Goal: Task Accomplishment & Management: Manage account settings

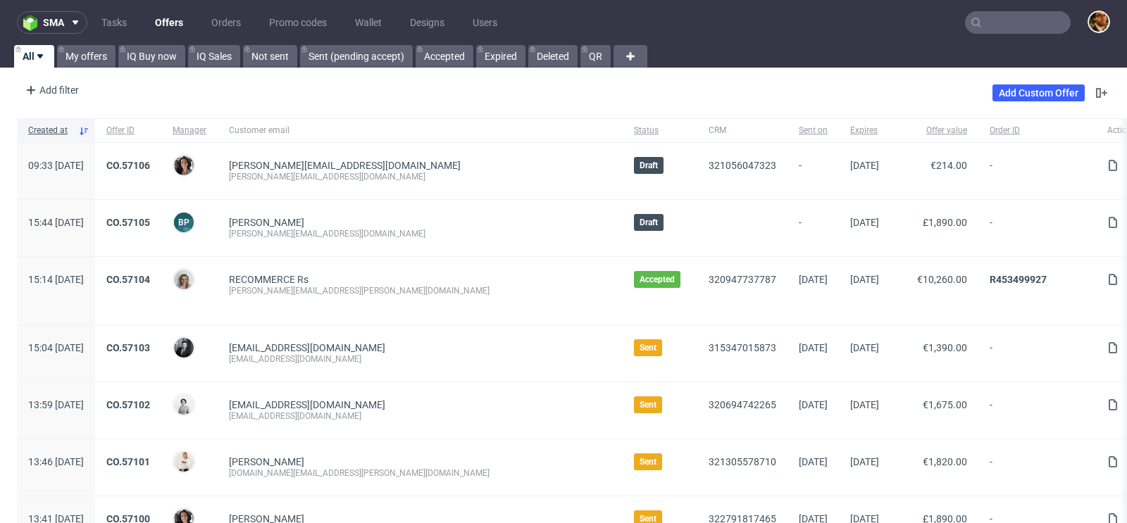
click at [990, 23] on input "text" at bounding box center [1018, 22] width 106 height 23
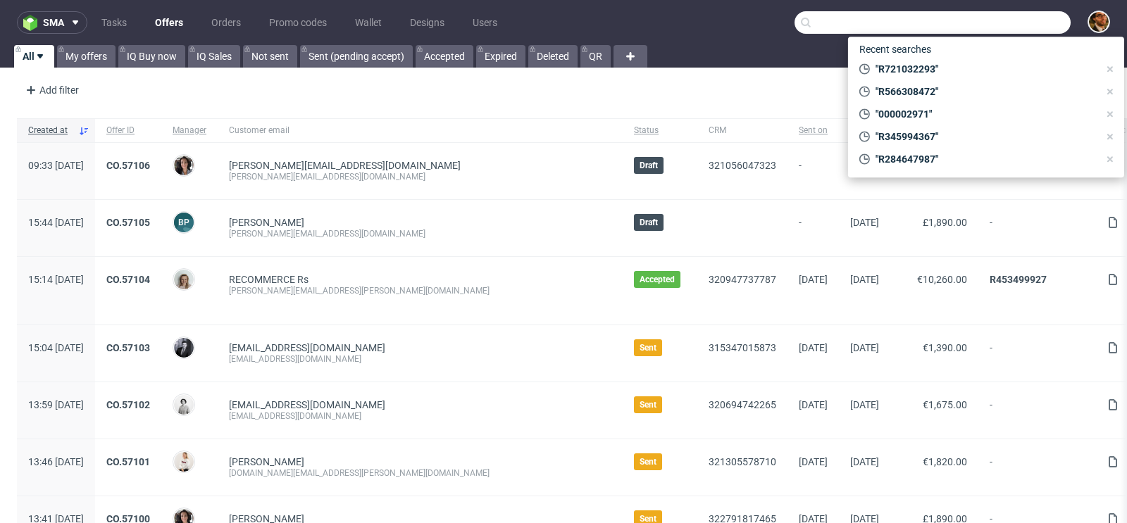
paste input "R278952305"
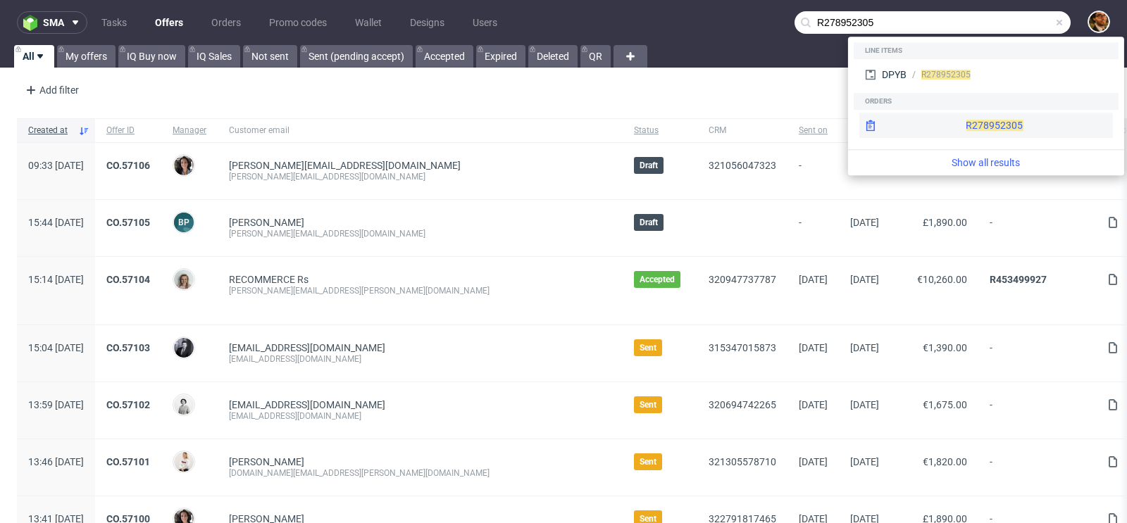
type input "R278952305"
click at [961, 124] on div "R278952305" at bounding box center [986, 125] width 254 height 25
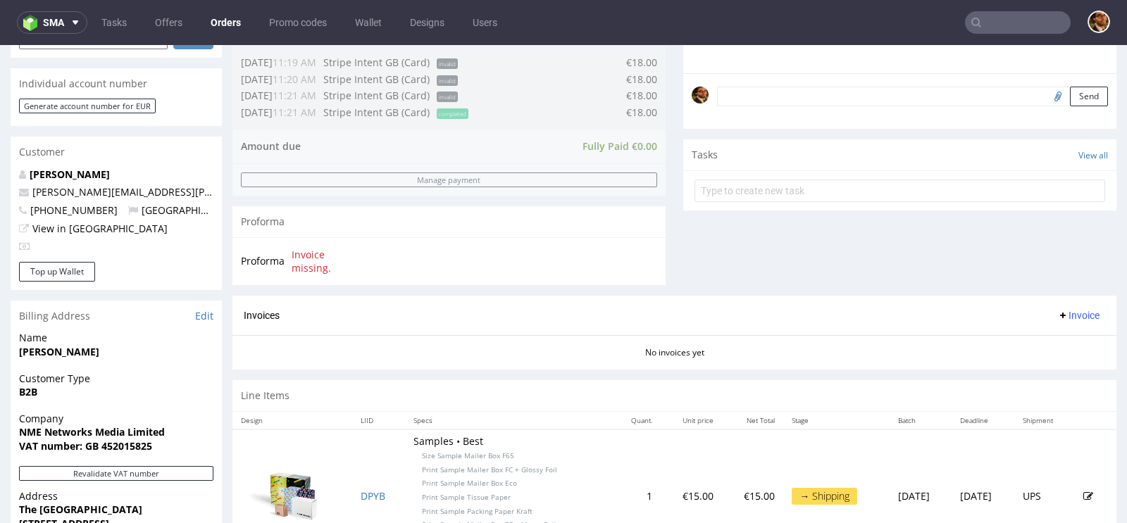
scroll to position [542, 0]
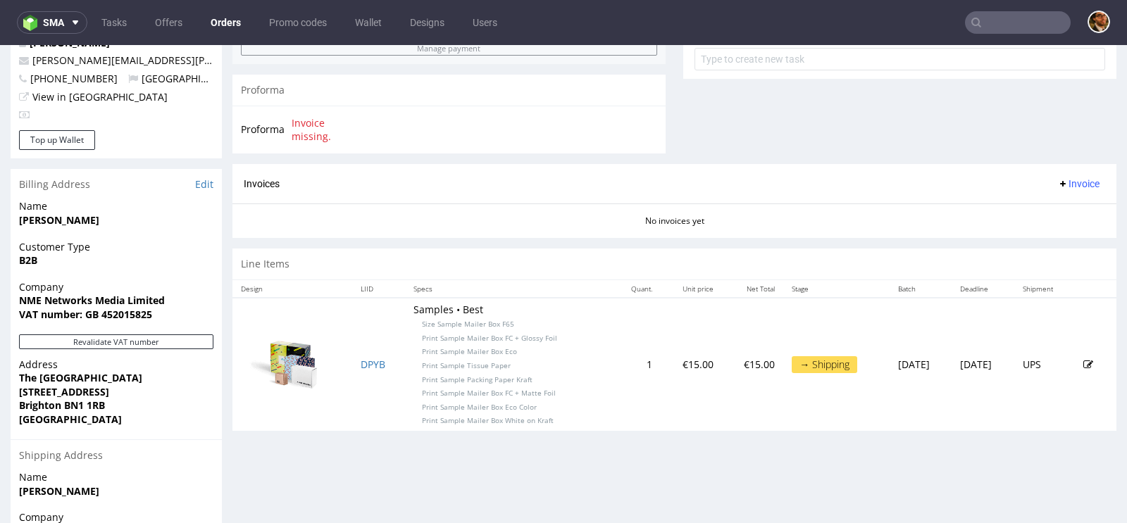
click at [992, 23] on input "text" at bounding box center [1018, 22] width 106 height 23
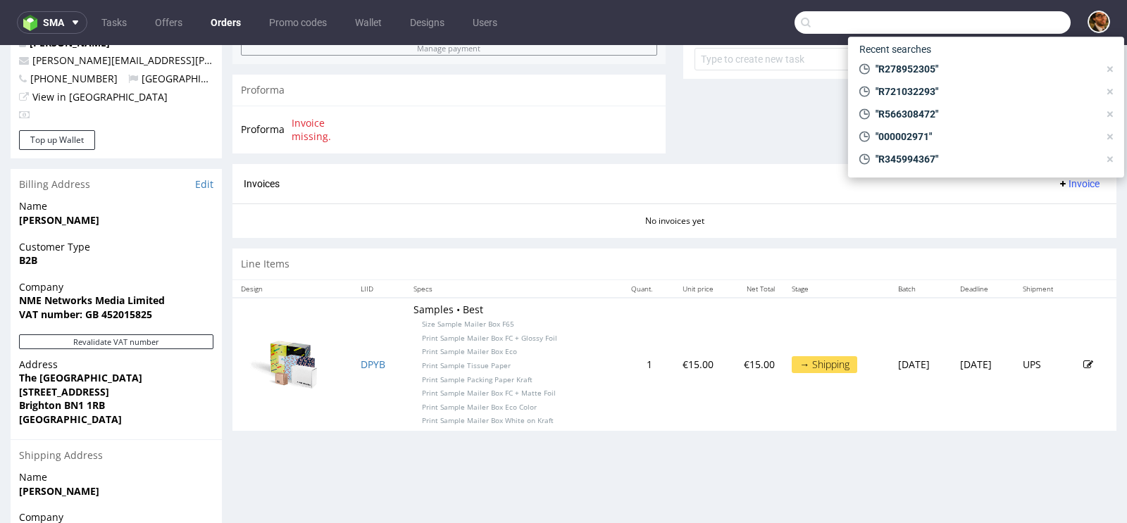
paste input "R244781712"
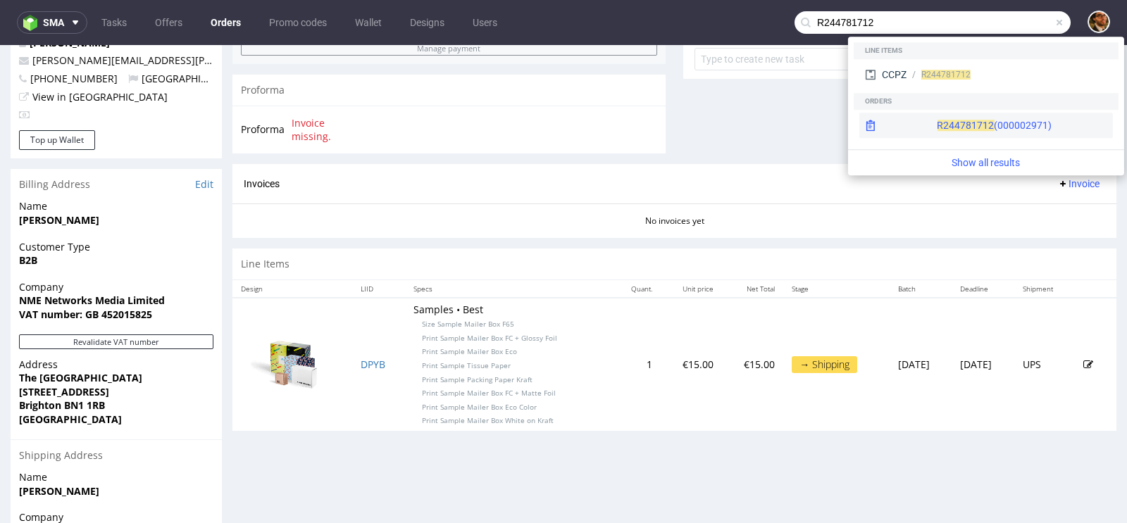
type input "R244781712"
click at [967, 126] on div "R244781712 (000002971)" at bounding box center [994, 125] width 115 height 14
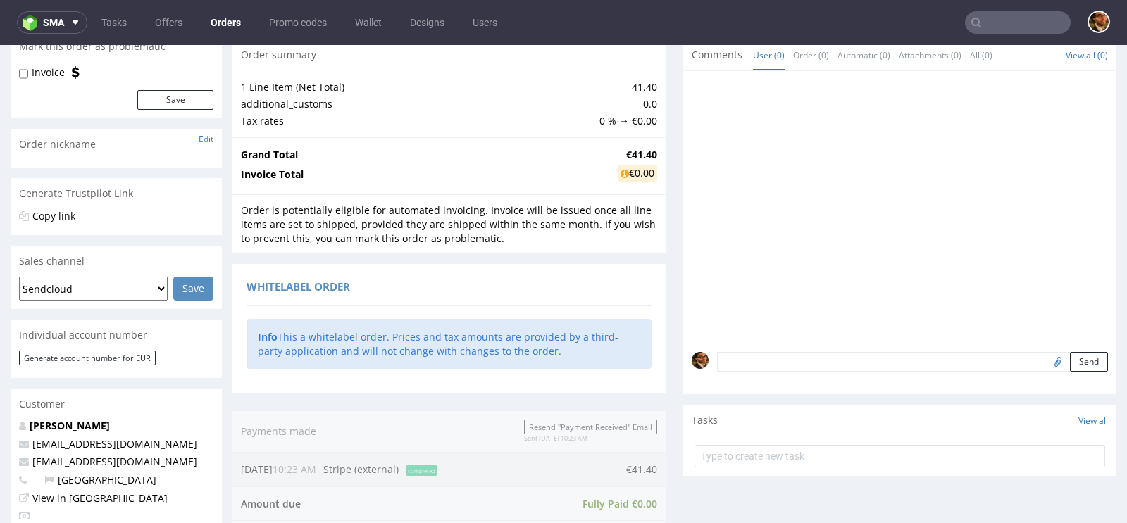
scroll to position [385, 0]
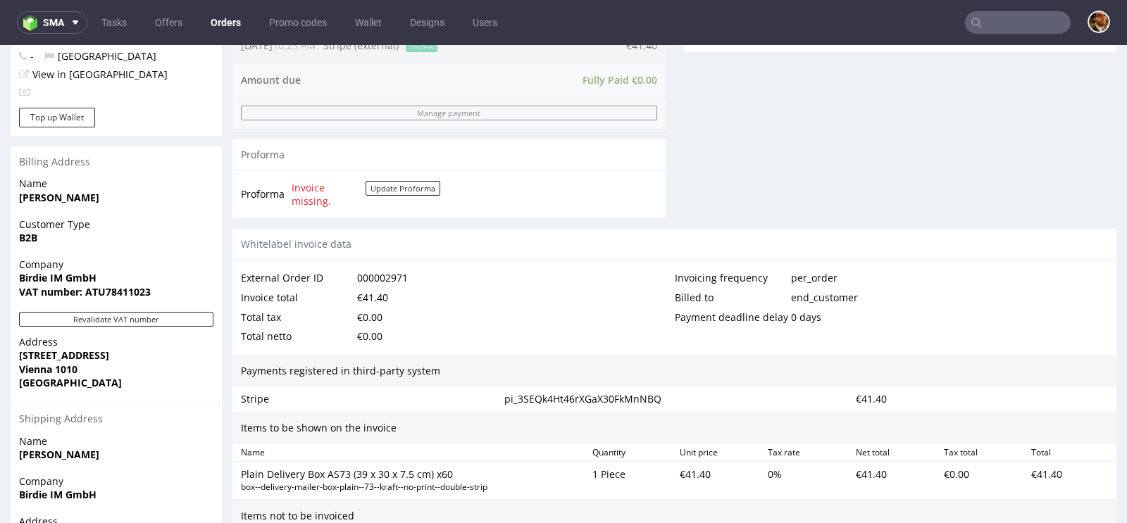
scroll to position [570, 0]
click at [123, 179] on span "Name" at bounding box center [116, 182] width 194 height 14
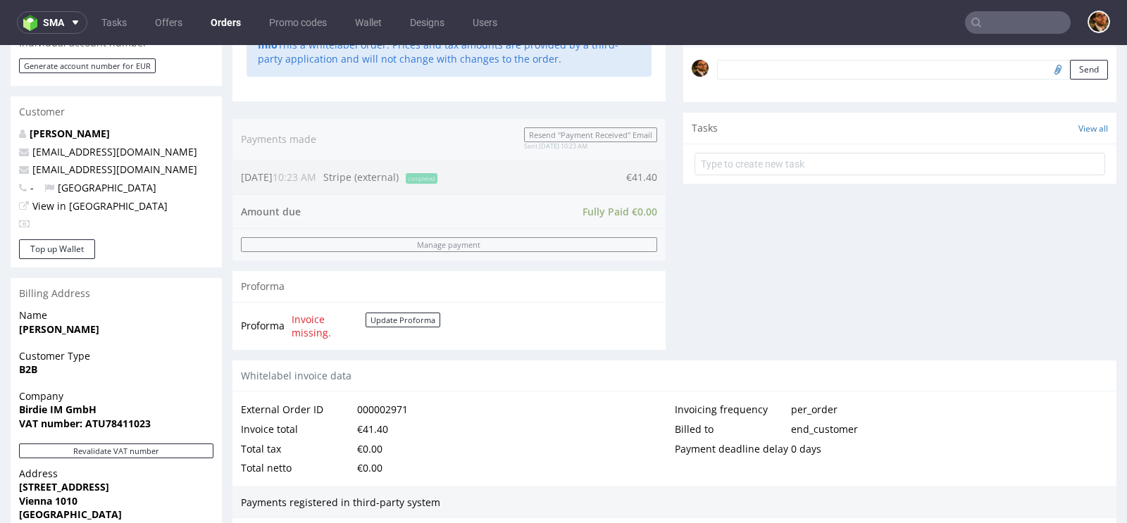
scroll to position [356, 0]
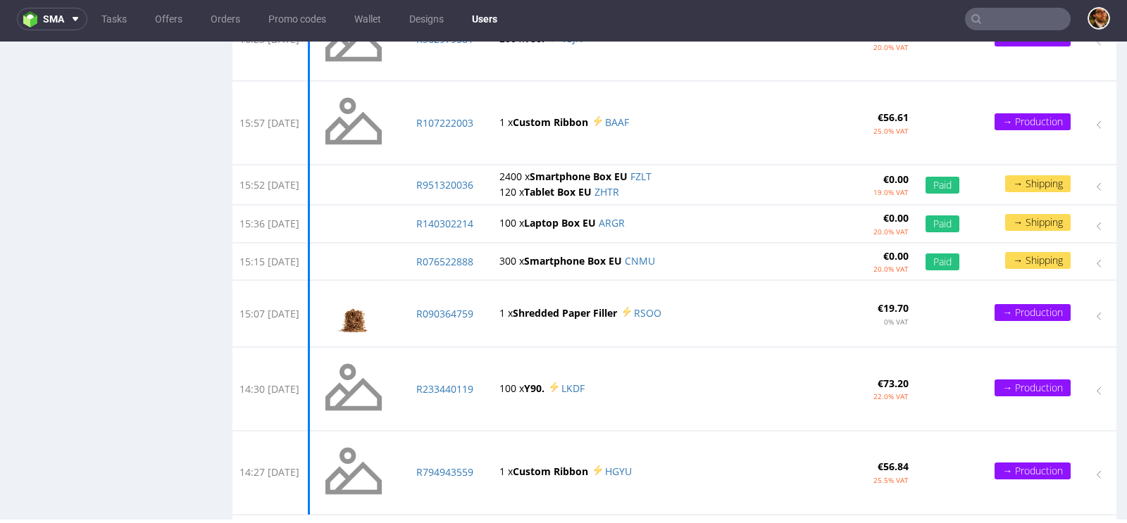
scroll to position [1724, 0]
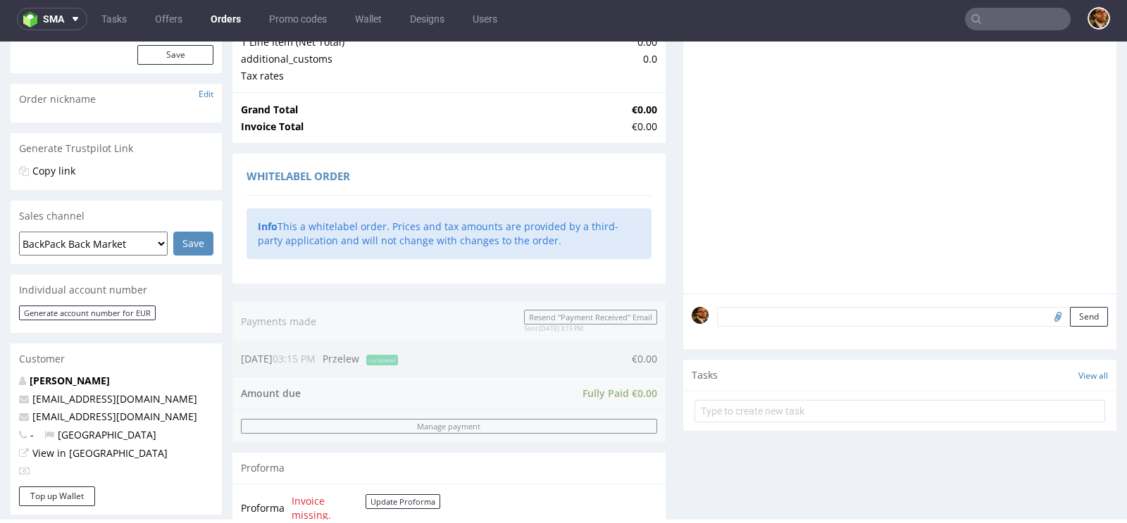
scroll to position [204, 0]
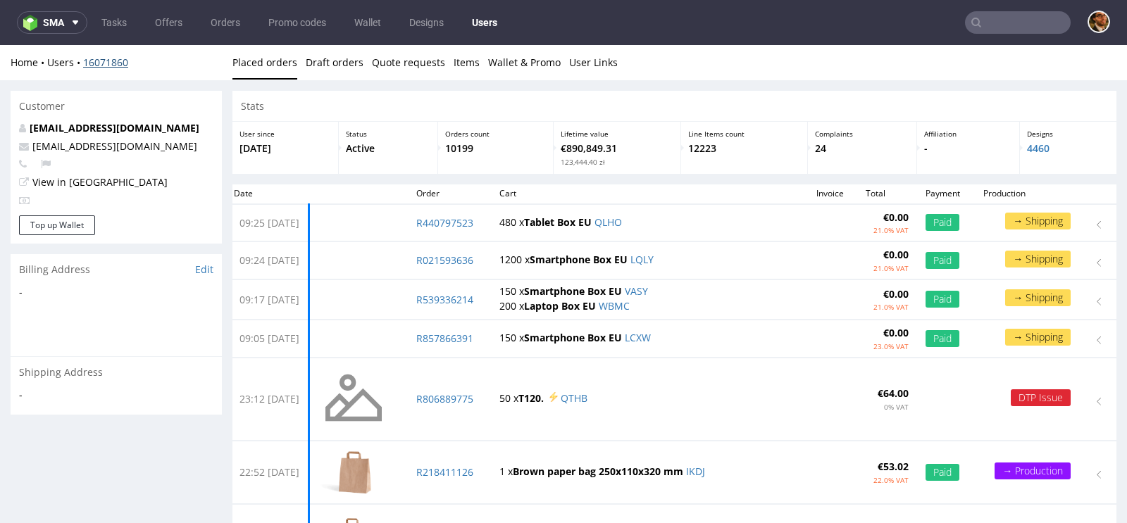
click at [93, 63] on link "16071860" at bounding box center [105, 62] width 45 height 13
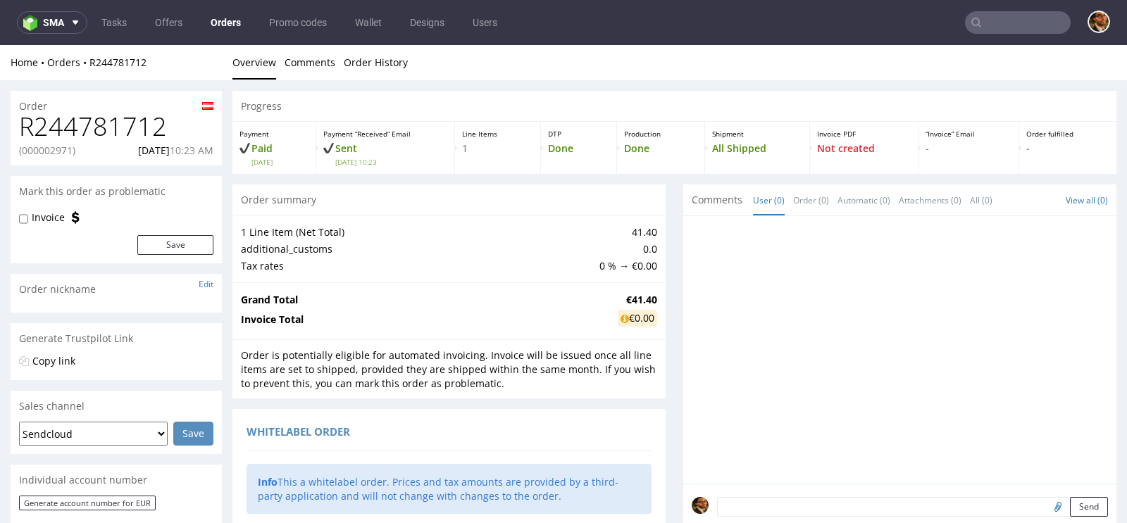
click at [982, 20] on input "text" at bounding box center [1018, 22] width 106 height 23
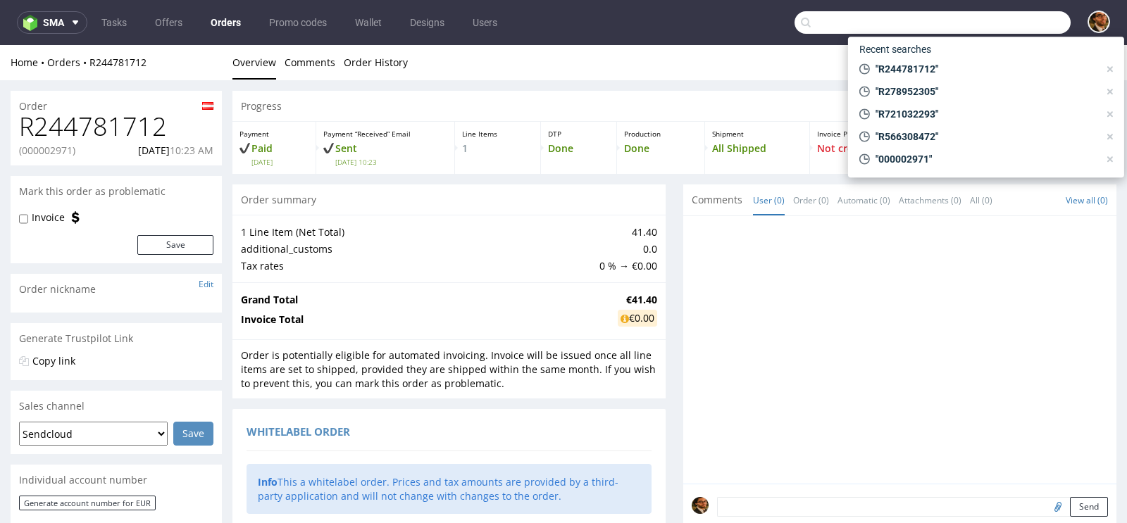
paste input "000002971"
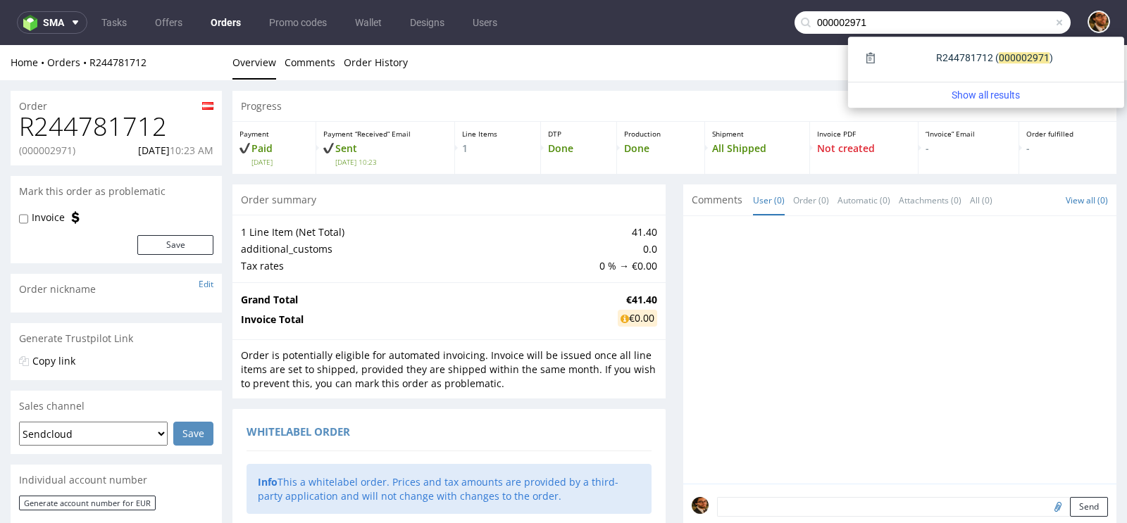
type input "000002971"
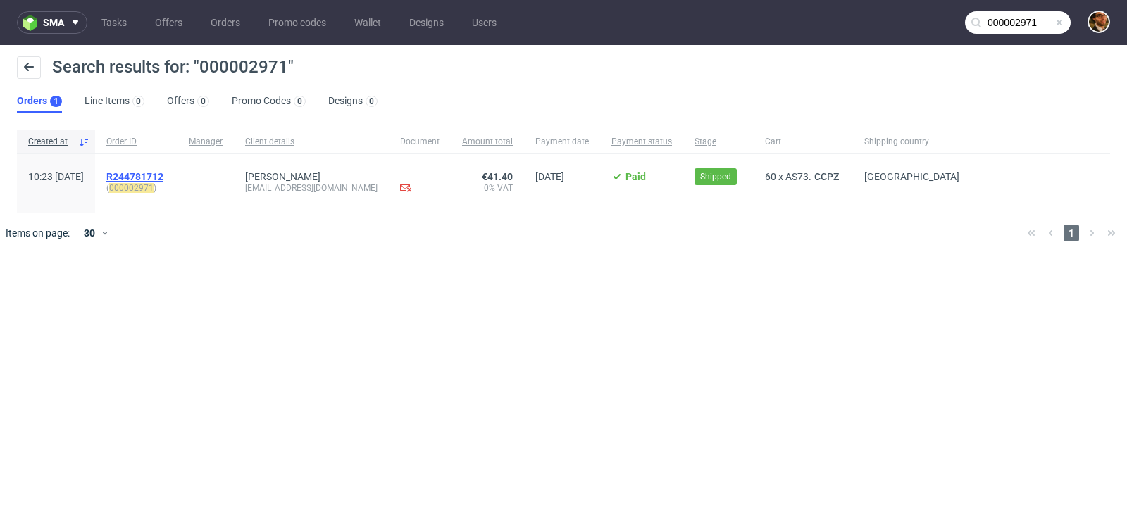
click at [163, 174] on span "R244781712" at bounding box center [134, 176] width 57 height 11
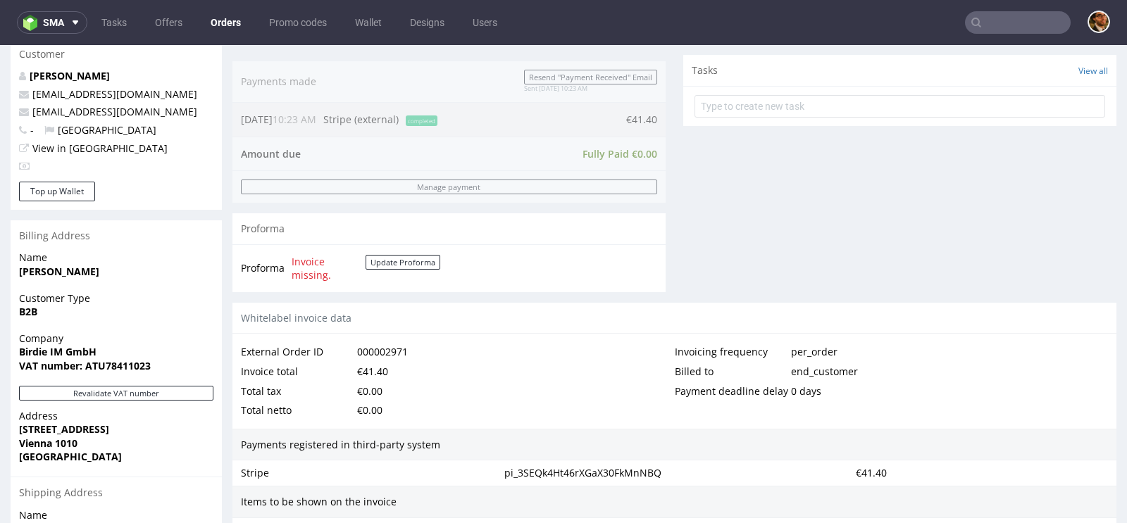
scroll to position [308, 0]
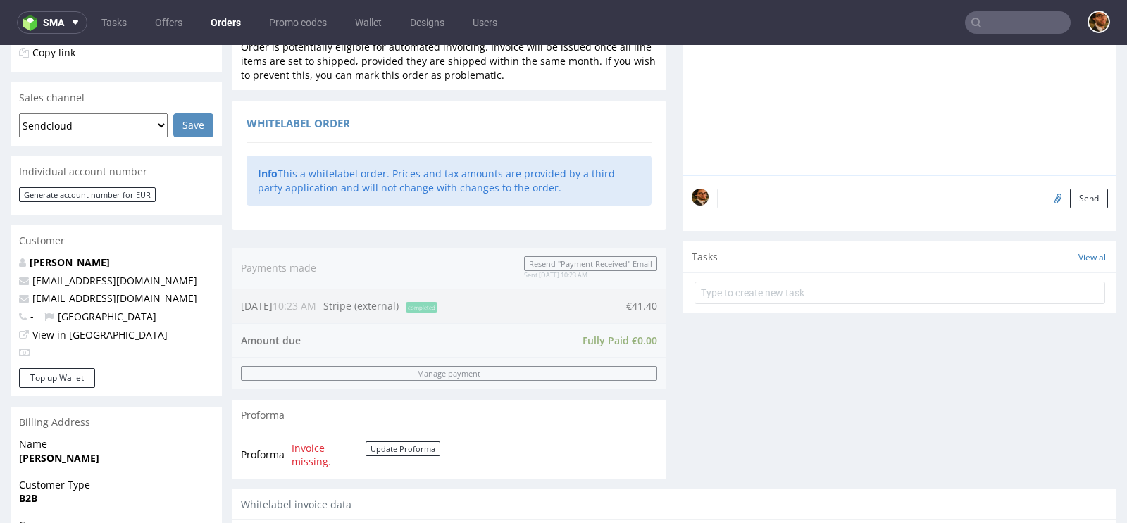
click at [996, 30] on input "text" at bounding box center [1018, 22] width 106 height 23
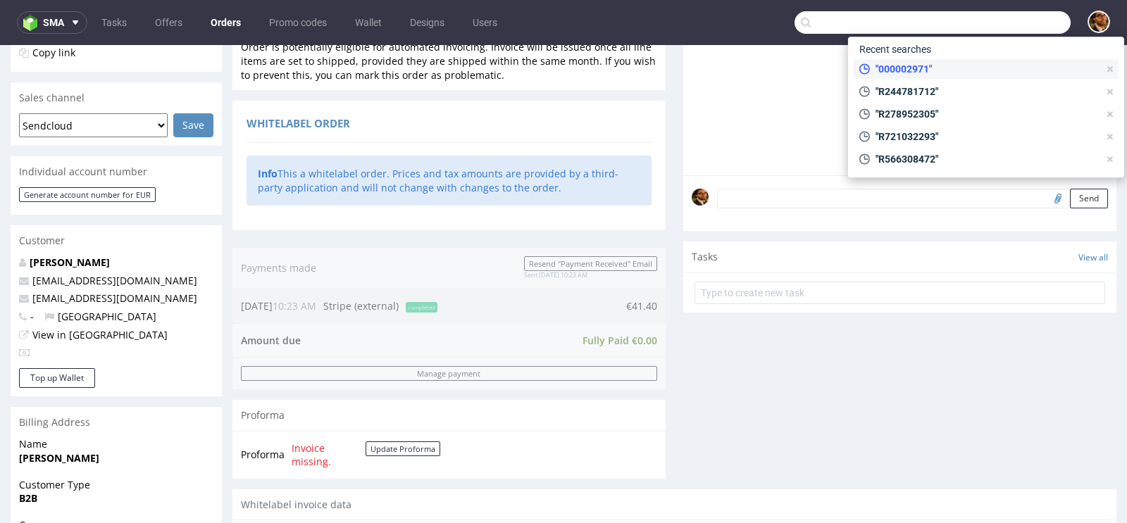
click at [925, 72] on span ""000002971"" at bounding box center [984, 69] width 229 height 14
type input "000002971"
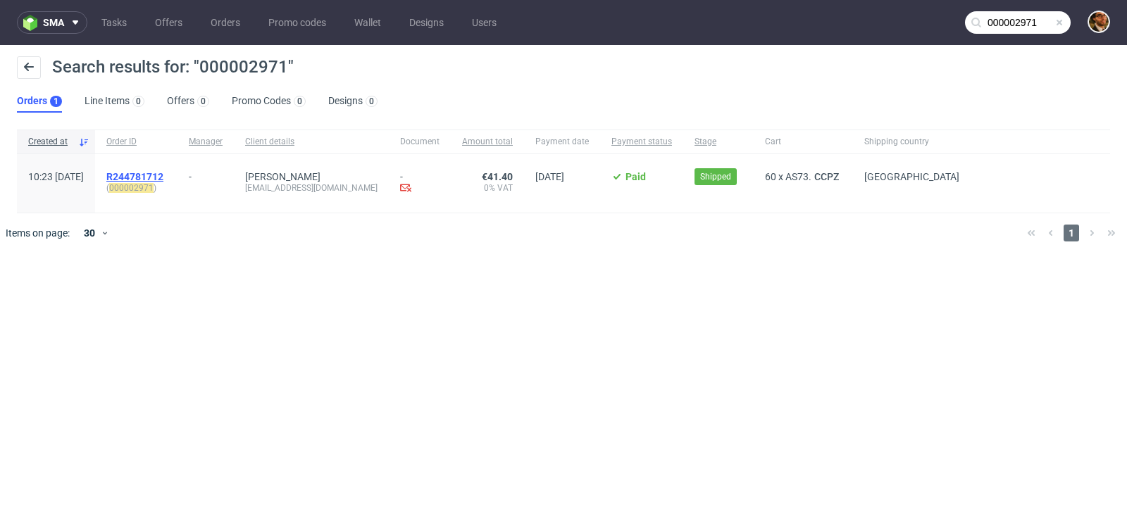
click at [163, 174] on span "R244781712" at bounding box center [134, 176] width 57 height 11
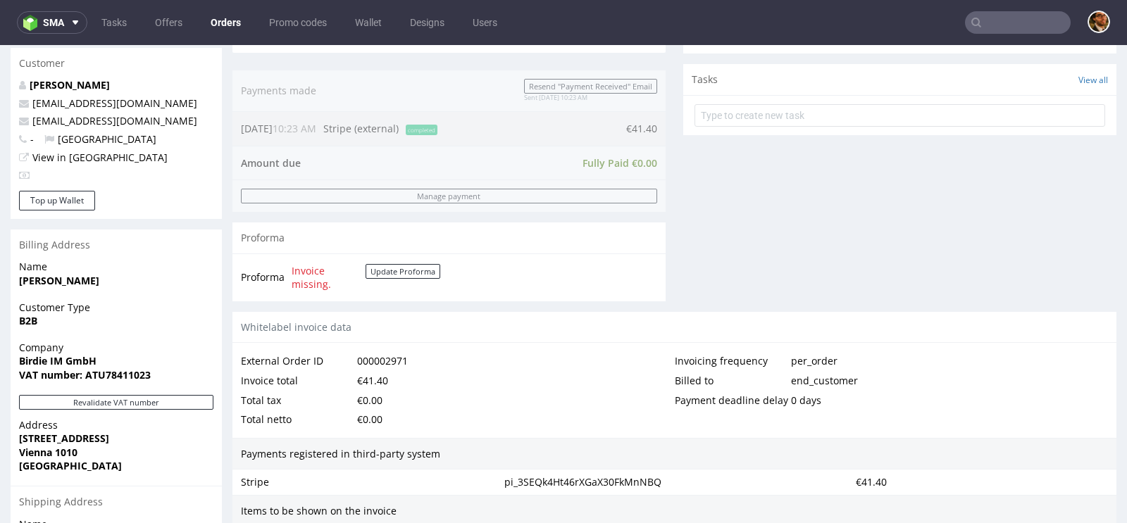
scroll to position [879, 0]
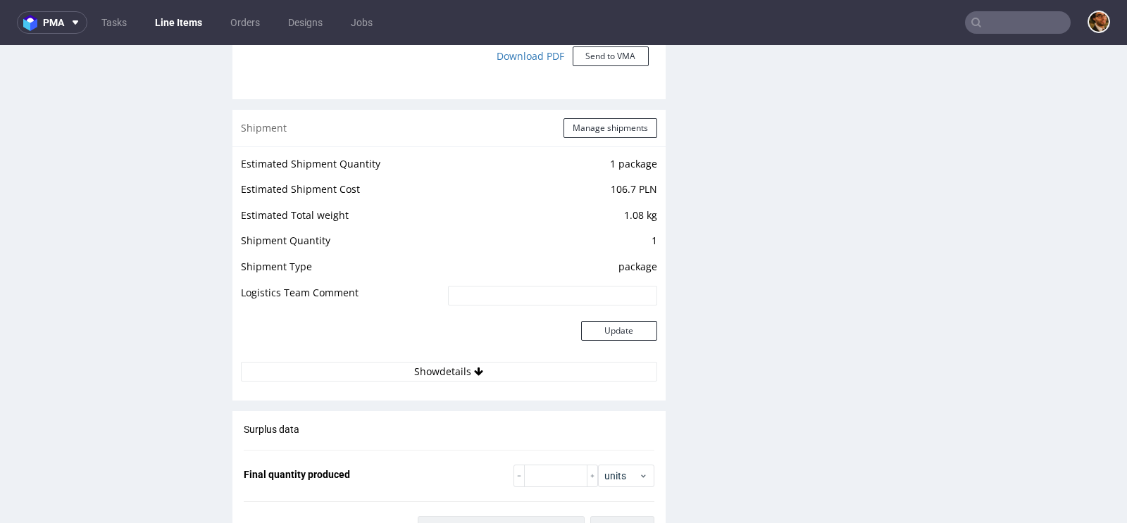
scroll to position [1412, 0]
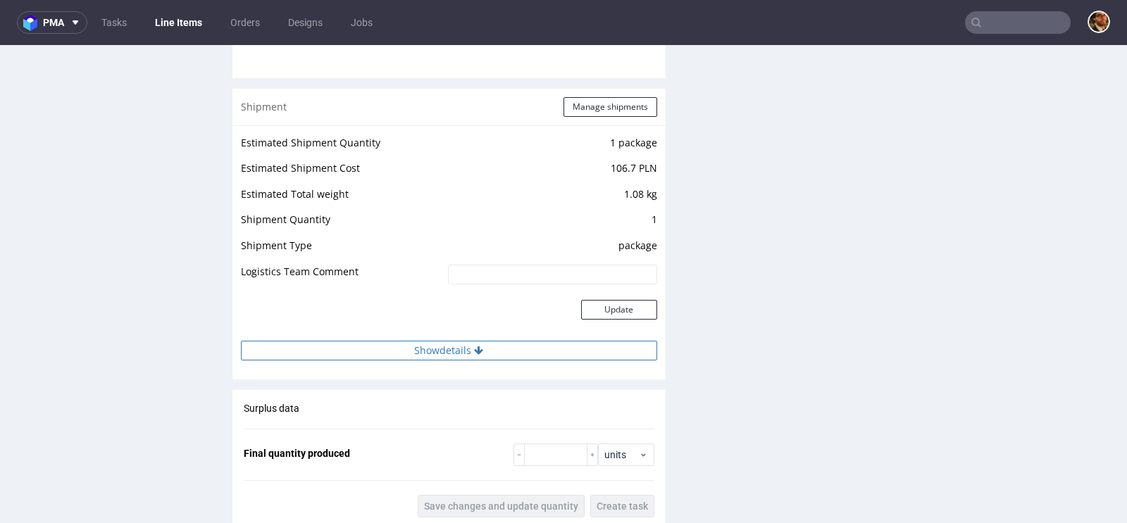
click at [451, 347] on button "Show details" at bounding box center [449, 351] width 416 height 20
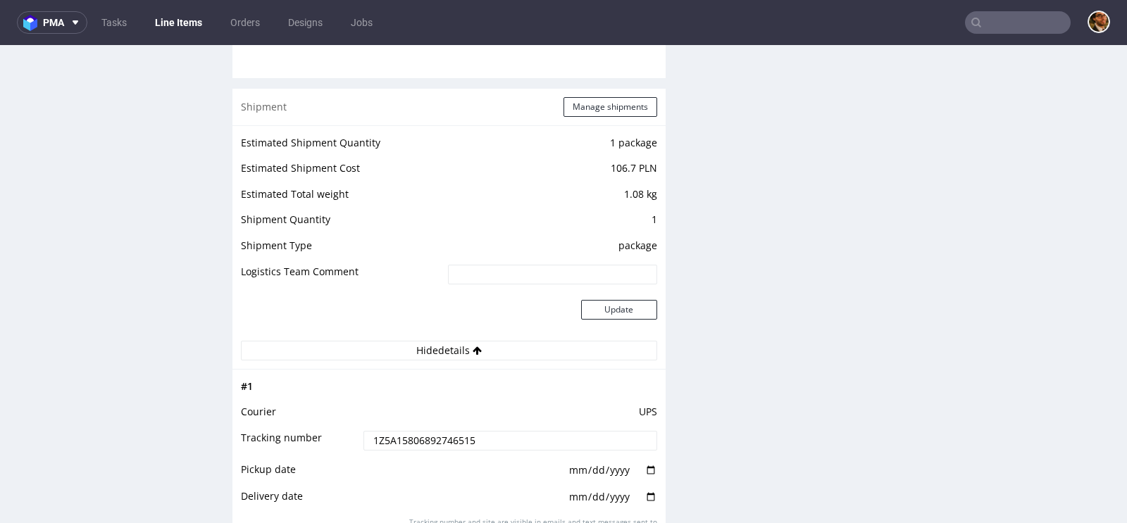
scroll to position [1578, 0]
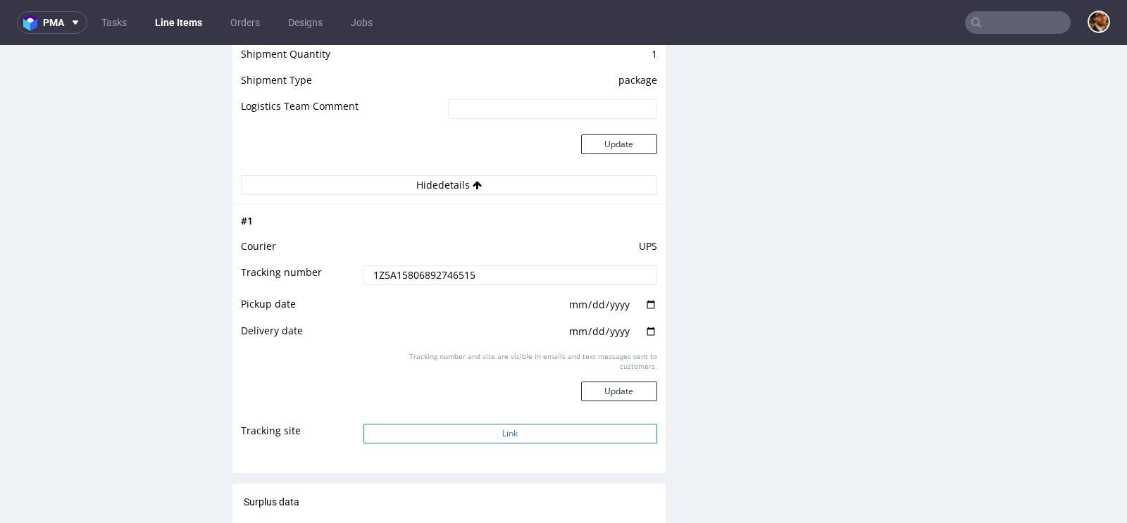
click at [511, 433] on button "Link" at bounding box center [510, 434] width 294 height 20
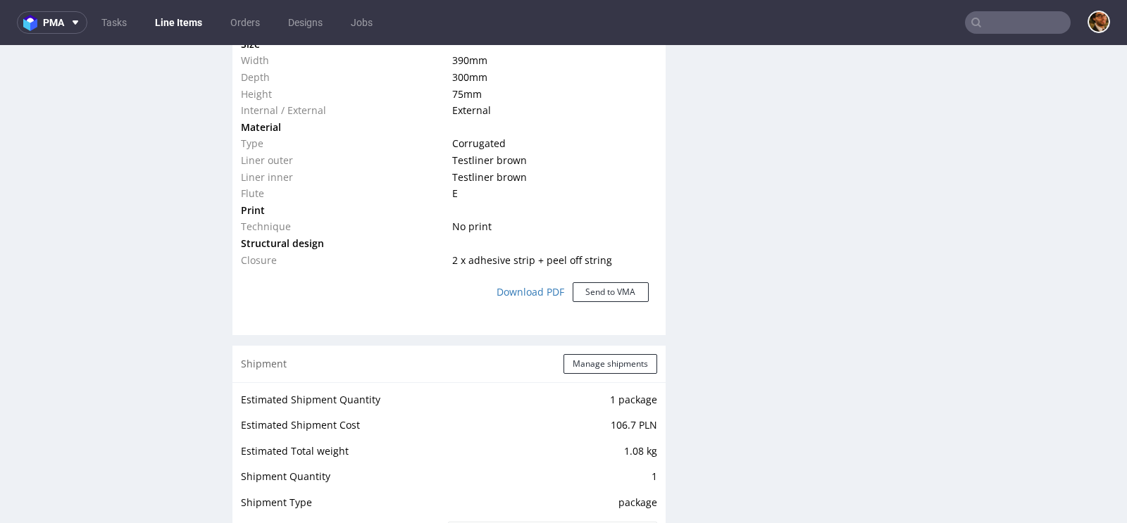
scroll to position [940, 0]
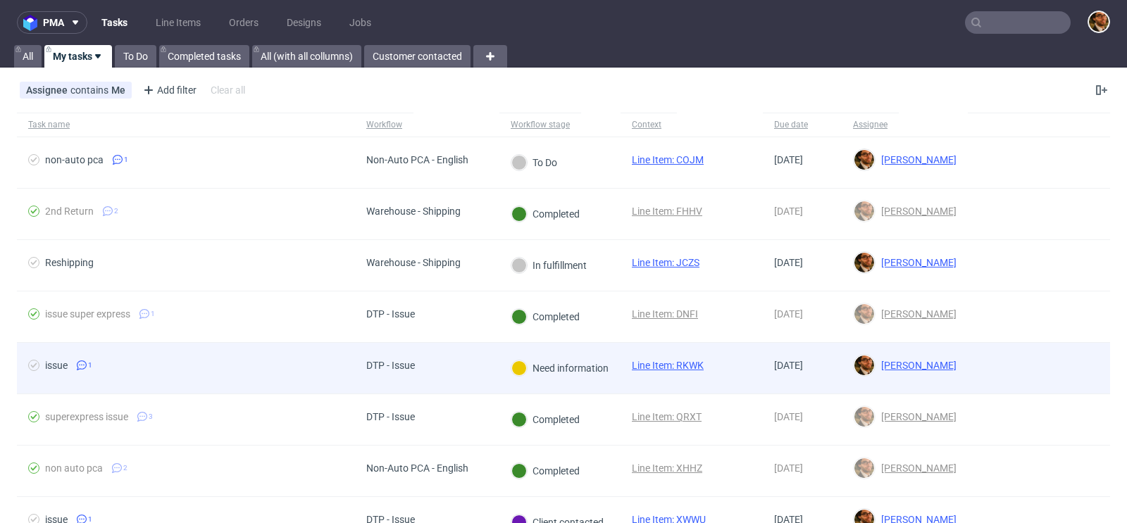
click at [968, 354] on div at bounding box center [1039, 368] width 142 height 51
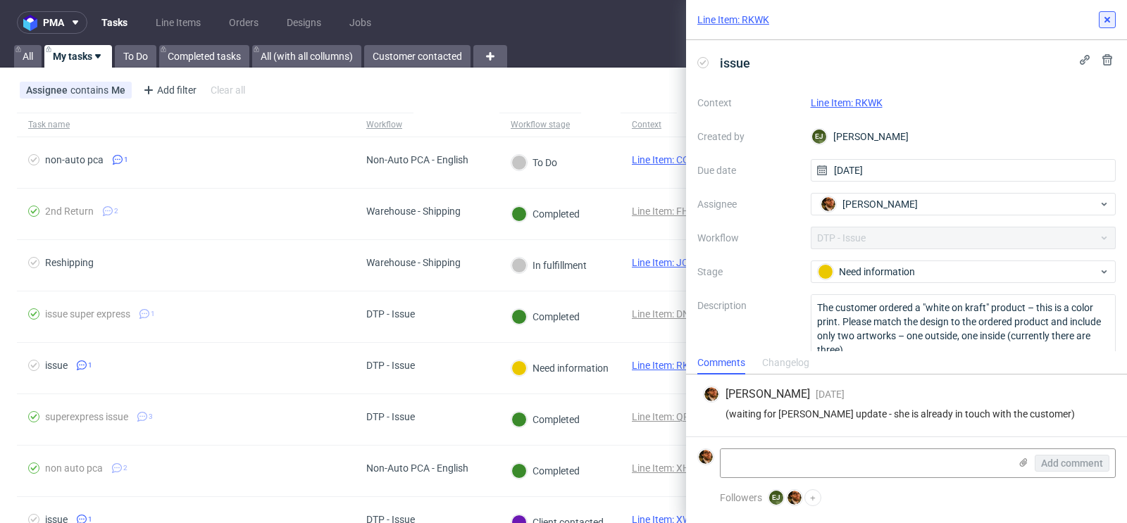
click at [1113, 23] on button at bounding box center [1107, 19] width 17 height 17
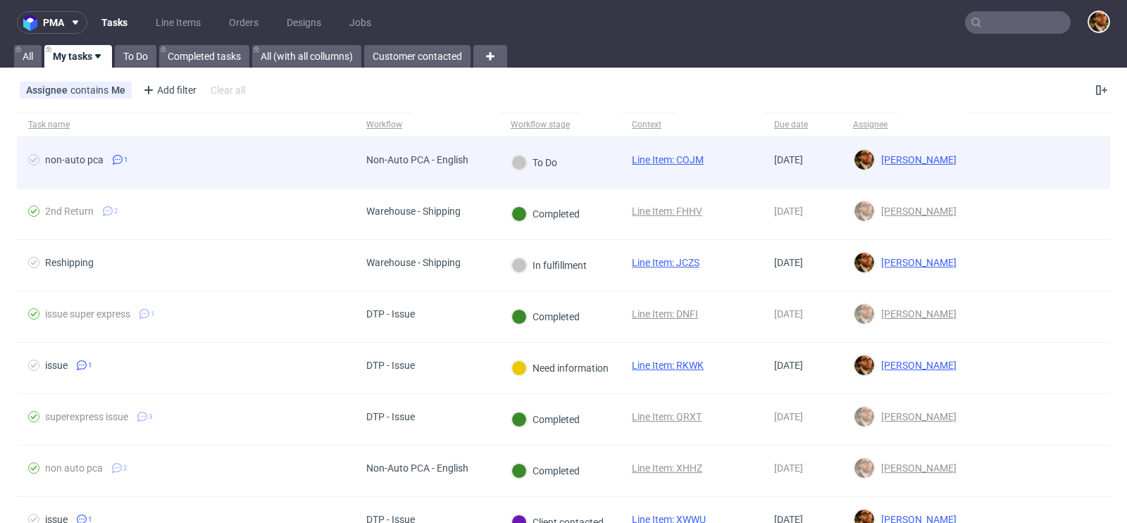
click at [584, 156] on div "To Do" at bounding box center [559, 162] width 121 height 51
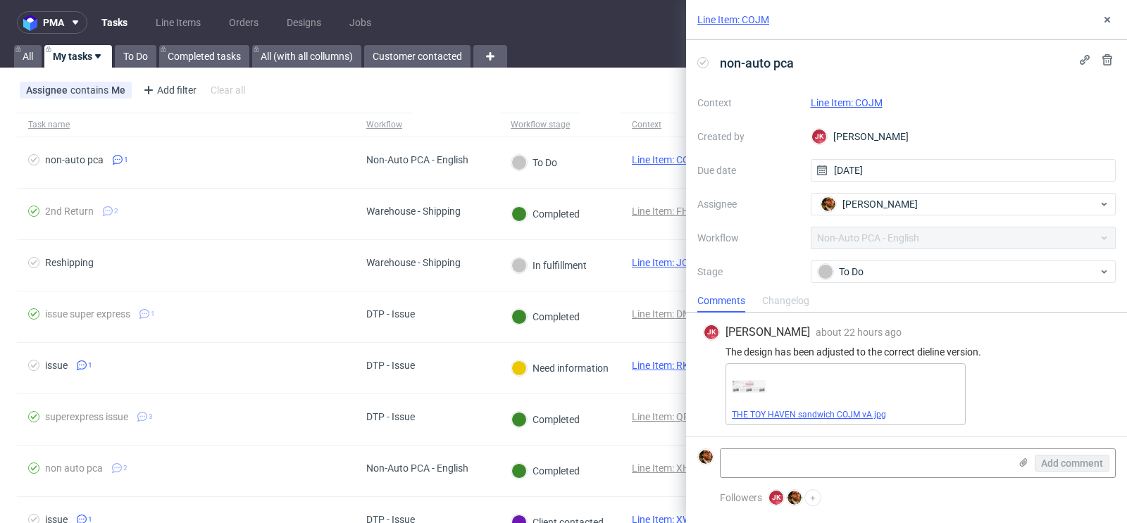
click at [809, 411] on link "THE TOY HAVEN sandwich COJM vA.jpg" at bounding box center [809, 415] width 154 height 10
click at [866, 101] on link "Line Item: COJM" at bounding box center [847, 102] width 72 height 11
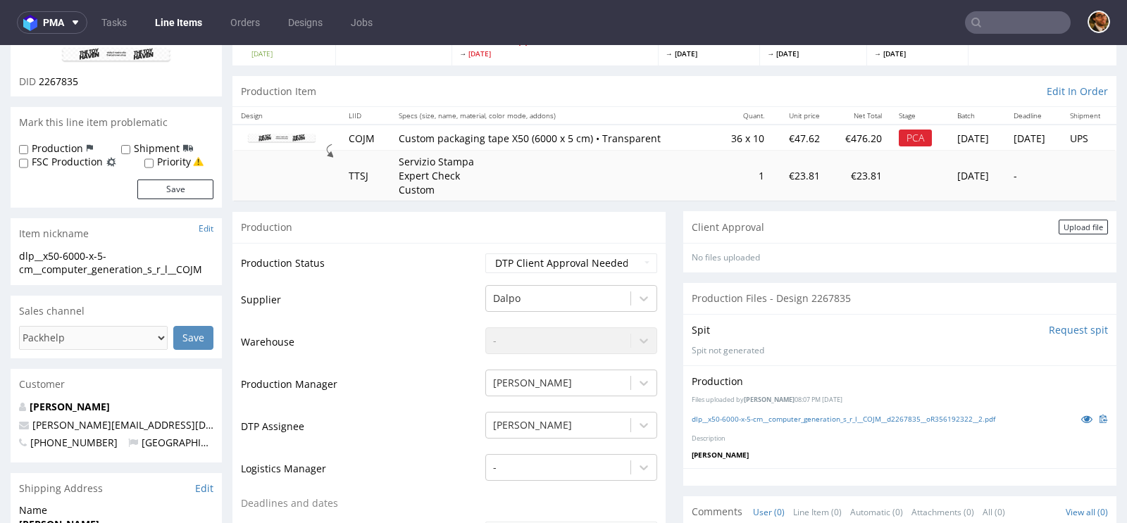
scroll to position [233, 0]
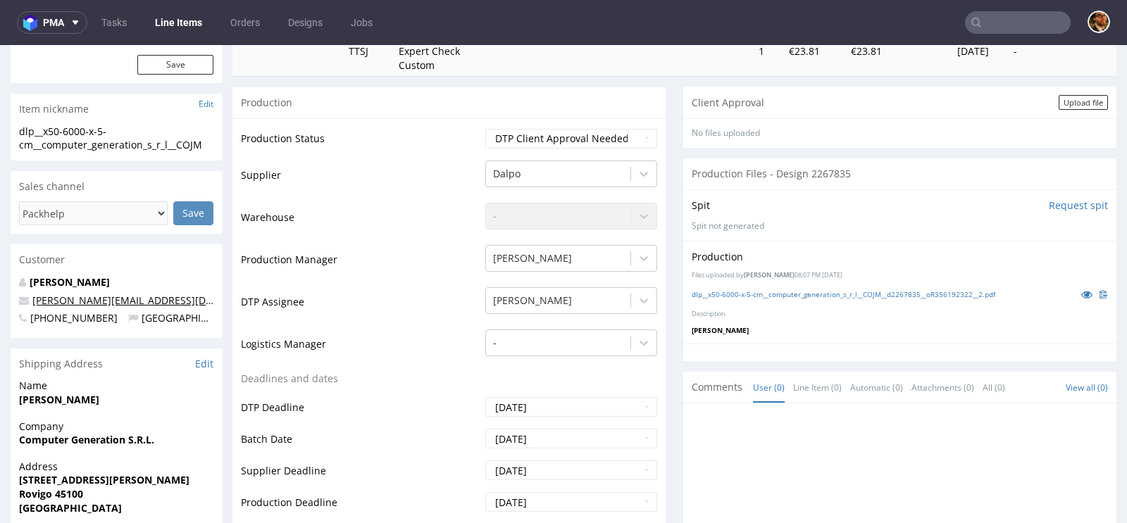
click at [95, 300] on link "andrea@cgshop.it" at bounding box center [154, 300] width 244 height 13
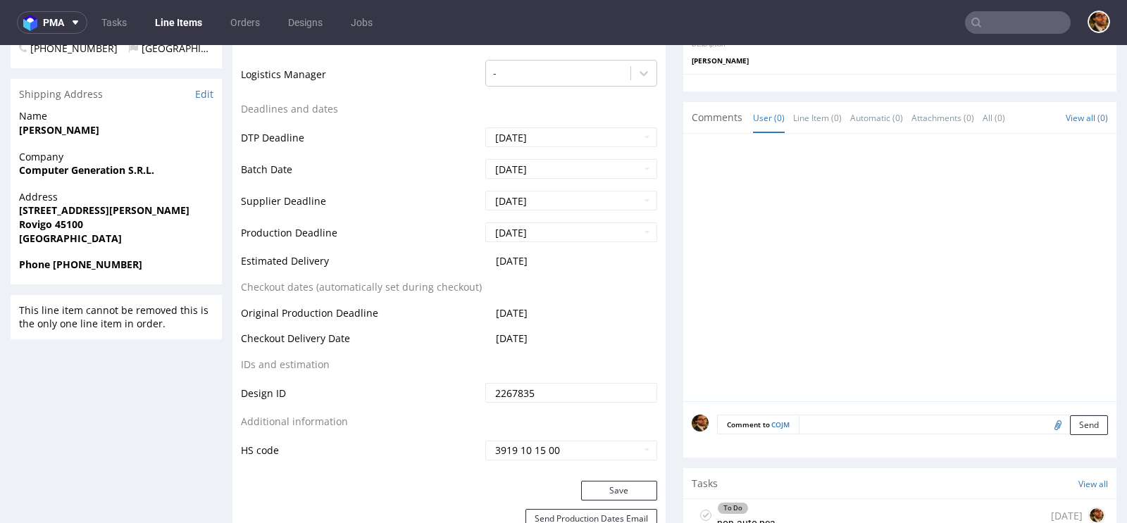
scroll to position [628, 0]
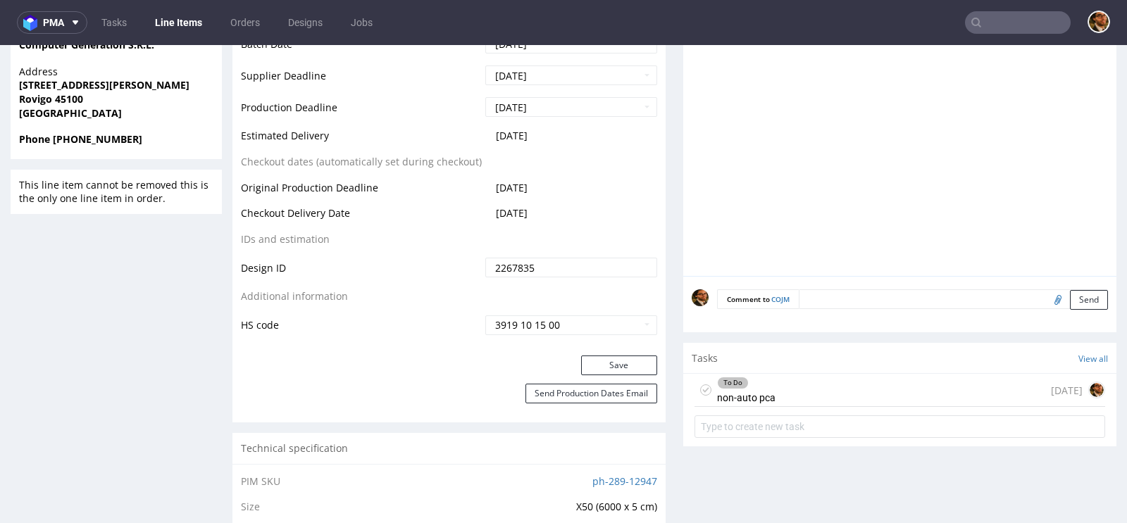
click at [788, 393] on div "To Do non-auto pca 1 day ago" at bounding box center [899, 390] width 411 height 33
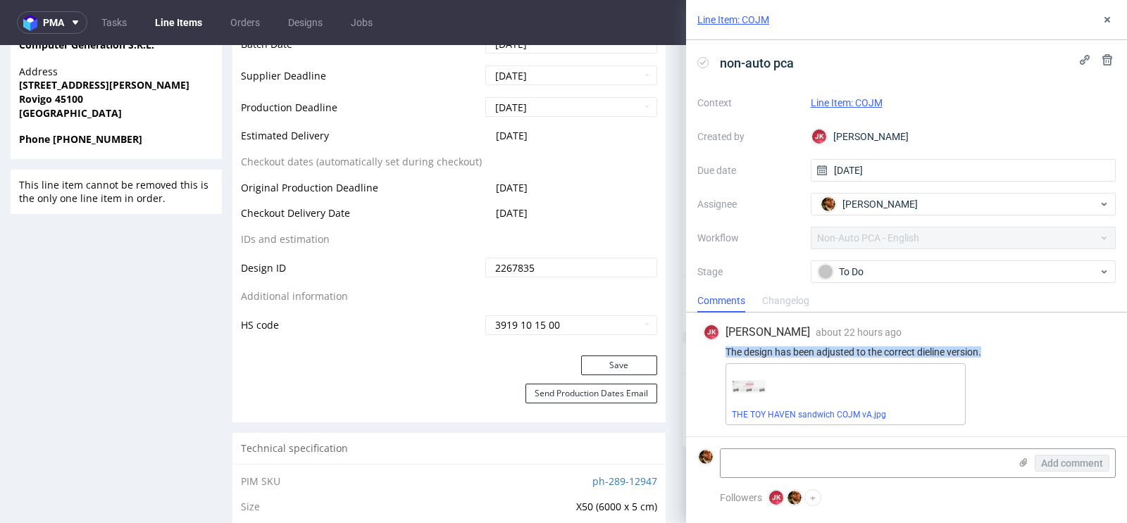
drag, startPoint x: 988, startPoint y: 352, endPoint x: 721, endPoint y: 356, distance: 266.9
click at [721, 356] on div "The design has been adjusted to the correct dieline version." at bounding box center [906, 352] width 407 height 11
copy div "The design has been adjusted to the correct dieline version."
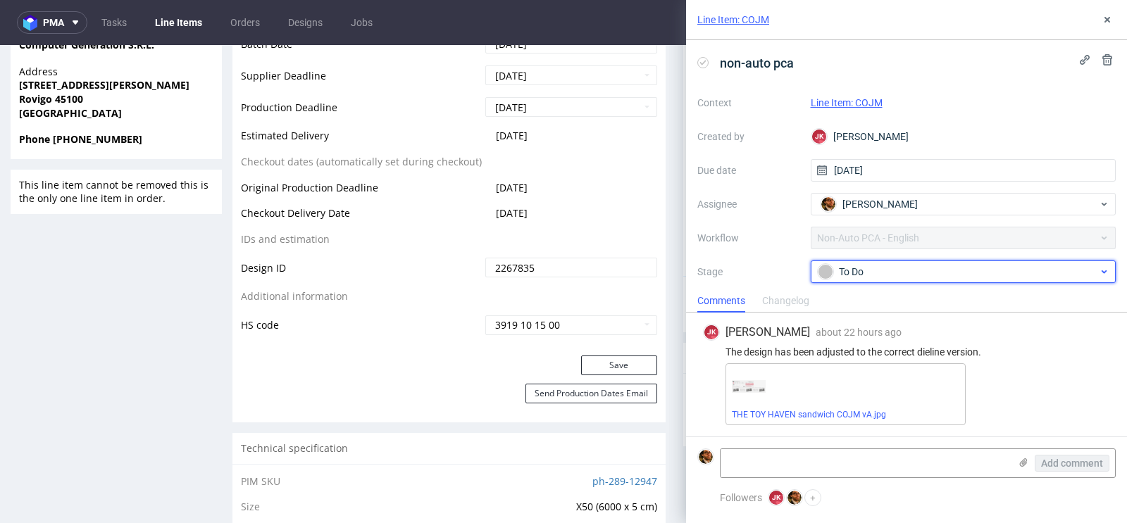
click at [1032, 275] on div "To Do" at bounding box center [958, 271] width 280 height 15
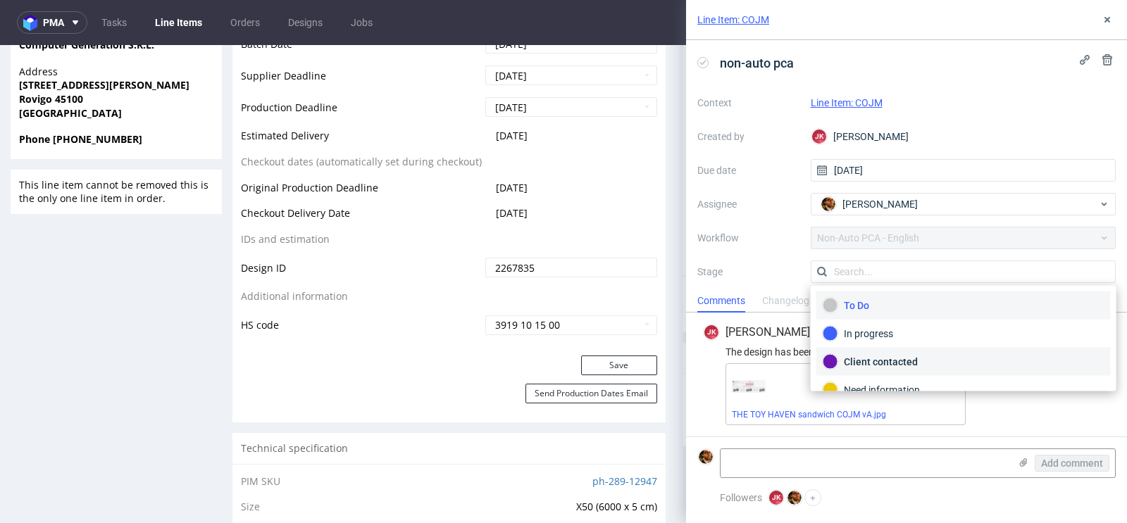
click at [918, 349] on div "Client contacted" at bounding box center [963, 362] width 294 height 28
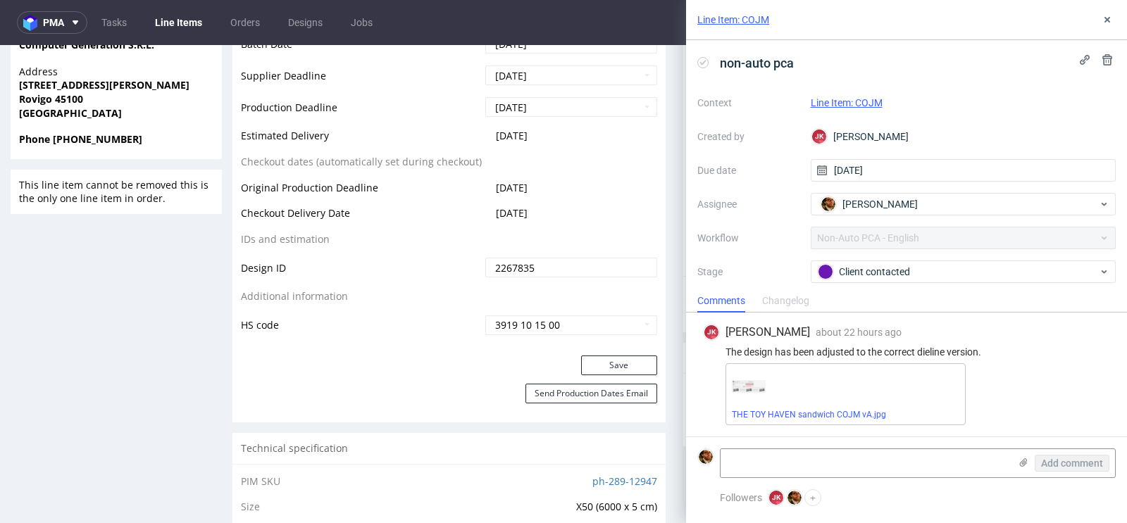
click at [1016, 135] on div "JK Jan Kocik" at bounding box center [964, 136] width 306 height 23
click at [1106, 18] on use at bounding box center [1107, 20] width 6 height 6
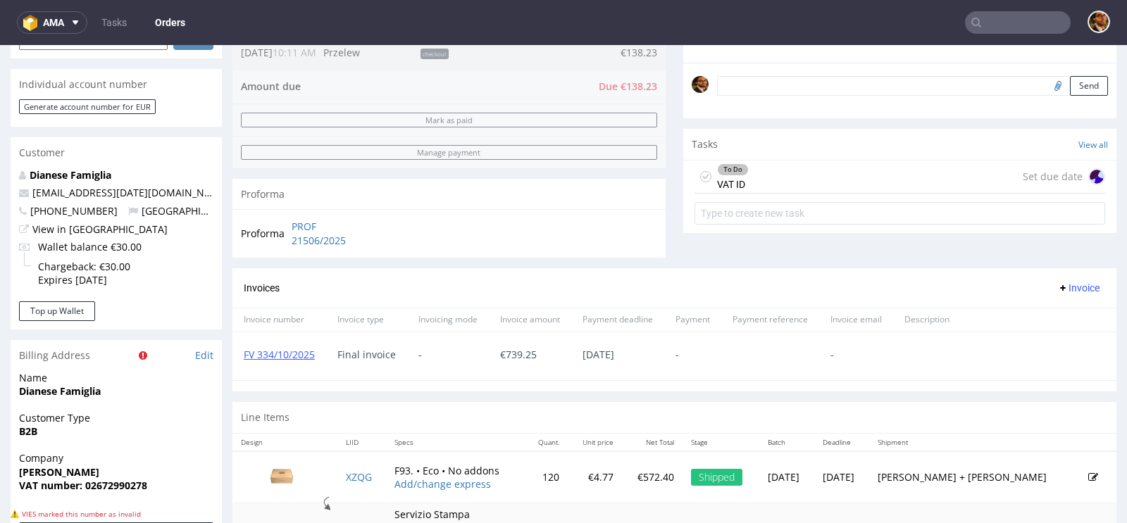
scroll to position [465, 0]
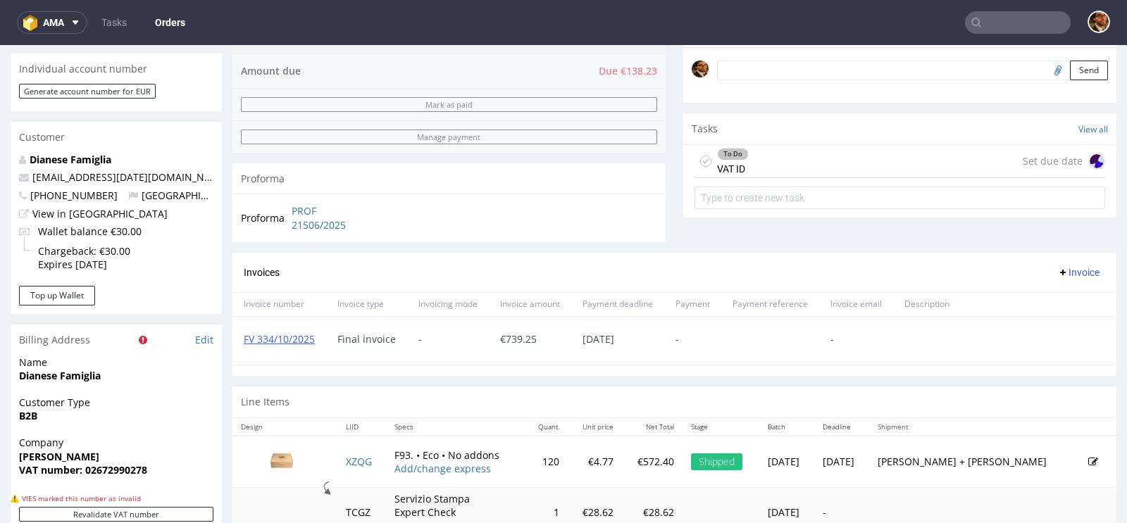
click at [820, 164] on div "To Do VAT ID Set due date" at bounding box center [899, 161] width 411 height 33
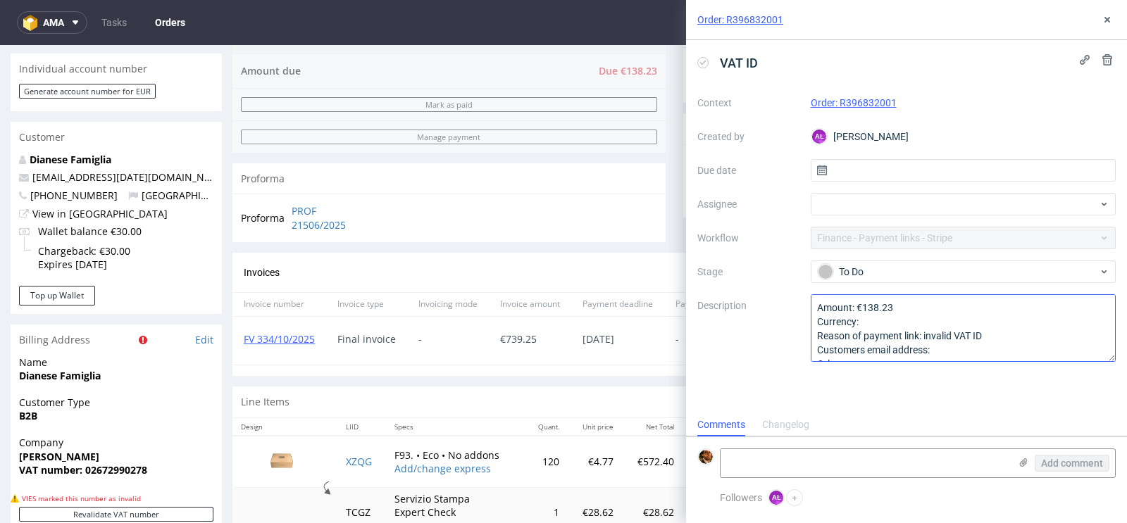
scroll to position [15, 0]
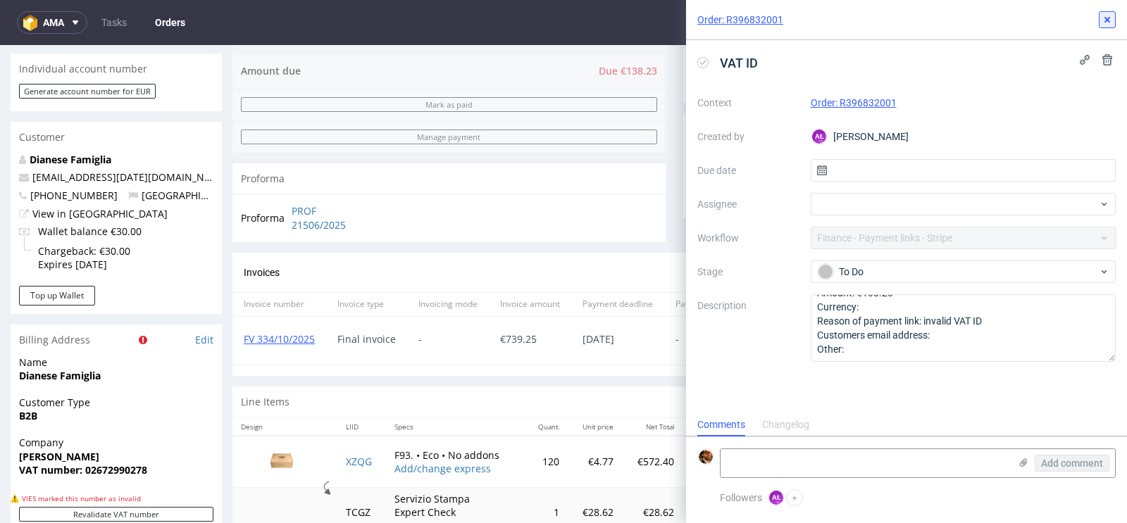
click at [1105, 25] on icon at bounding box center [1106, 19] width 11 height 11
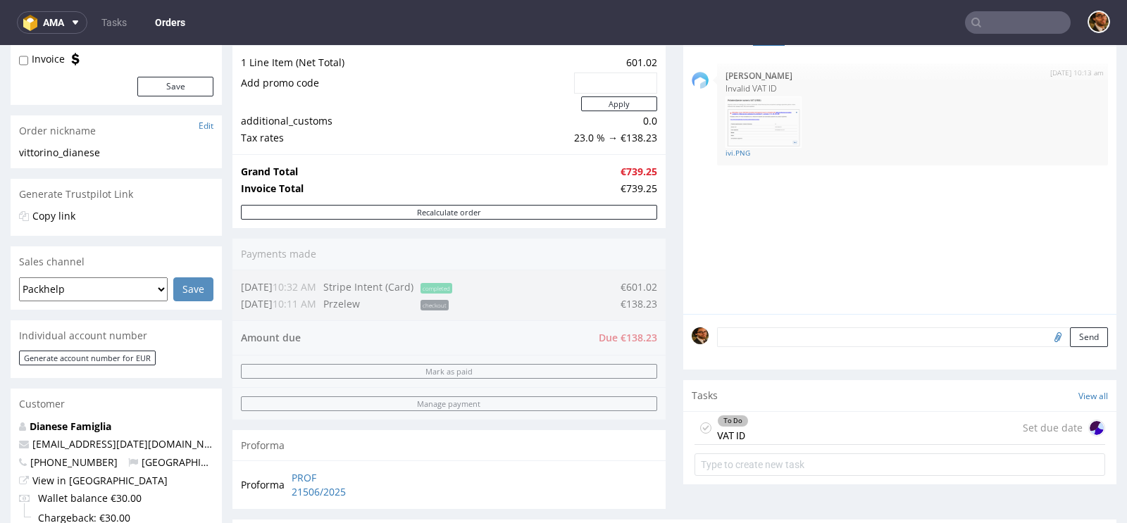
scroll to position [161, 0]
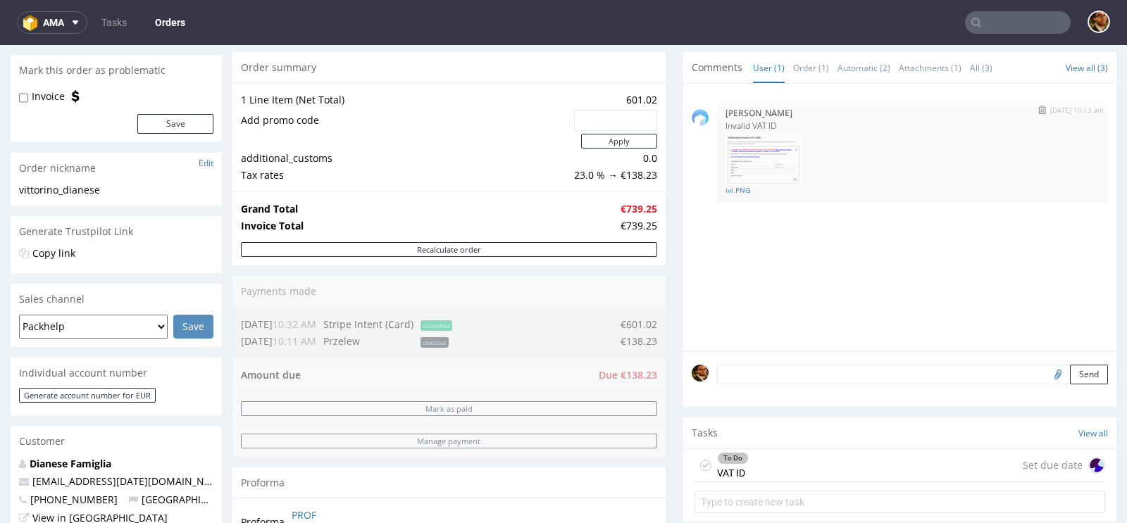
click at [754, 159] on img at bounding box center [763, 160] width 76 height 52
click at [749, 161] on img at bounding box center [763, 160] width 76 height 52
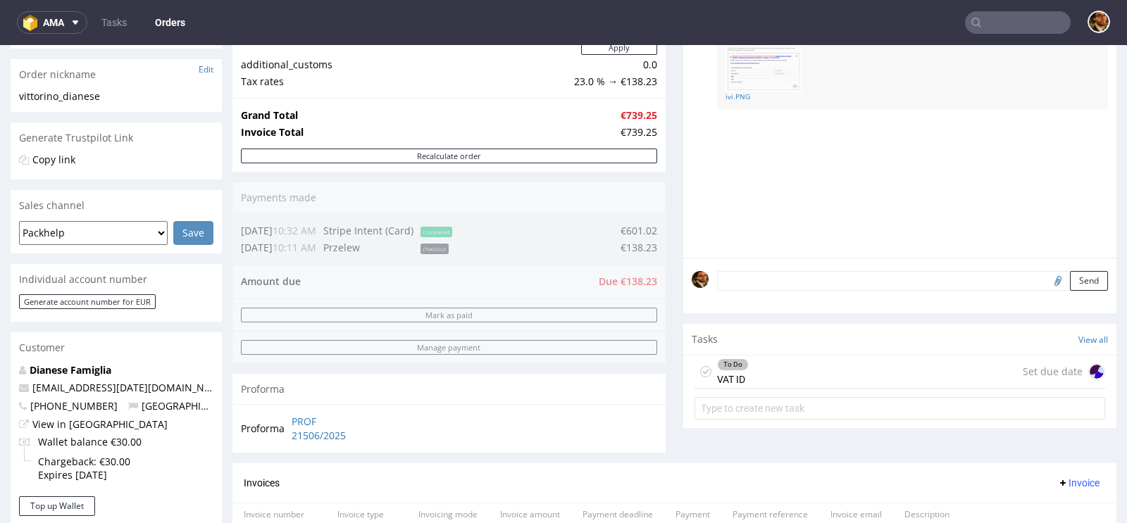
scroll to position [255, 0]
click at [789, 362] on div "To Do VAT ID Set due date" at bounding box center [899, 371] width 411 height 33
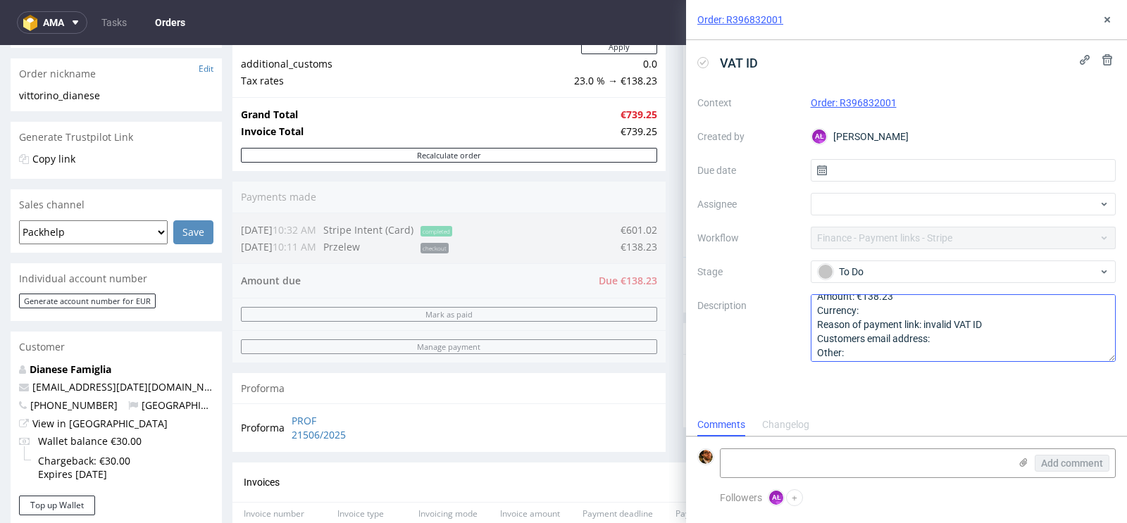
scroll to position [13, 0]
click at [1112, 29] on div "Order: R396832001" at bounding box center [906, 20] width 441 height 40
click at [1104, 17] on icon at bounding box center [1106, 19] width 11 height 11
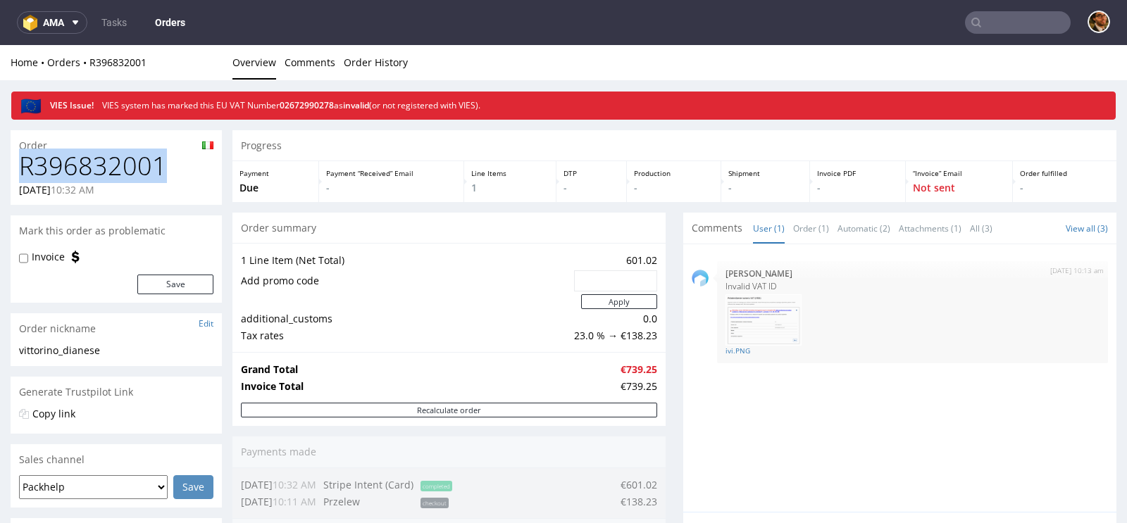
drag, startPoint x: 163, startPoint y: 156, endPoint x: 24, endPoint y: 161, distance: 138.8
click at [24, 161] on h1 "R396832001" at bounding box center [116, 166] width 194 height 28
copy h1 "R396832001"
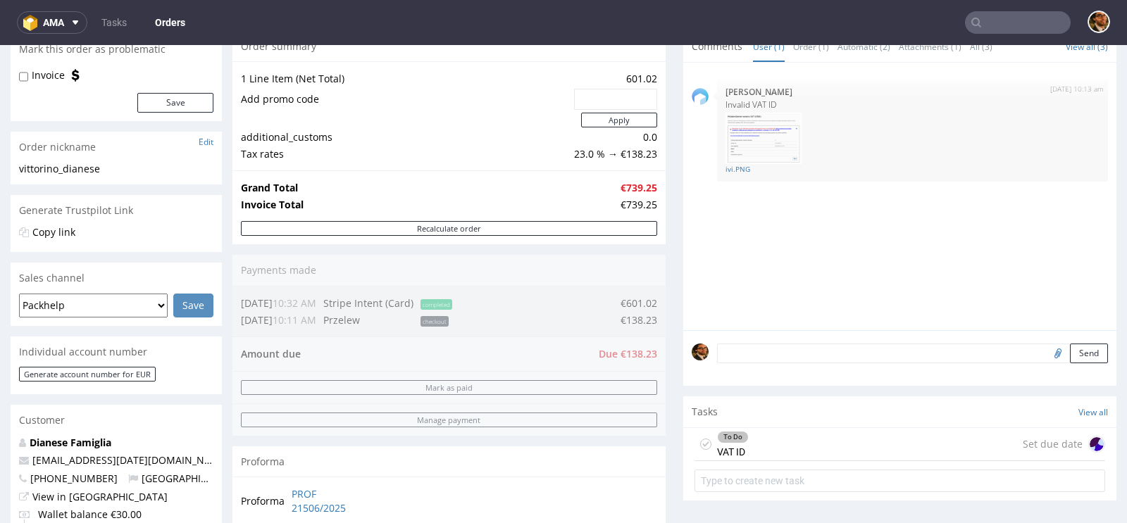
scroll to position [485, 0]
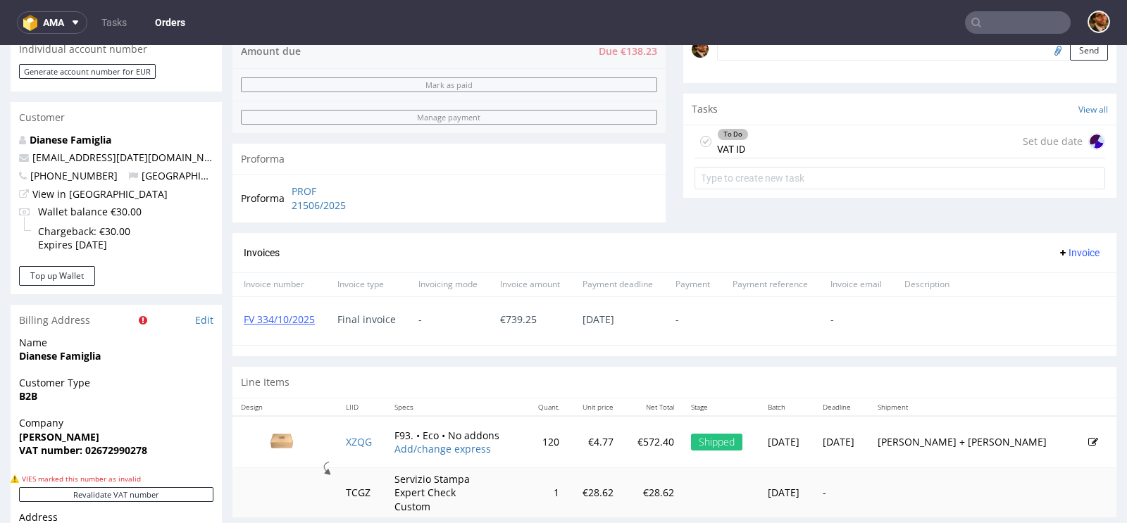
click at [903, 126] on div "To Do VAT ID Set due date" at bounding box center [899, 141] width 411 height 33
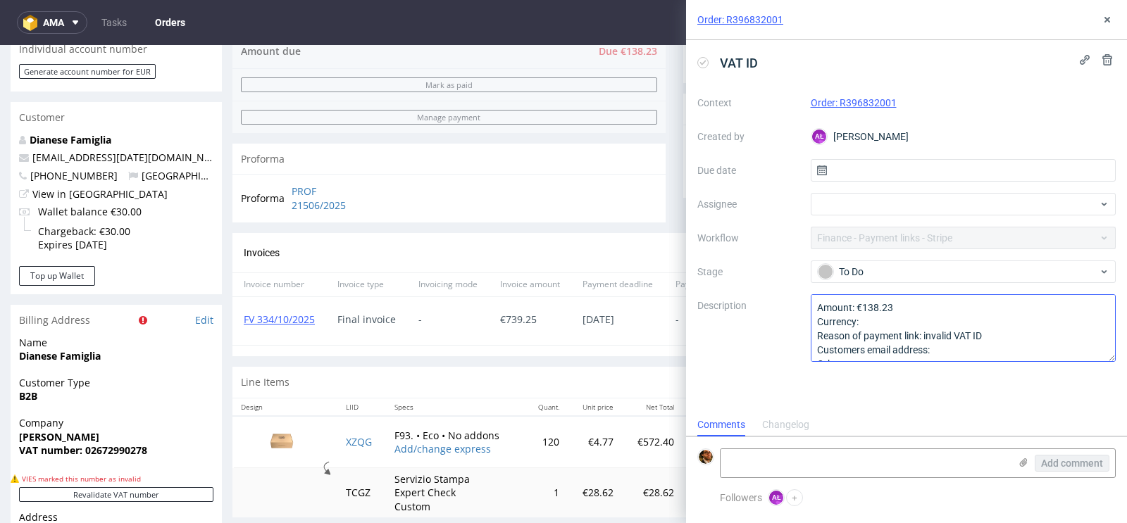
scroll to position [15, 0]
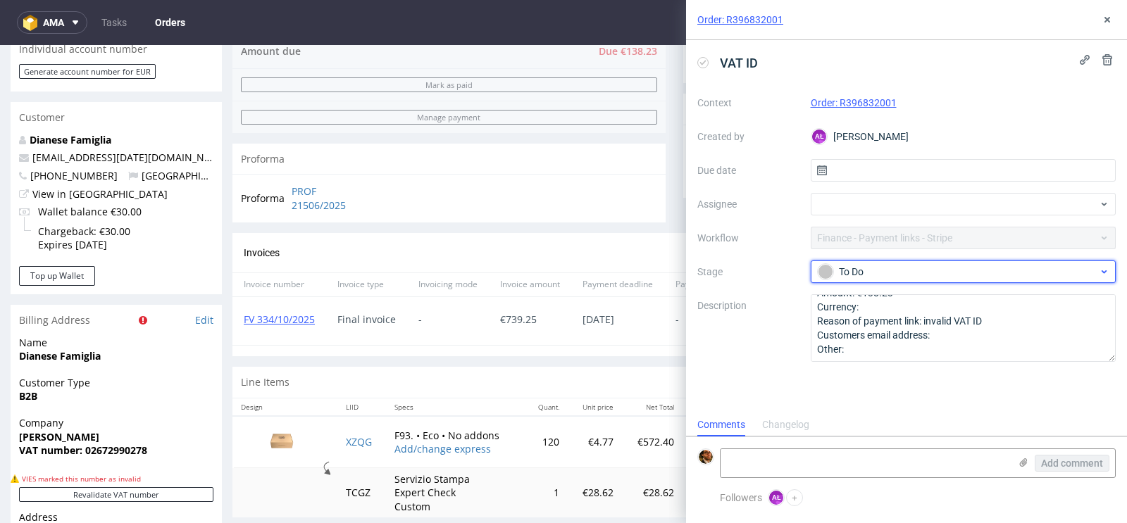
click at [956, 278] on div "To Do" at bounding box center [958, 271] width 280 height 15
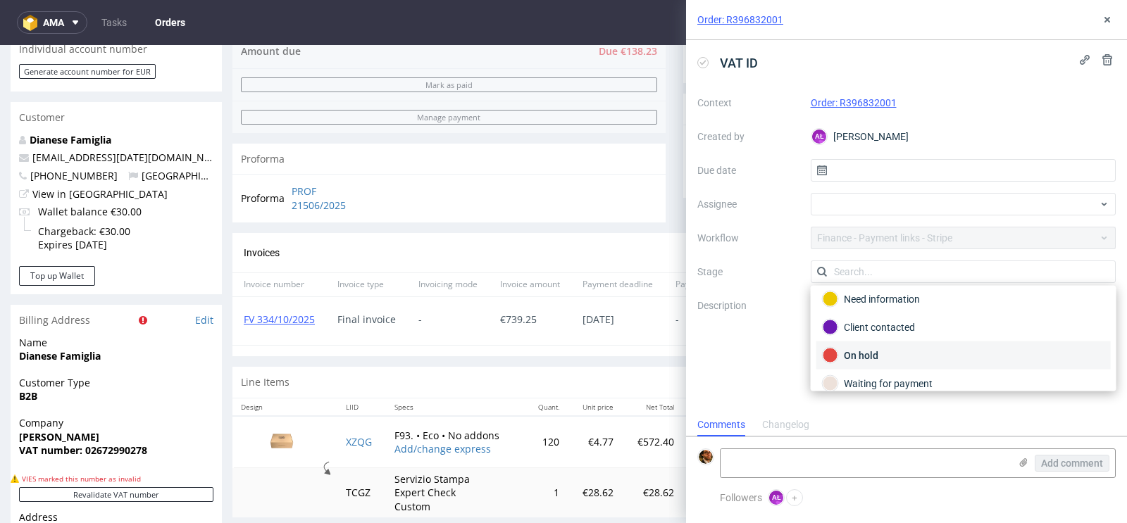
scroll to position [29, 0]
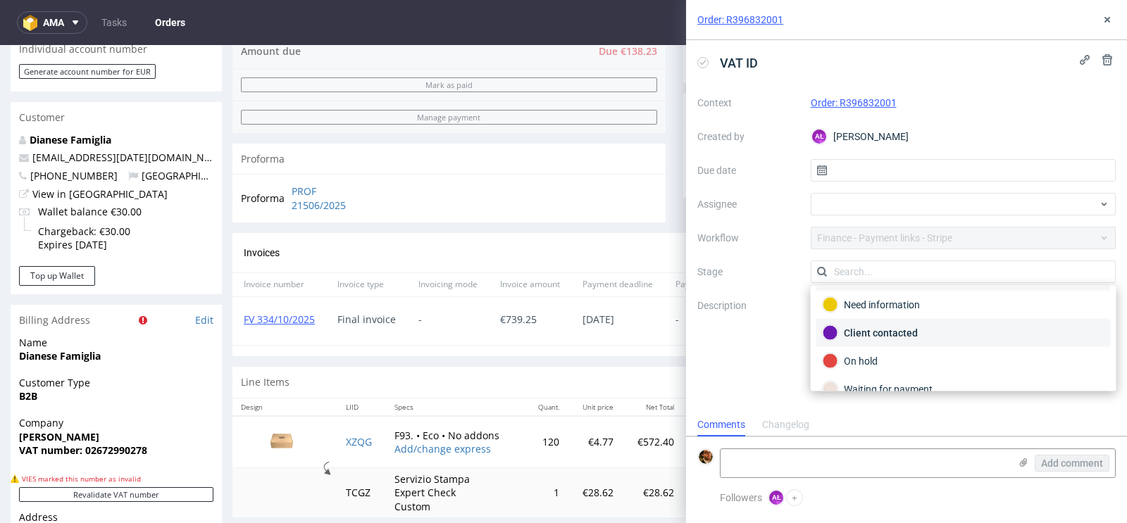
click at [894, 339] on div "Client contacted" at bounding box center [963, 333] width 294 height 28
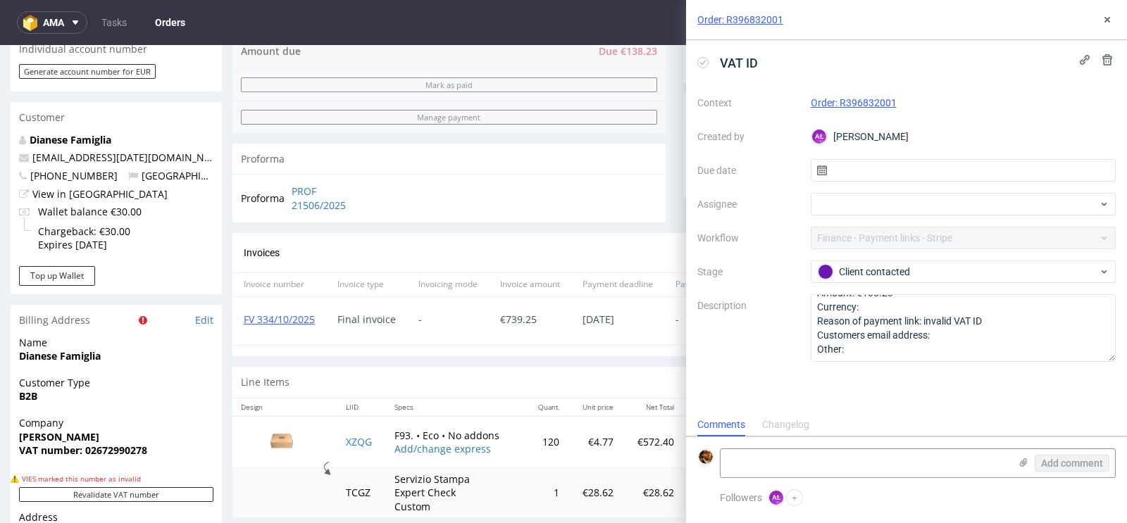
click at [895, 380] on div "VAT ID Context Order: R396832001 Created by AŁ [PERSON_NAME] Due date Assignee …" at bounding box center [906, 226] width 441 height 373
click at [1106, 17] on icon at bounding box center [1106, 19] width 11 height 11
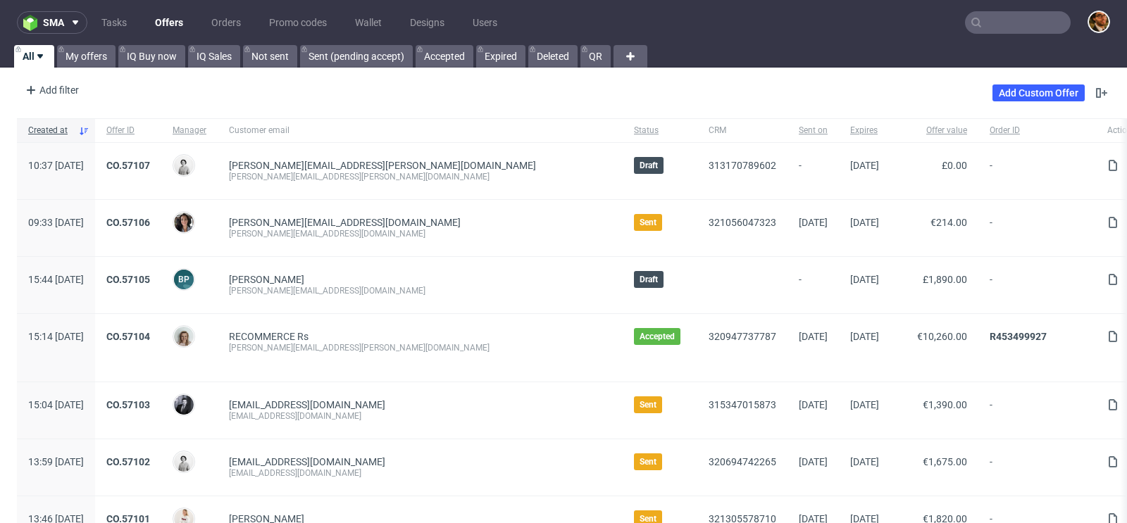
click at [978, 25] on input "text" at bounding box center [1018, 22] width 106 height 23
paste input "R156161821"
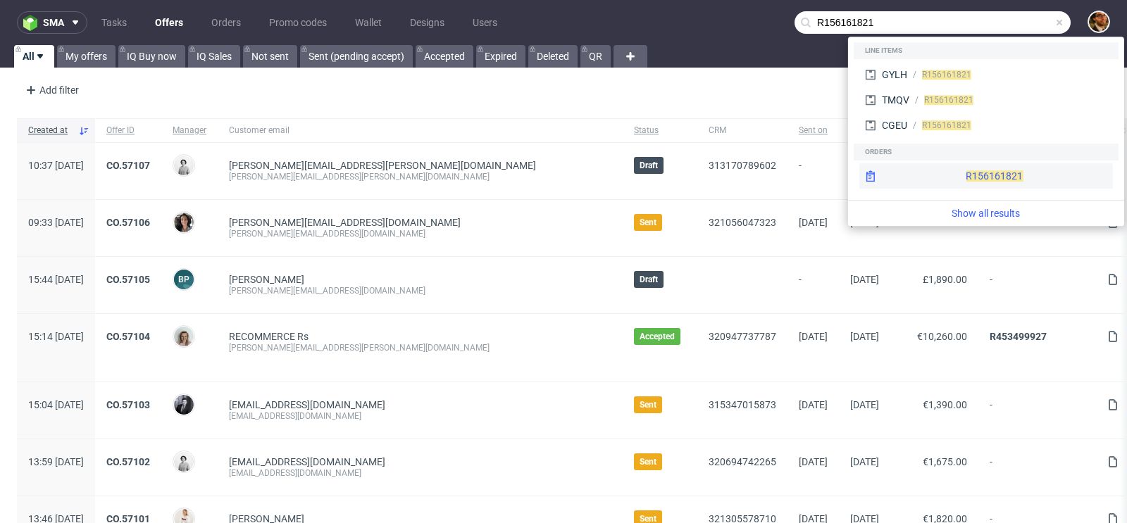
type input "R156161821"
click at [978, 166] on div "R156161821" at bounding box center [986, 175] width 254 height 25
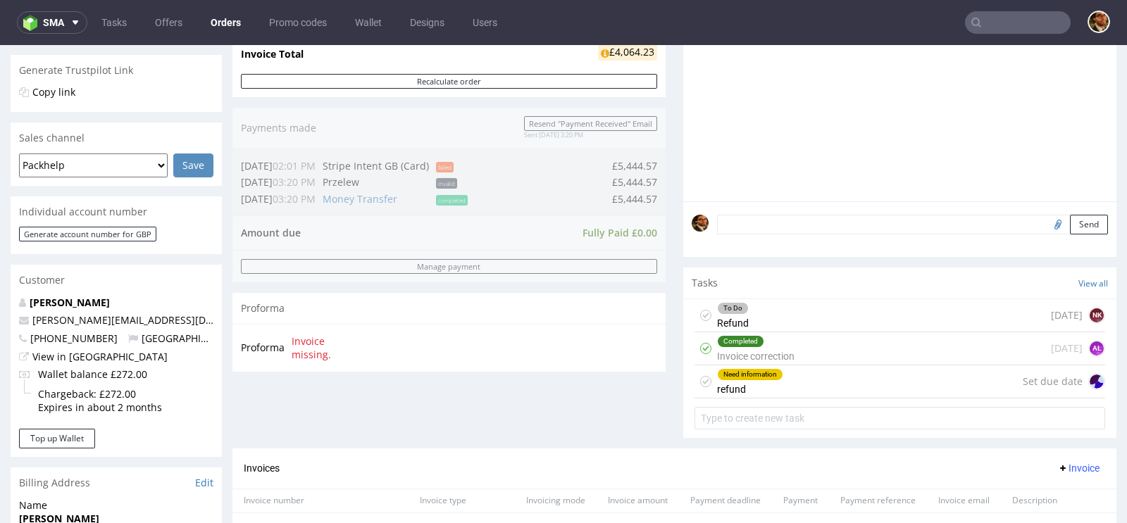
scroll to position [344, 0]
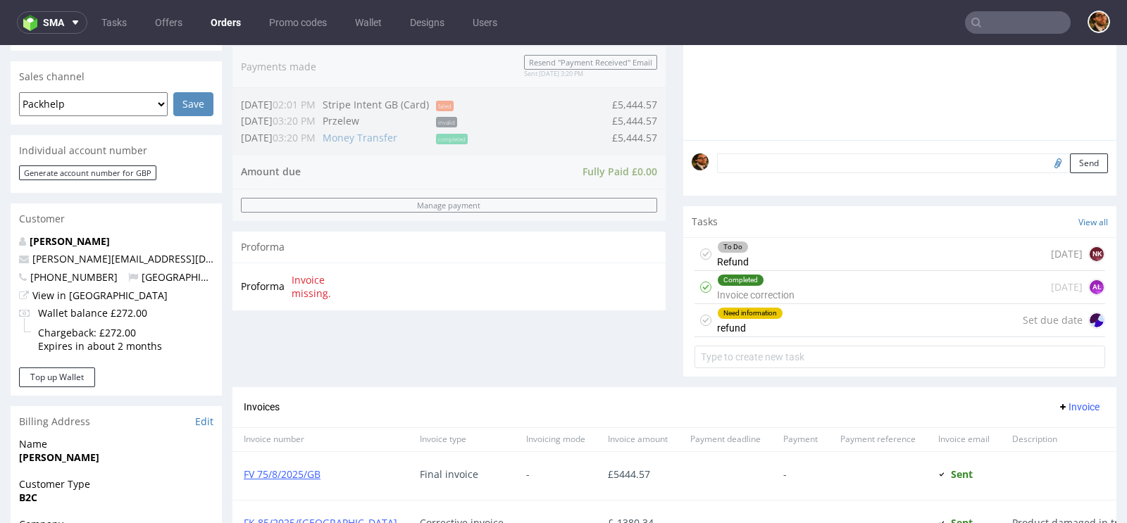
click at [782, 329] on div "Need information refund Set due date" at bounding box center [899, 320] width 411 height 33
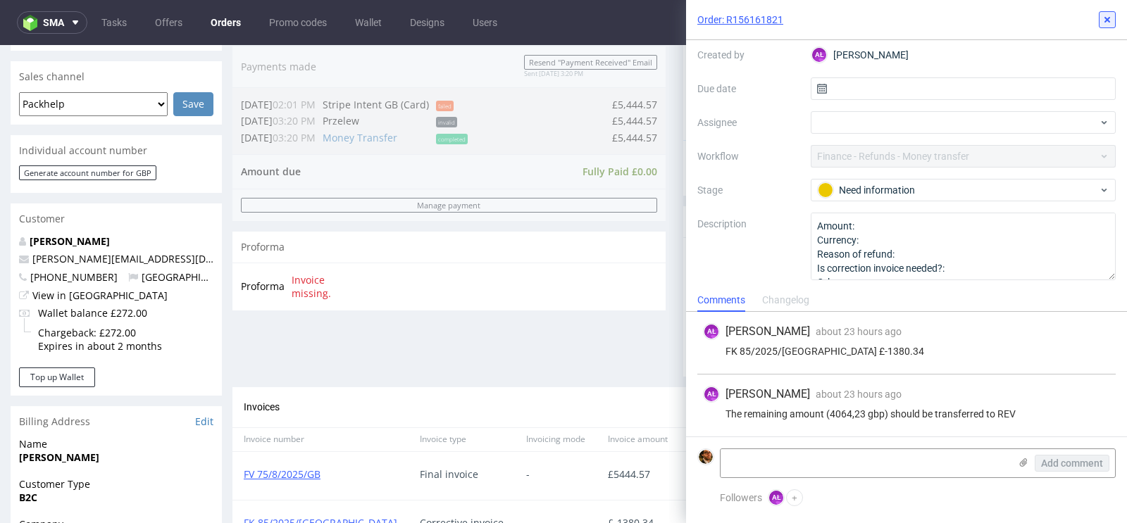
click at [1106, 22] on icon at bounding box center [1106, 19] width 11 height 11
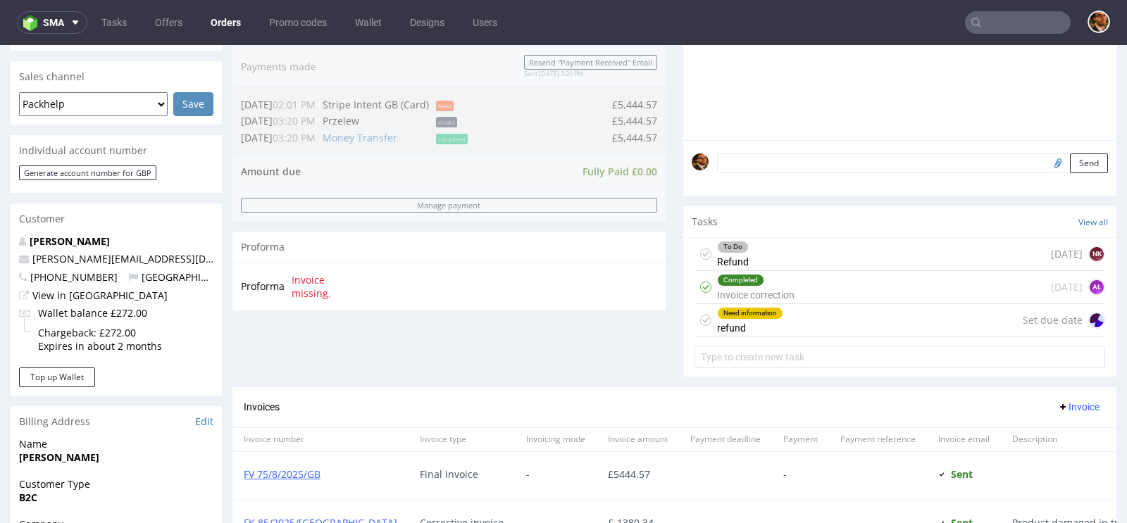
click at [806, 251] on div "To Do Refund 4 days ago NK" at bounding box center [899, 254] width 411 height 33
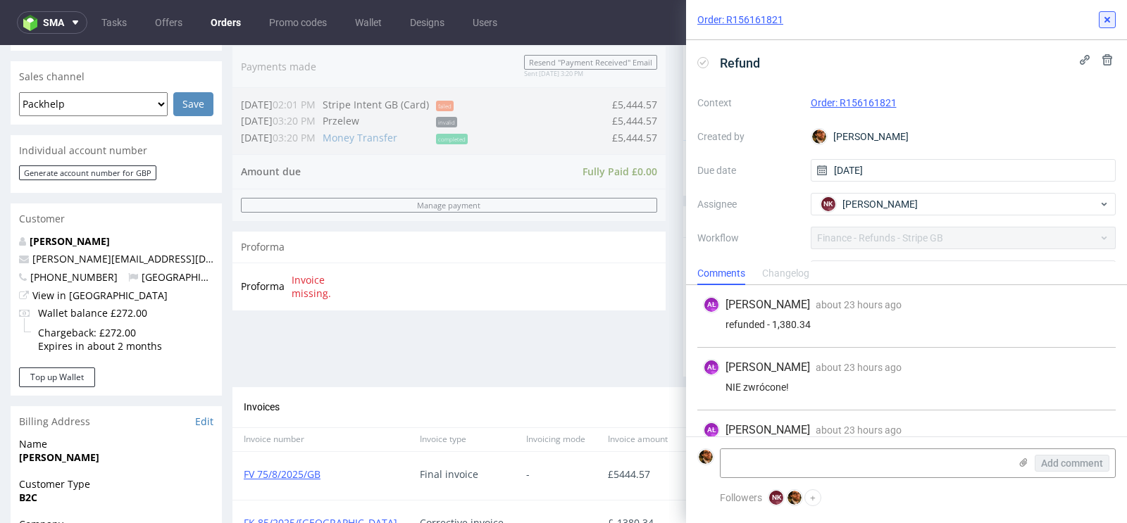
click at [1106, 21] on use at bounding box center [1107, 20] width 6 height 6
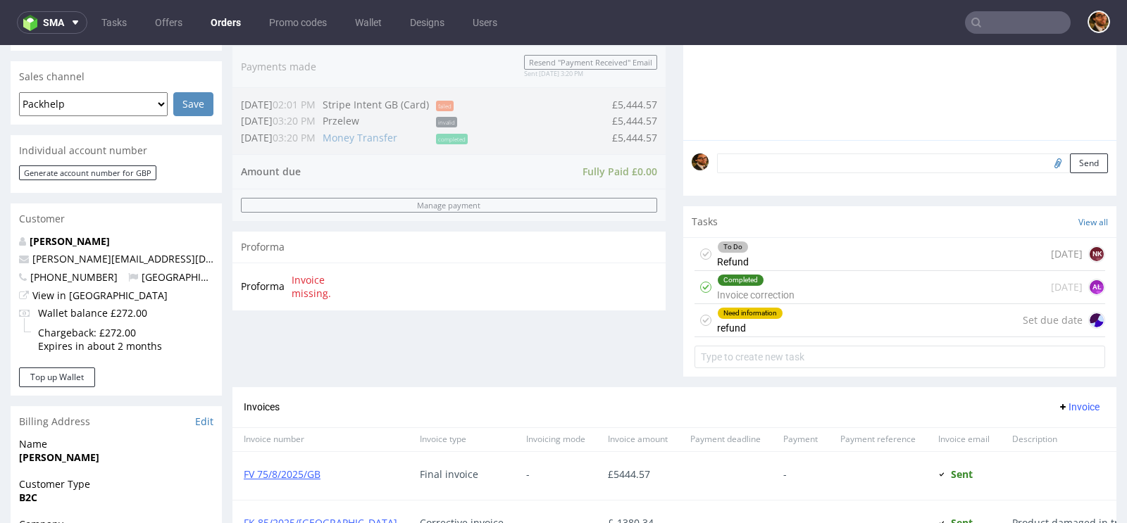
click at [823, 320] on div "Need information refund Set due date" at bounding box center [899, 320] width 411 height 33
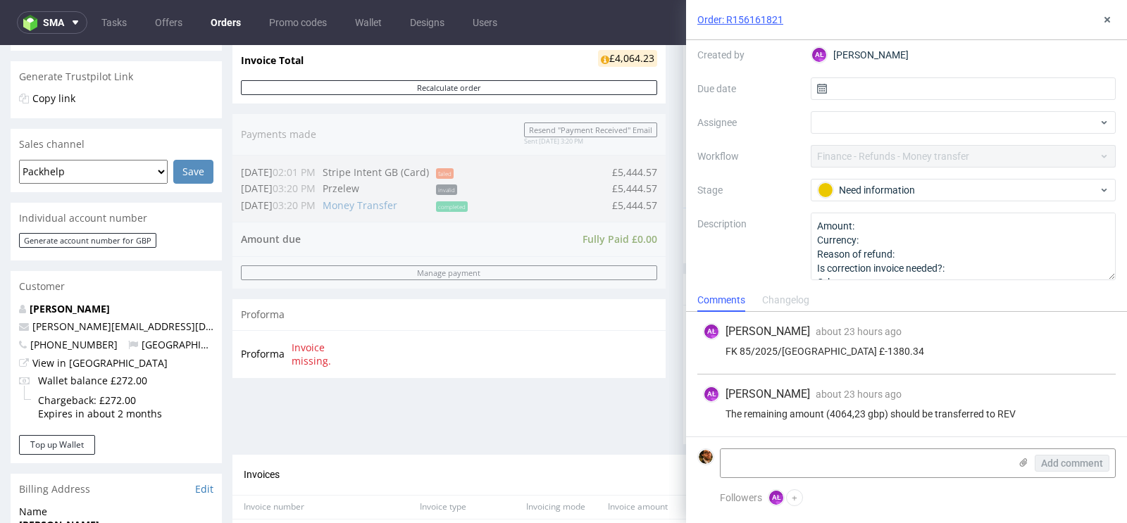
scroll to position [15, 0]
click at [1106, 19] on use at bounding box center [1107, 20] width 6 height 6
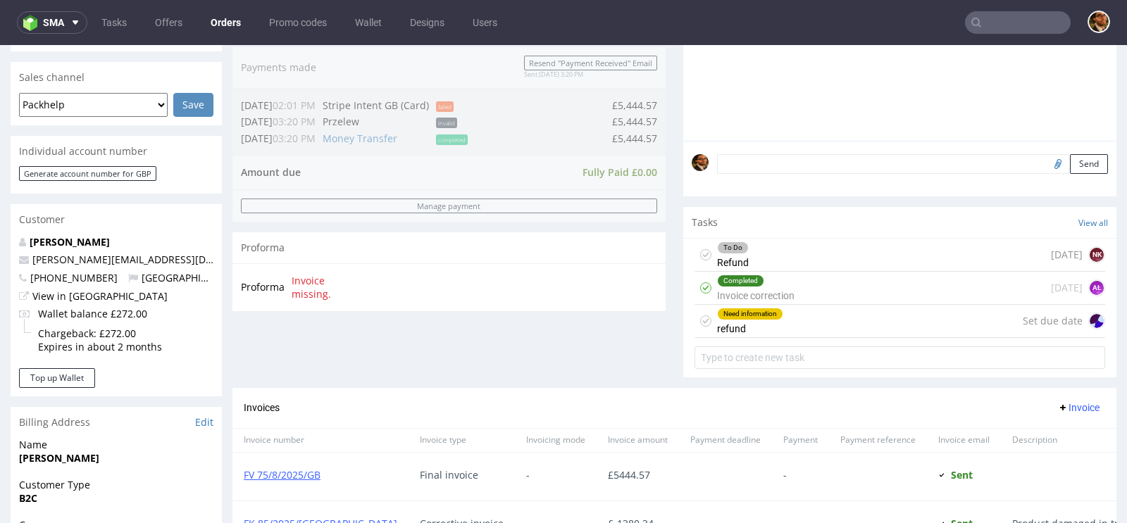
scroll to position [335, 0]
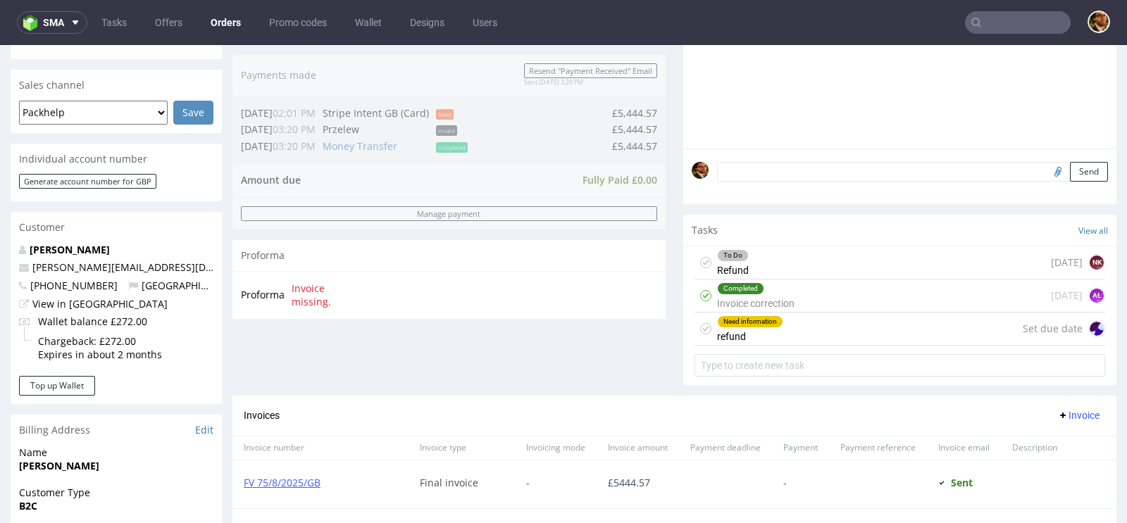
click at [820, 251] on div "To Do Refund 4 days ago NK" at bounding box center [899, 262] width 411 height 33
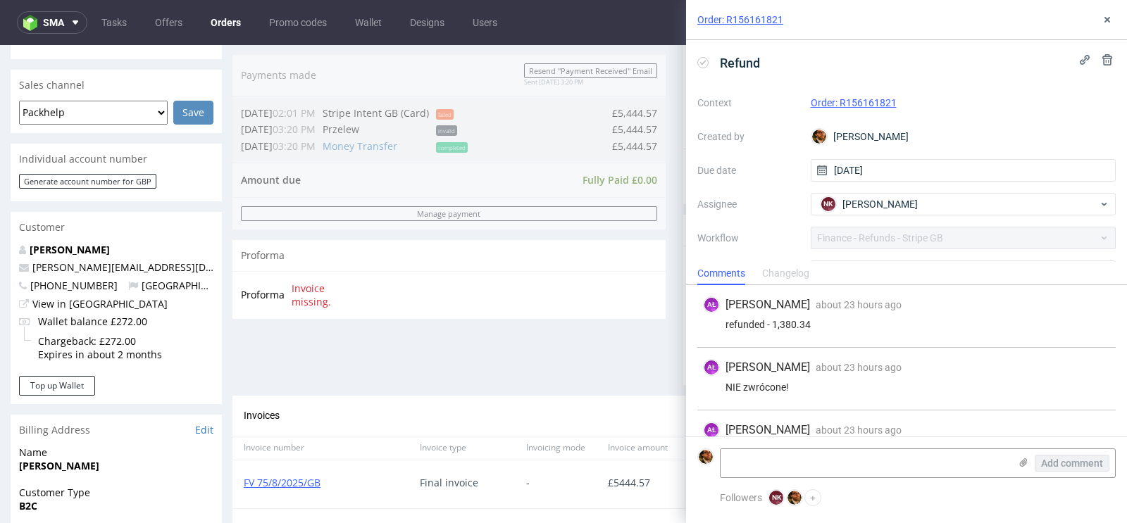
scroll to position [33, 0]
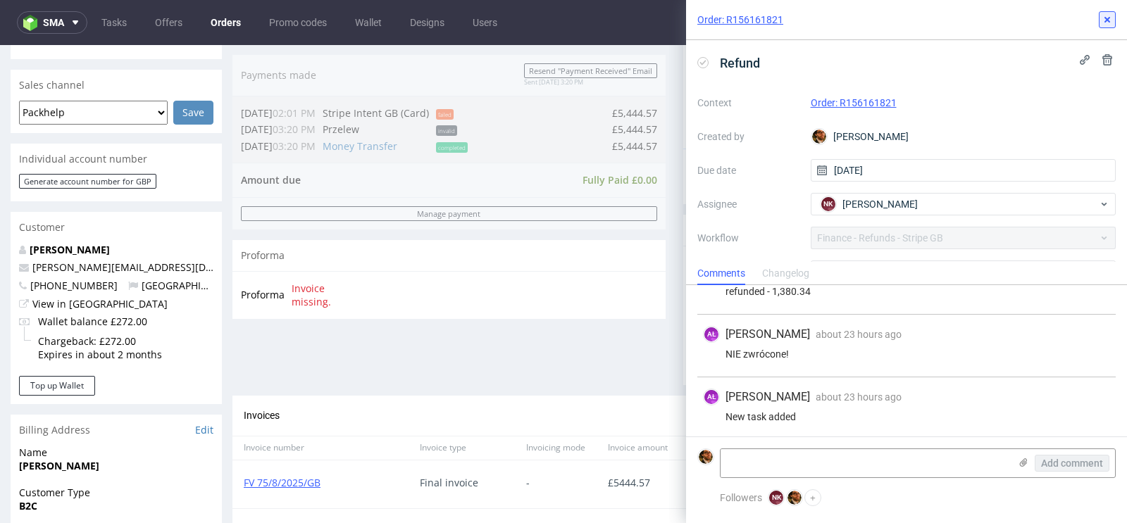
click at [1104, 25] on button at bounding box center [1107, 19] width 17 height 17
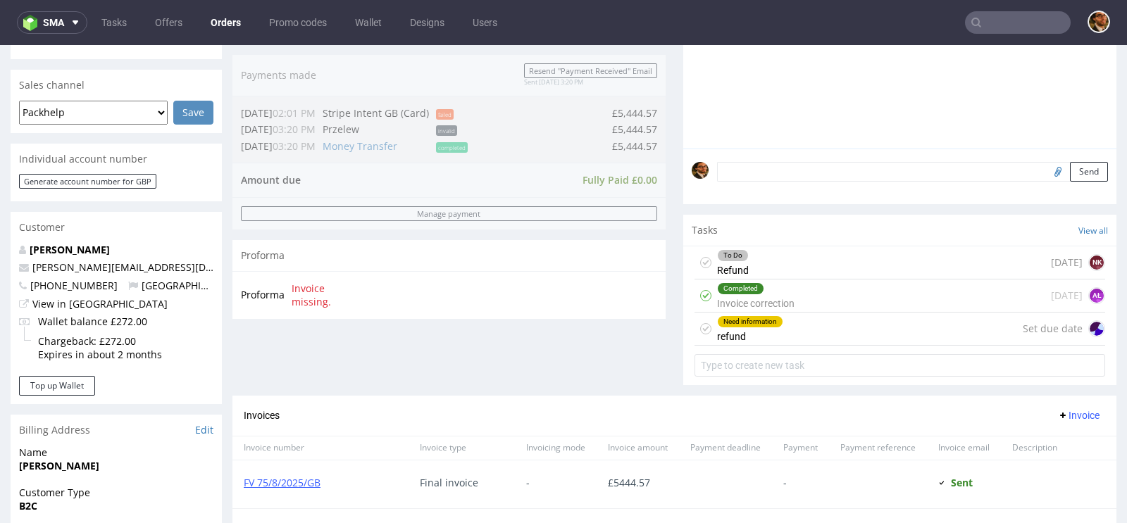
click at [846, 295] on div "Completed Invoice correction 4 days ago AŁ" at bounding box center [899, 296] width 411 height 33
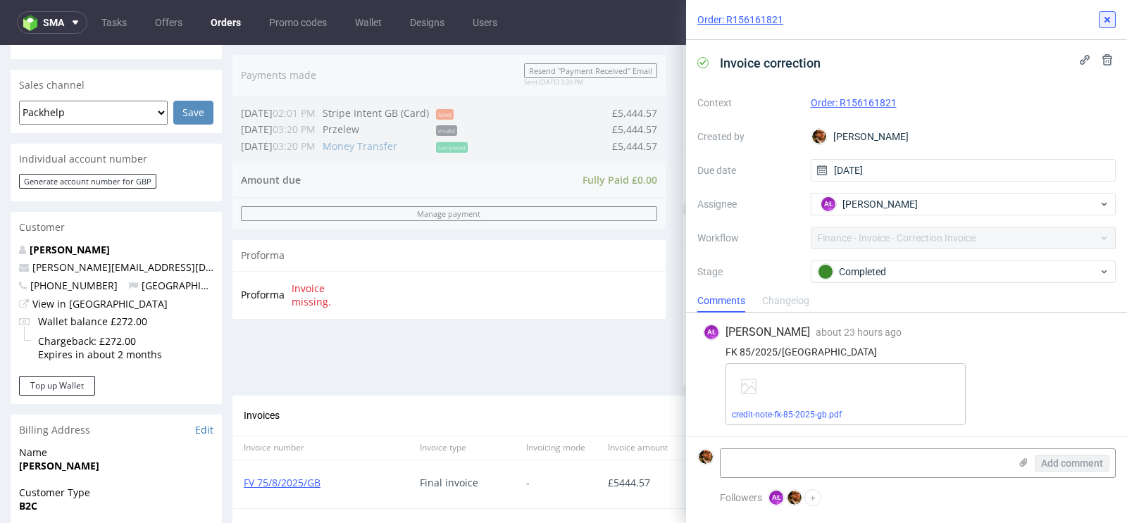
click at [1100, 21] on button at bounding box center [1107, 19] width 17 height 17
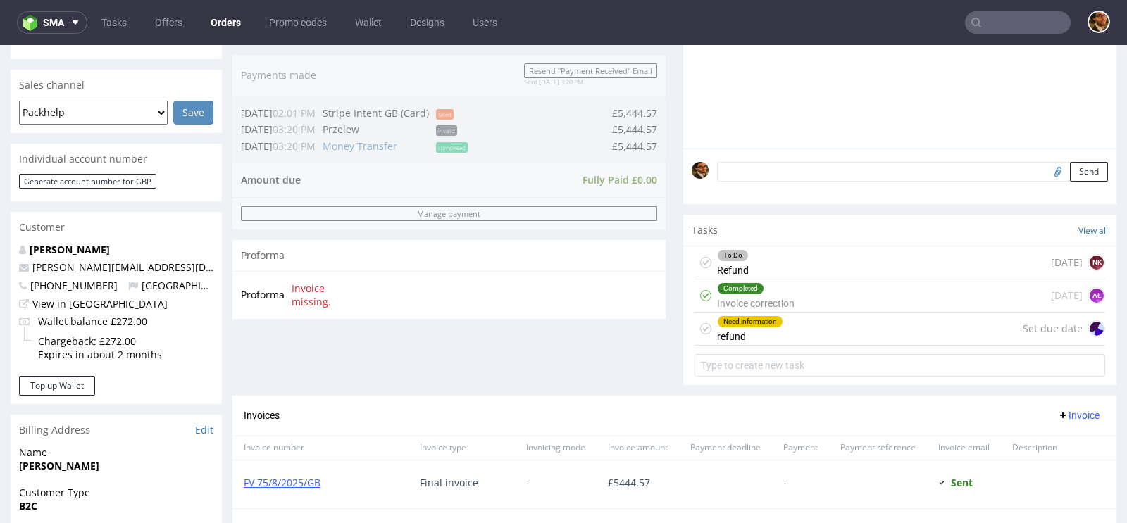
click at [838, 261] on div "To Do Refund 4 days ago NK" at bounding box center [899, 262] width 411 height 33
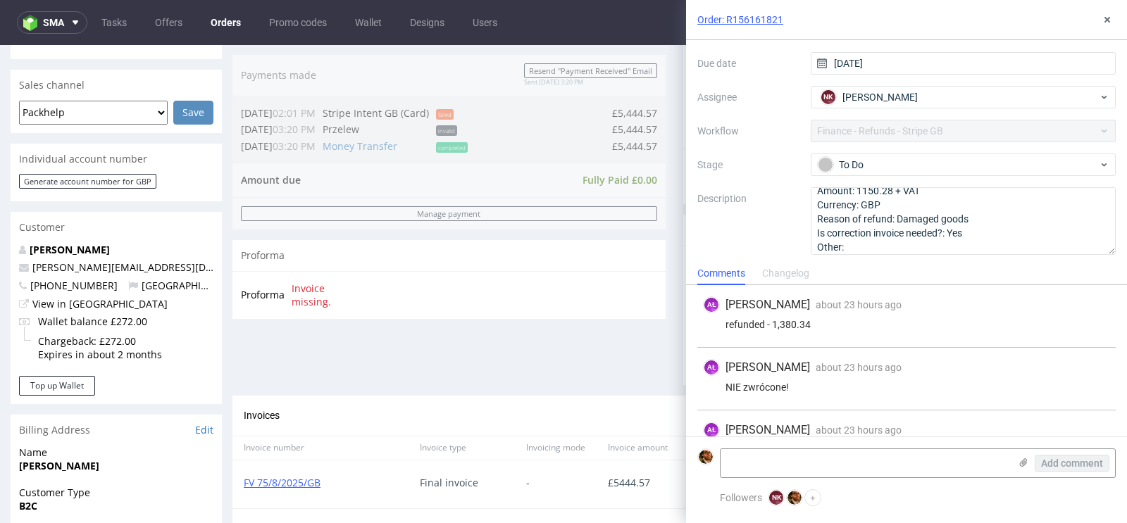
scroll to position [15, 0]
drag, startPoint x: 789, startPoint y: 385, endPoint x: 727, endPoint y: 386, distance: 62.7
click at [727, 386] on div "NIE zwrócone!" at bounding box center [906, 387] width 407 height 11
copy div "NIE zwrócone!"
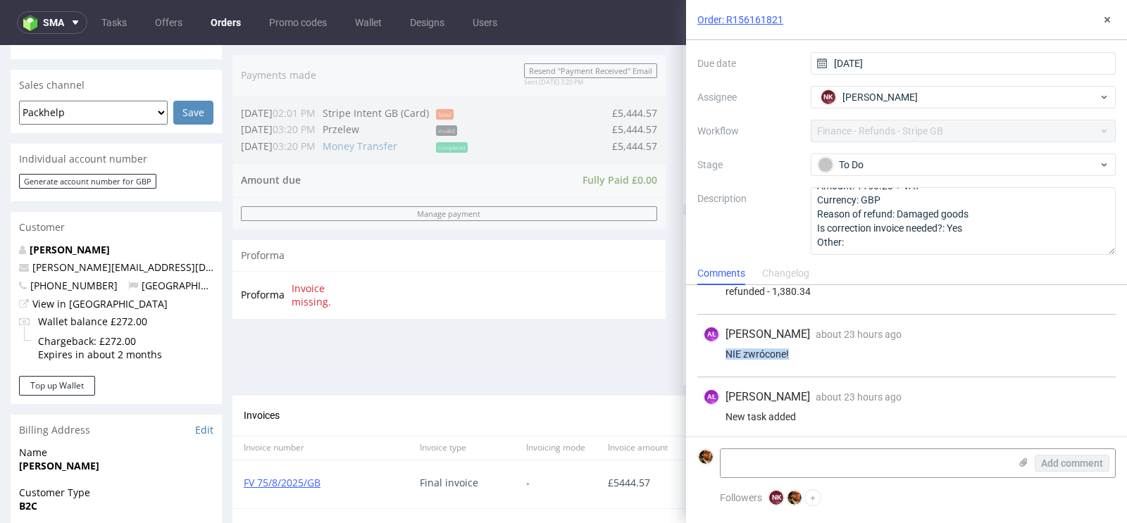
click at [909, 363] on div "AŁ Aleksandra Łętowska about 23 hours ago 6th Oct 2025, 11:16 NIE zwrócone!" at bounding box center [906, 346] width 418 height 63
click at [1110, 23] on icon at bounding box center [1106, 19] width 11 height 11
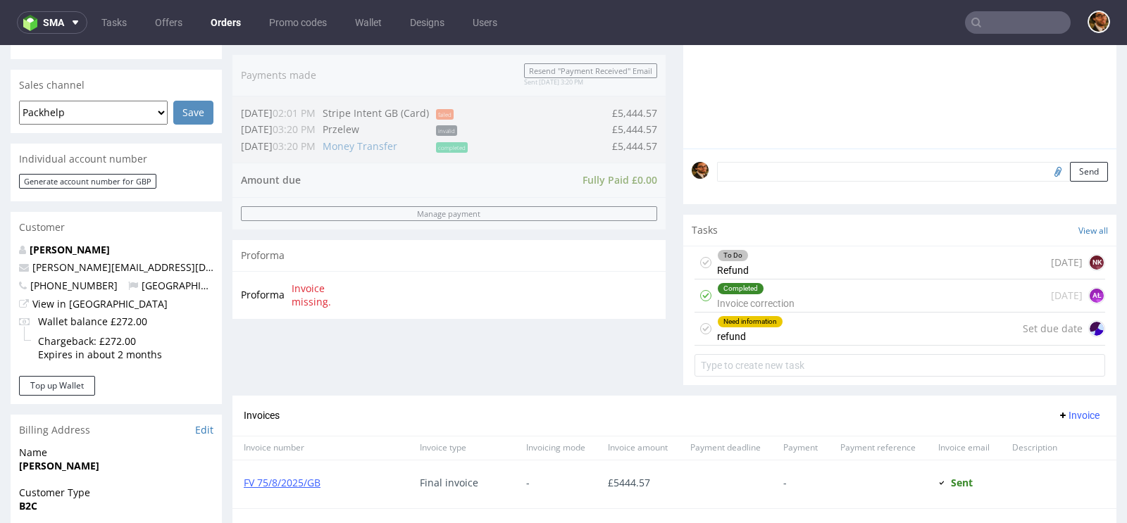
click at [906, 337] on div "Need information refund Set due date" at bounding box center [899, 329] width 411 height 33
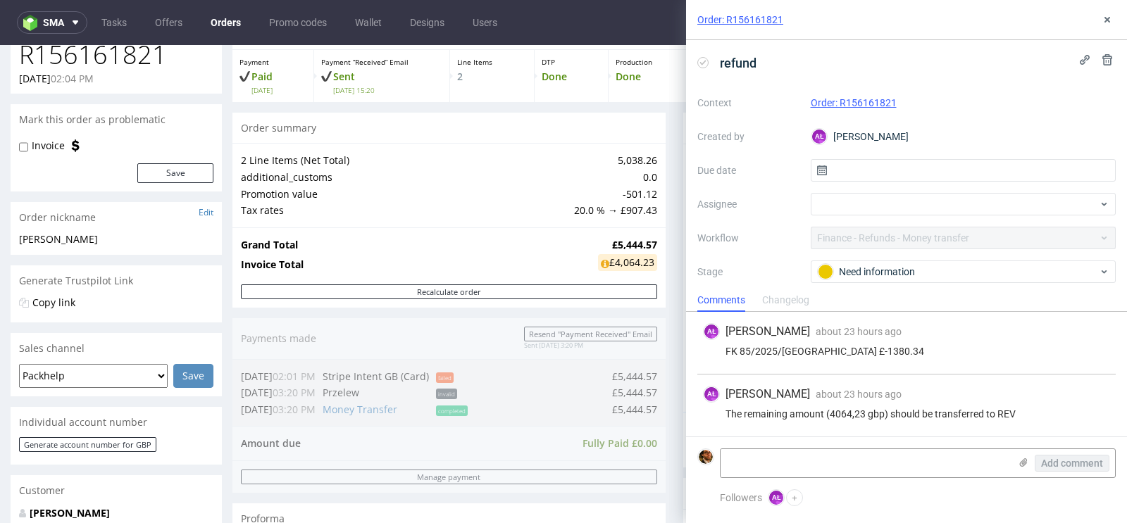
scroll to position [68, 0]
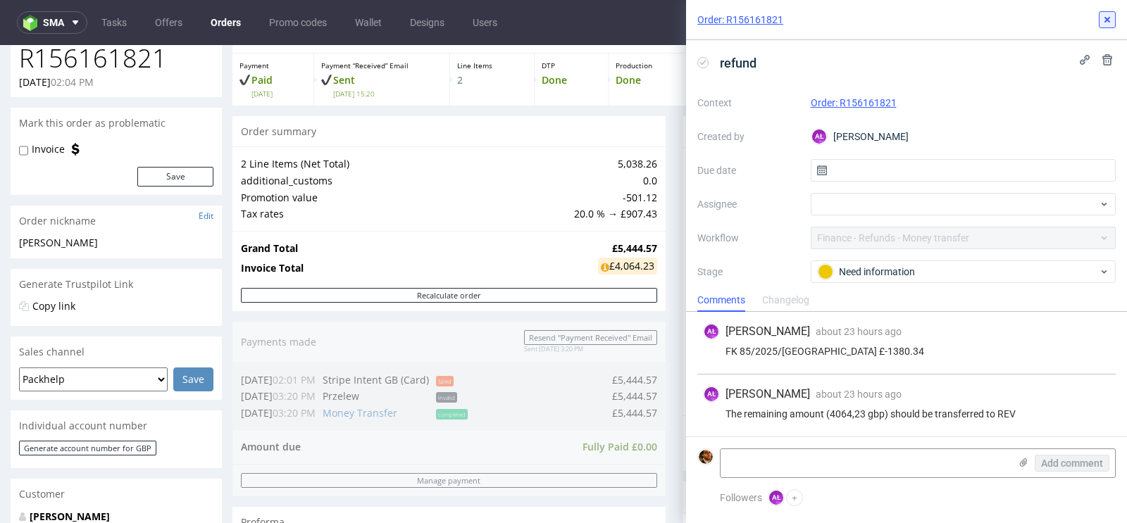
click at [1108, 18] on use at bounding box center [1107, 20] width 6 height 6
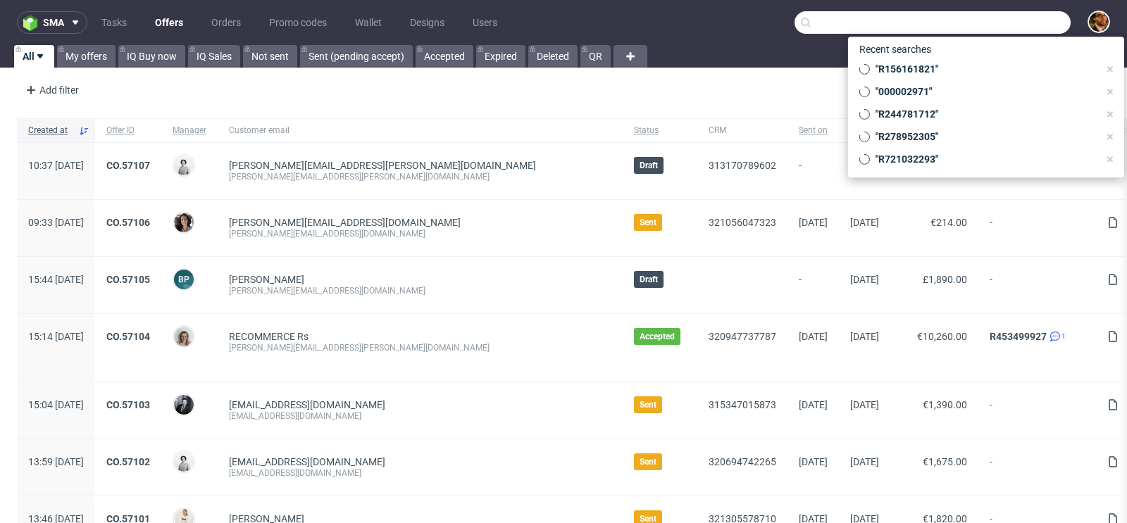
click at [992, 20] on input "text" at bounding box center [932, 22] width 276 height 23
paste input "R278952305"
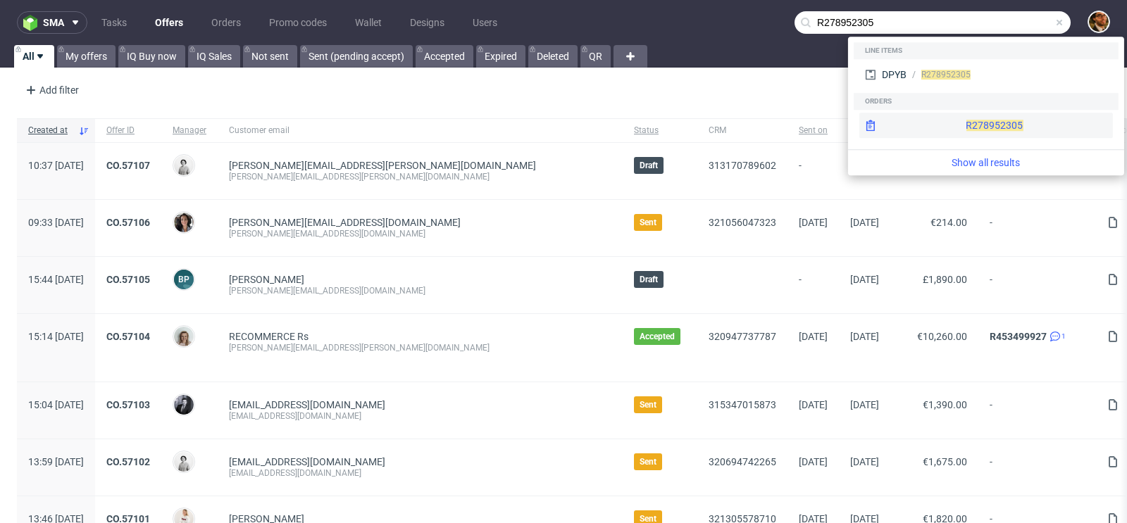
type input "R278952305"
click at [959, 117] on div "R278952305" at bounding box center [986, 125] width 254 height 25
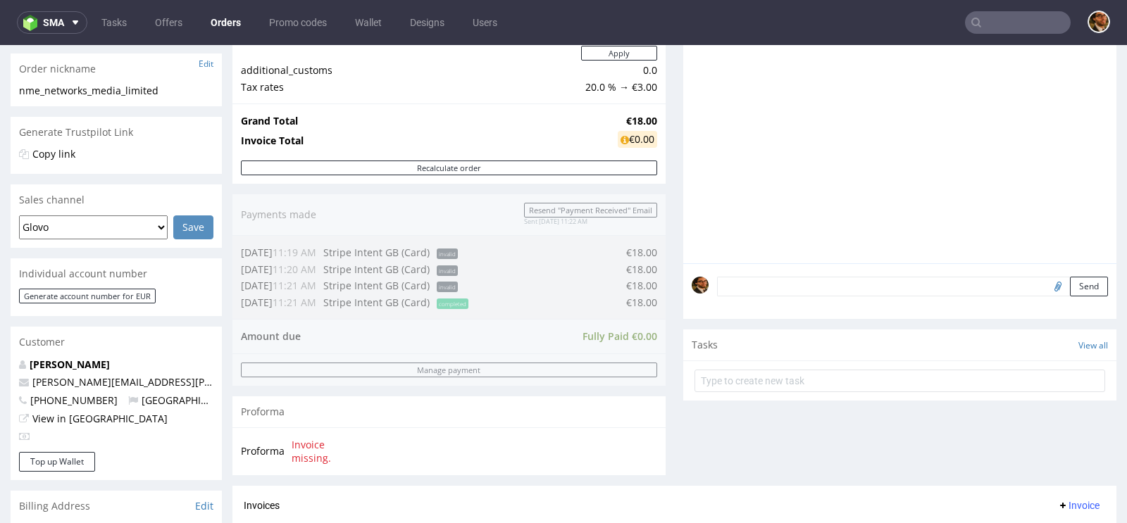
scroll to position [598, 0]
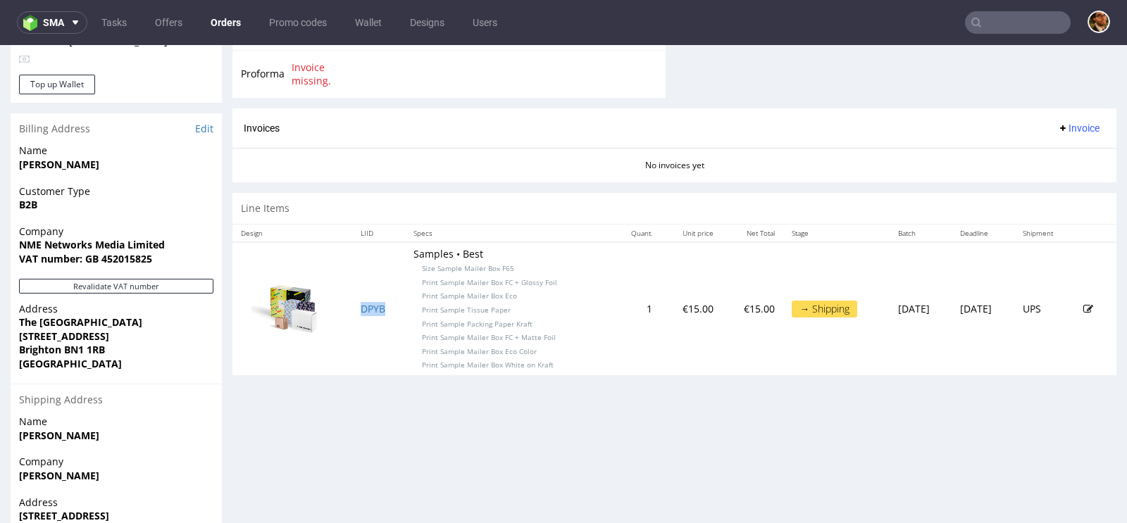
click at [352, 297] on td "DPYB" at bounding box center [379, 308] width 54 height 133
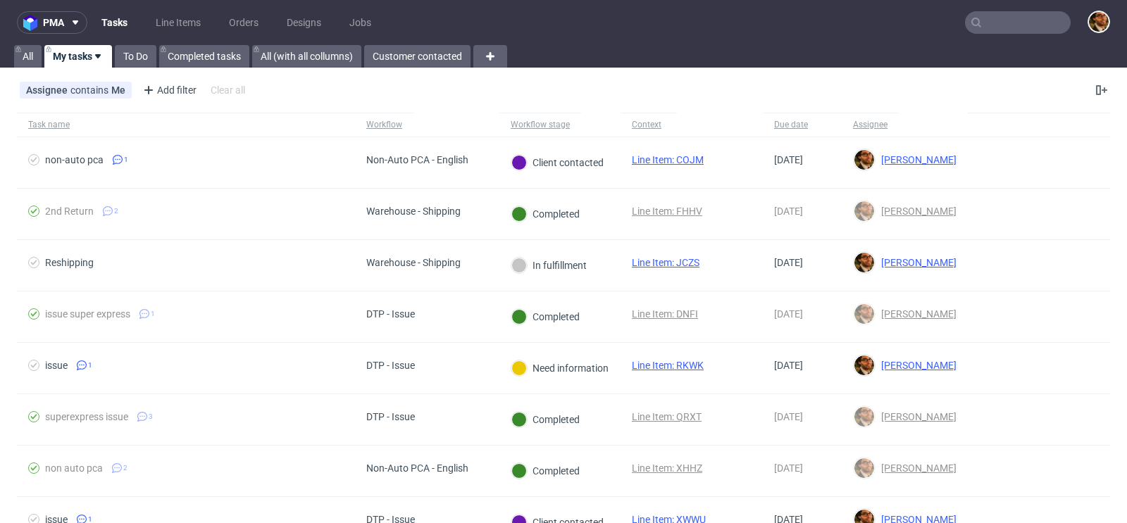
click at [976, 17] on input "text" at bounding box center [1018, 22] width 106 height 23
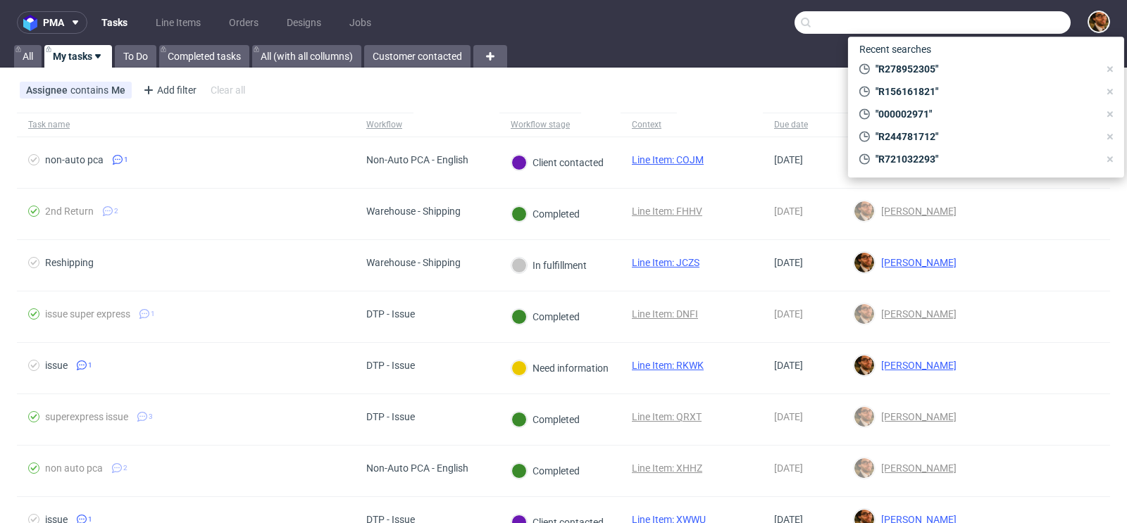
paste input "R466609386"
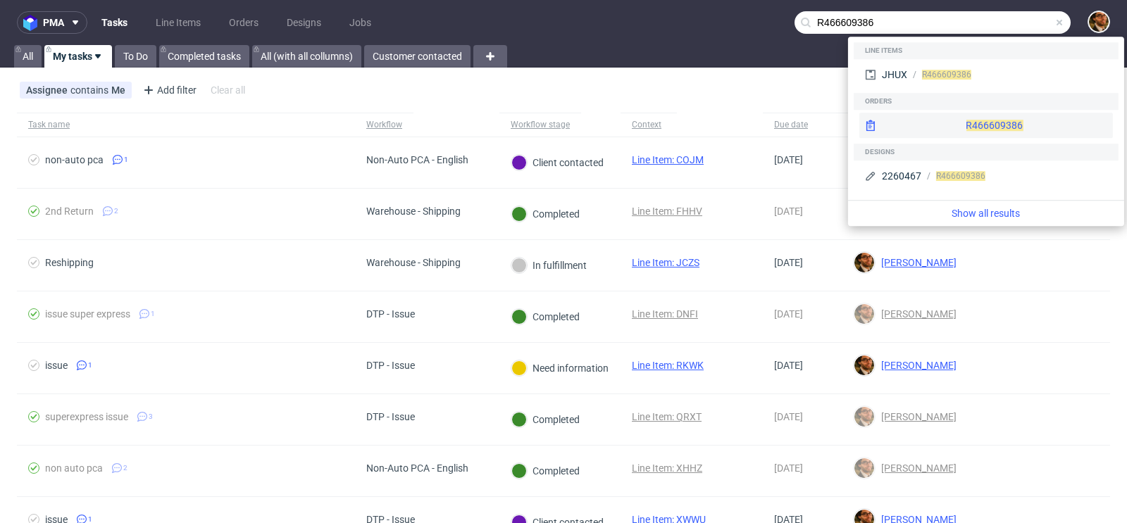
type input "R466609386"
click at [956, 119] on div "R466609386" at bounding box center [986, 125] width 254 height 25
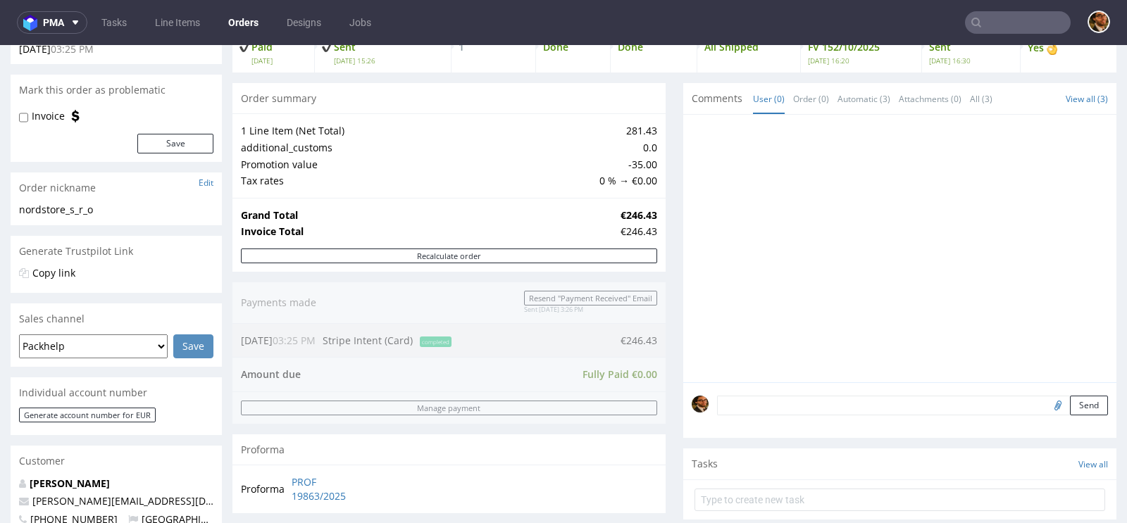
scroll to position [249, 0]
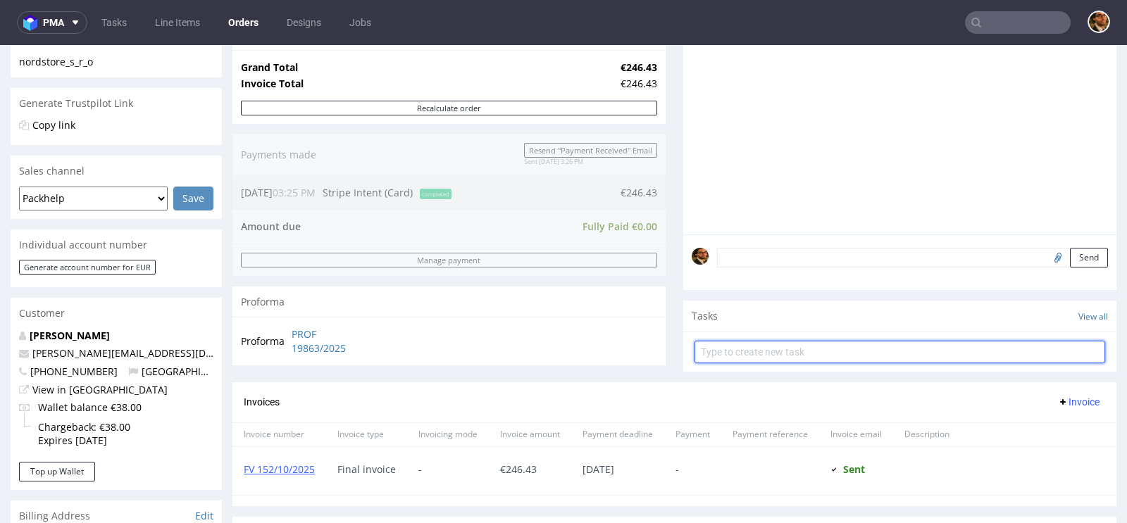
click at [748, 349] on input "text" at bounding box center [899, 352] width 411 height 23
type input "Refund"
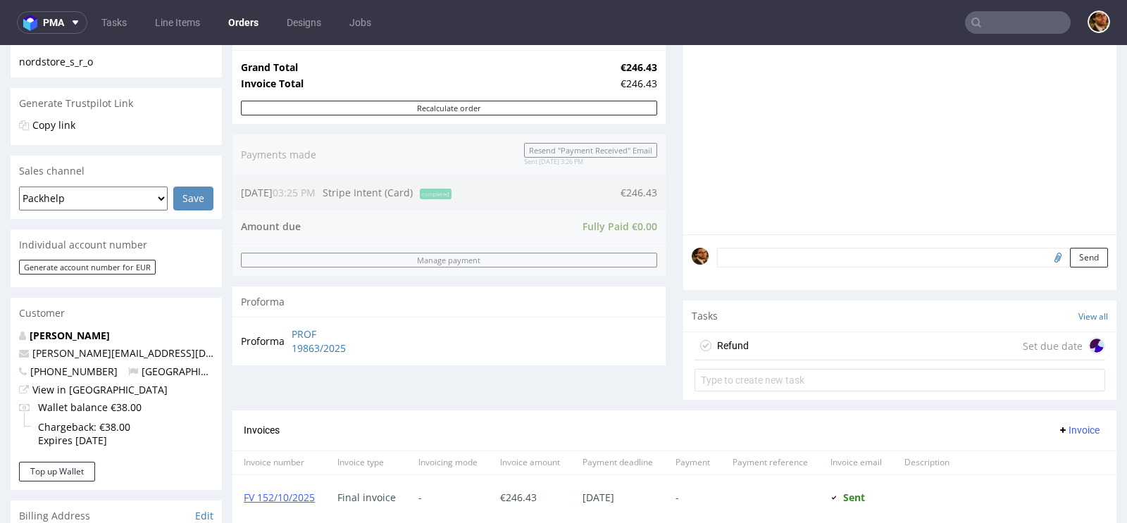
click at [757, 353] on div "Refund Set due date" at bounding box center [899, 346] width 411 height 28
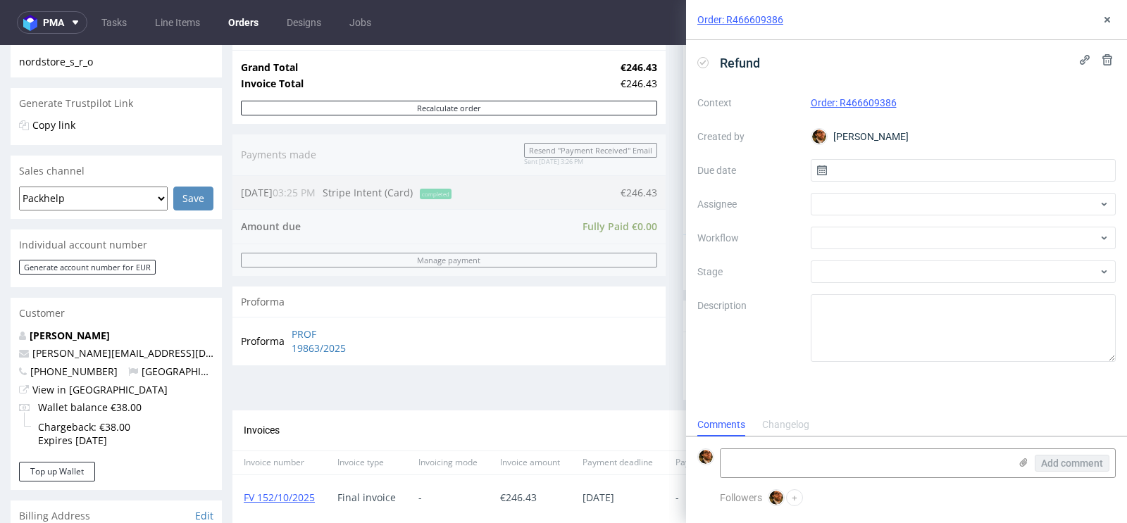
scroll to position [11, 0]
click at [847, 170] on input "text" at bounding box center [964, 170] width 306 height 23
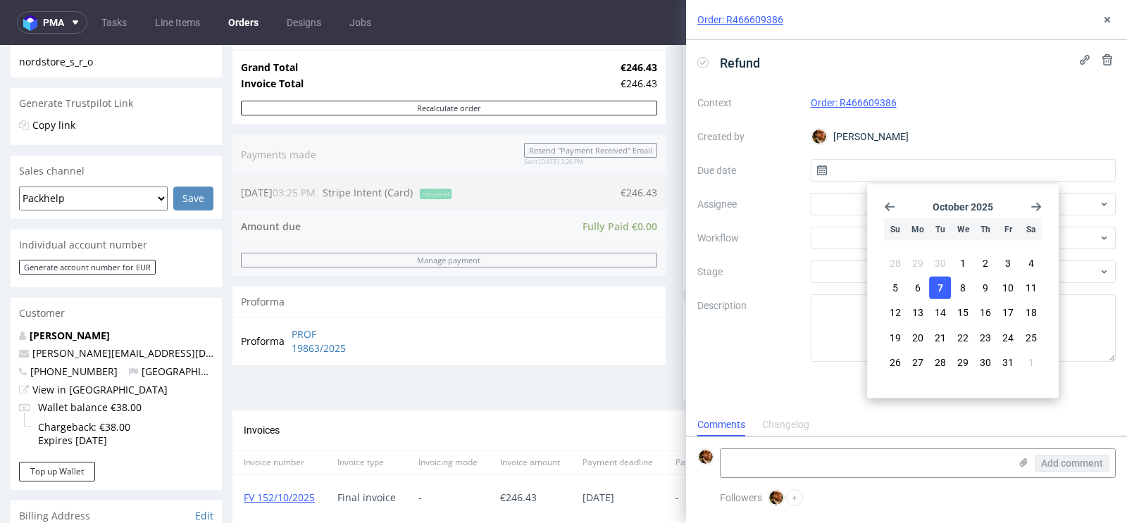
click at [937, 287] on span "7" at bounding box center [940, 288] width 6 height 14
type input "[DATE]"
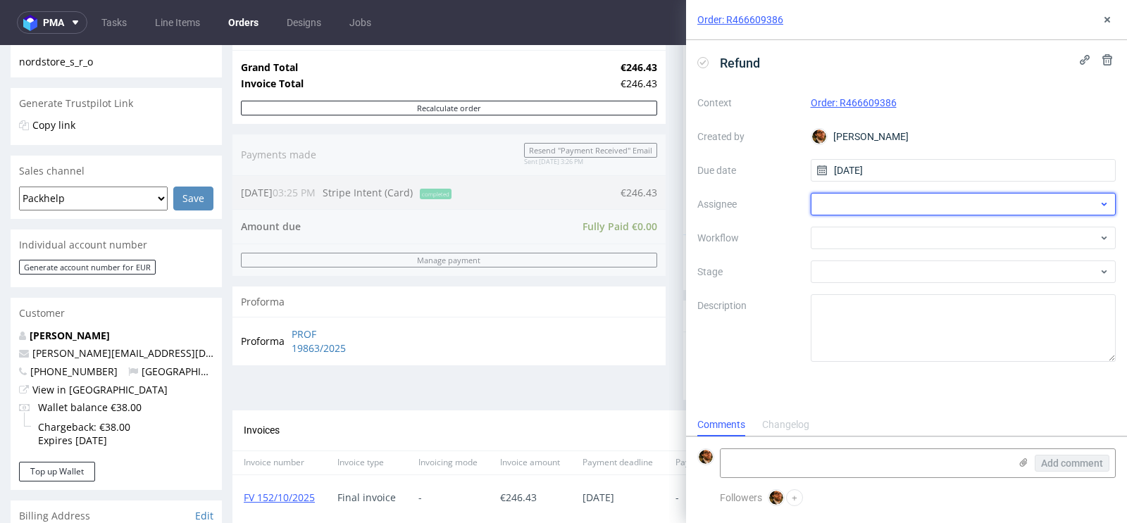
click at [869, 207] on div at bounding box center [964, 204] width 306 height 23
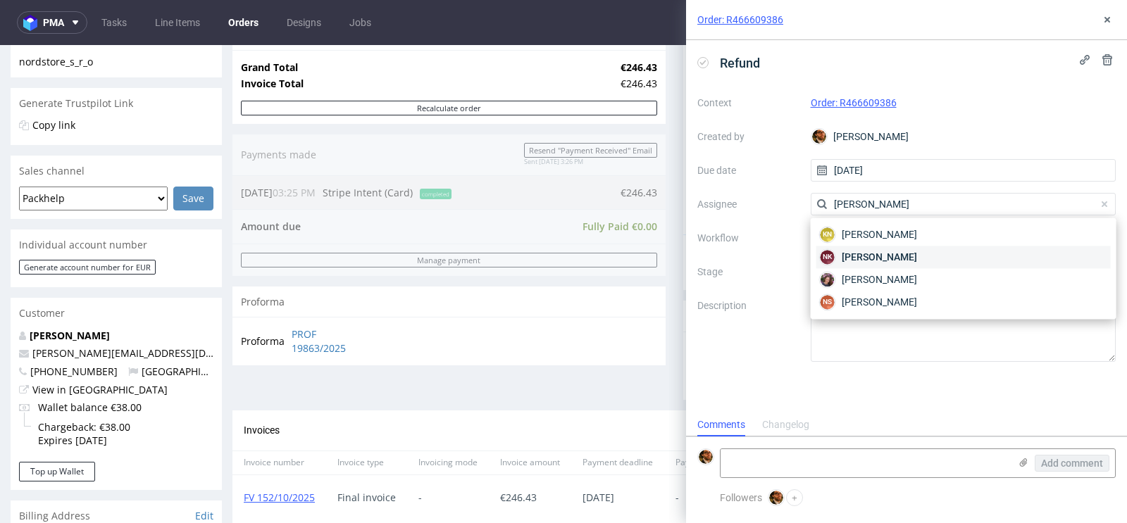
type input "natalia"
click at [899, 254] on span "Natalia Kaczorowska" at bounding box center [879, 257] width 75 height 14
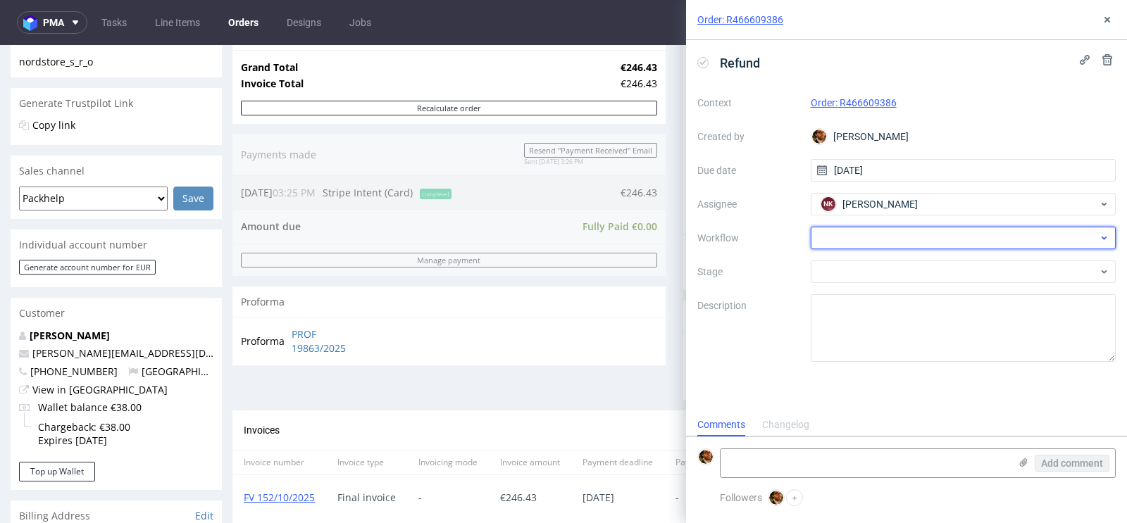
click at [865, 242] on div at bounding box center [964, 238] width 306 height 23
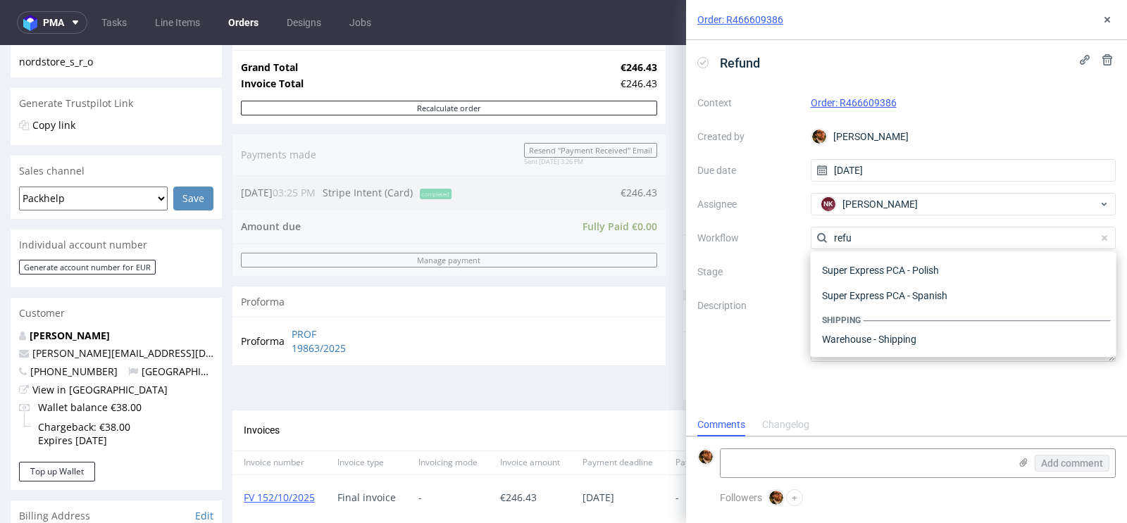
scroll to position [75, 0]
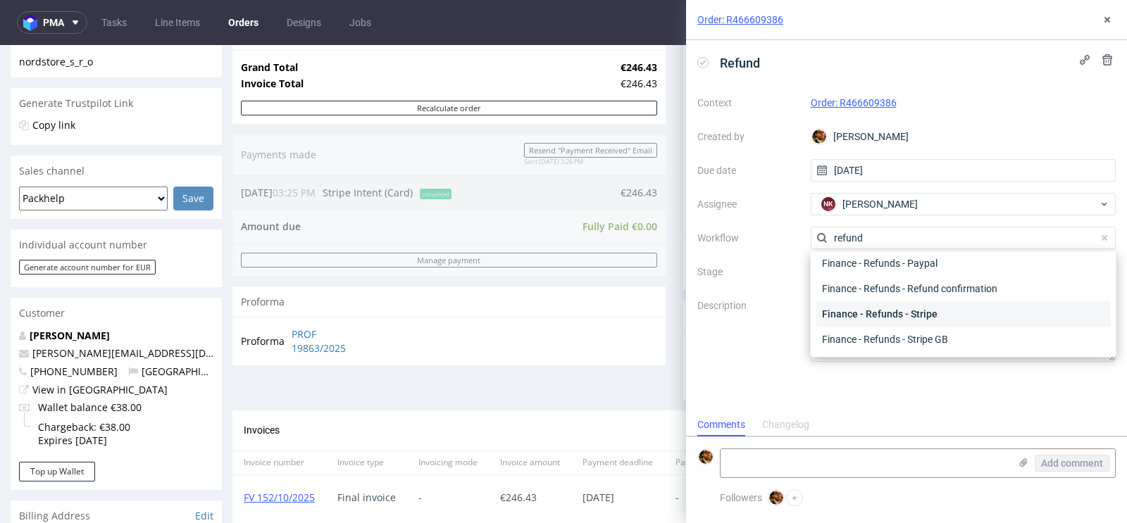
type input "refund"
click at [885, 310] on div "Finance - Refunds - Stripe" at bounding box center [963, 313] width 294 height 25
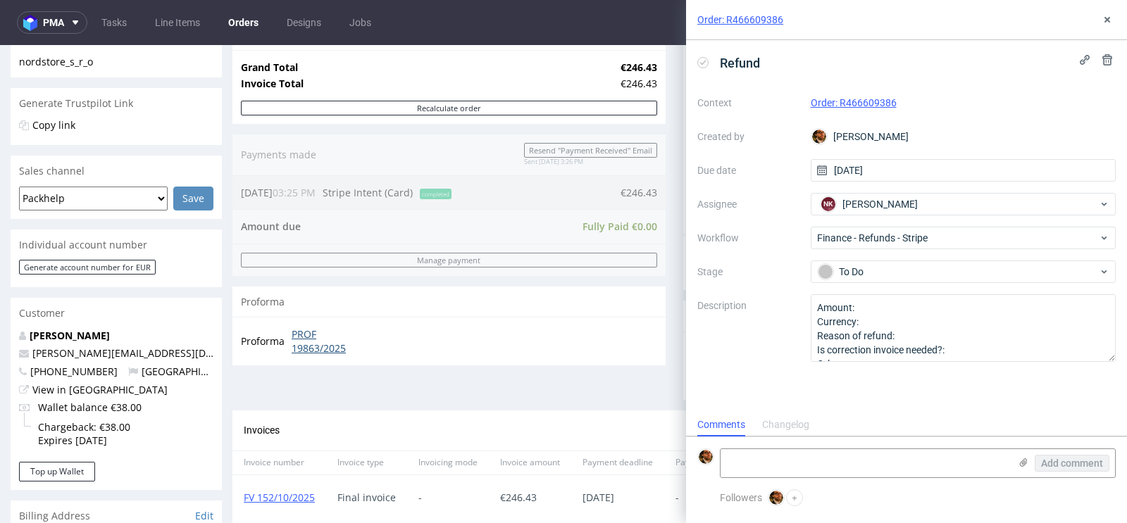
scroll to position [369, 0]
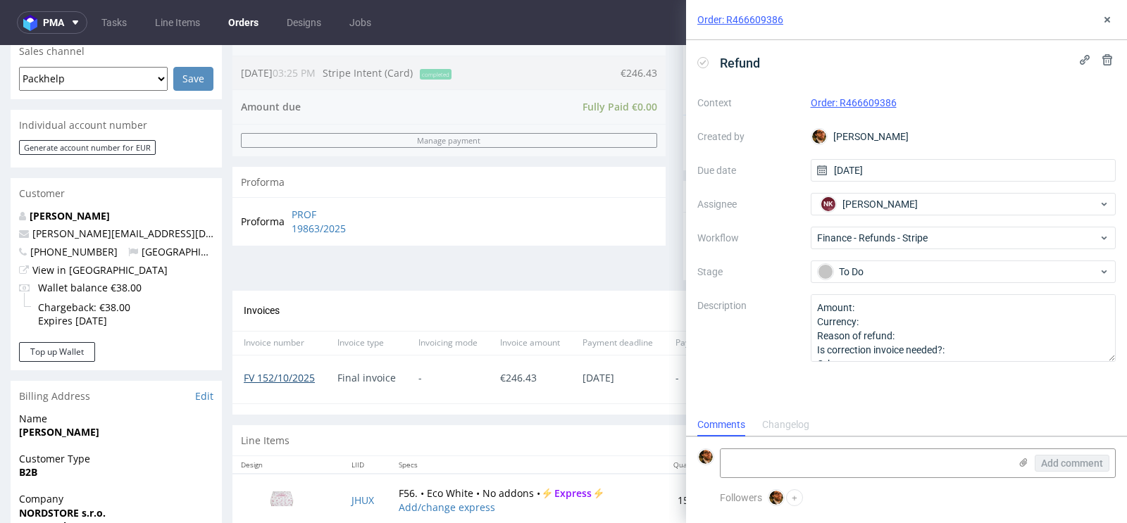
click at [279, 375] on link "FV 152/10/2025" at bounding box center [279, 377] width 71 height 13
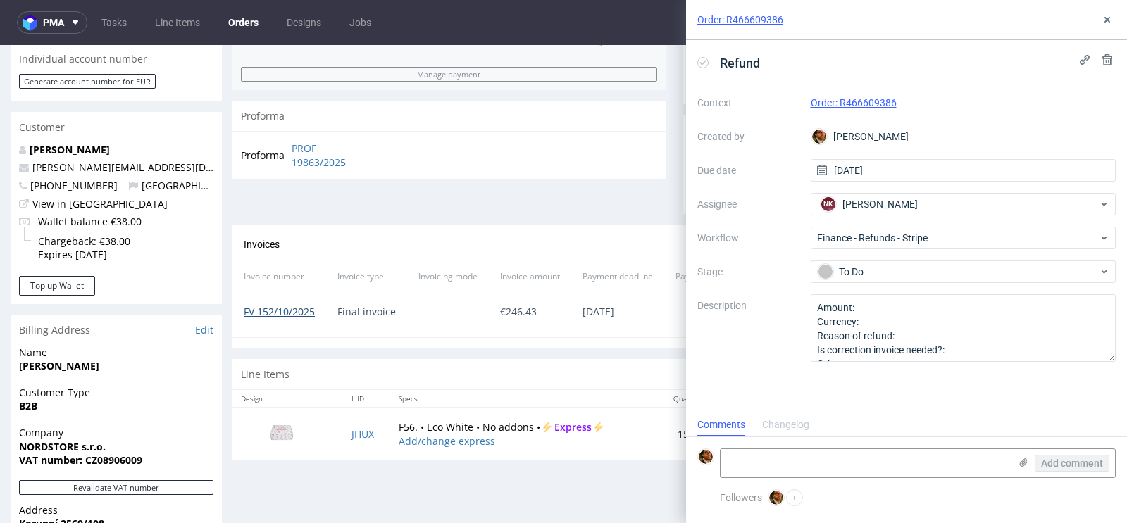
scroll to position [507, 0]
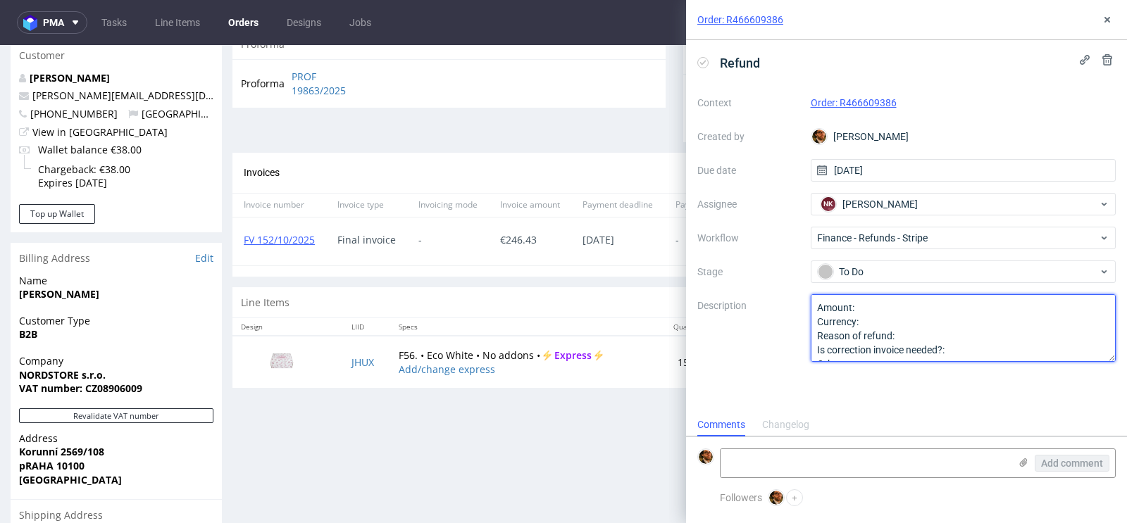
click at [888, 301] on textarea "Amount: Currency: Reason of refund: Is correction invoice needed?: Other:" at bounding box center [964, 328] width 306 height 68
click at [878, 324] on textarea "Amount: Currency: Reason of refund: Is correction invoice needed?: Other:" at bounding box center [964, 328] width 306 height 68
click at [927, 332] on textarea "Amount: Currency: Reason of refund: Is correction invoice needed?: Other:" at bounding box center [964, 328] width 306 height 68
type textarea "Amount: 42,93 Currency: EUR Reason of refund: Super-express refunded cause of d…"
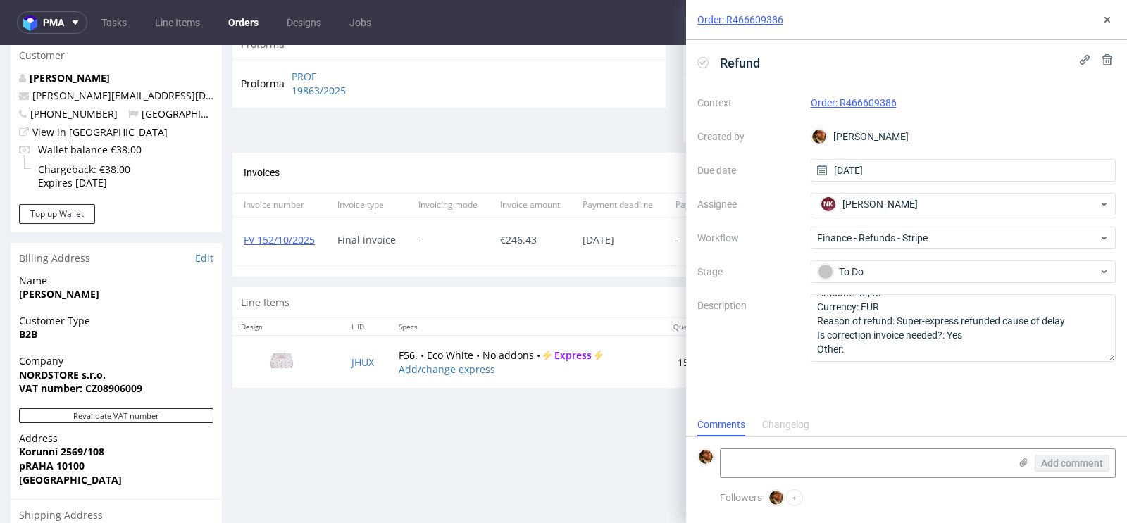
click at [1108, 31] on div "Order: R466609386" at bounding box center [906, 20] width 441 height 40
click at [1105, 26] on button at bounding box center [1107, 19] width 17 height 17
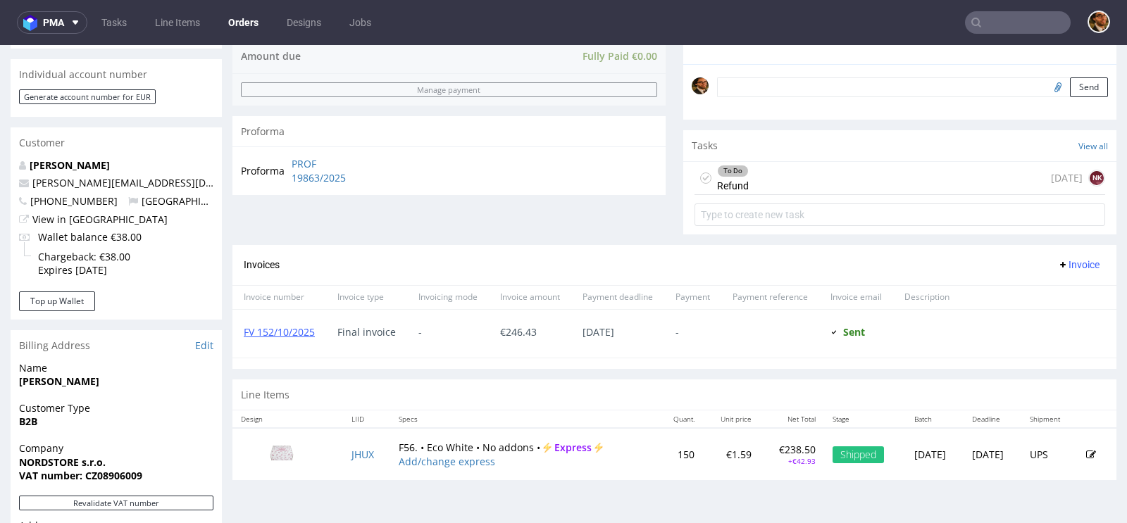
scroll to position [346, 0]
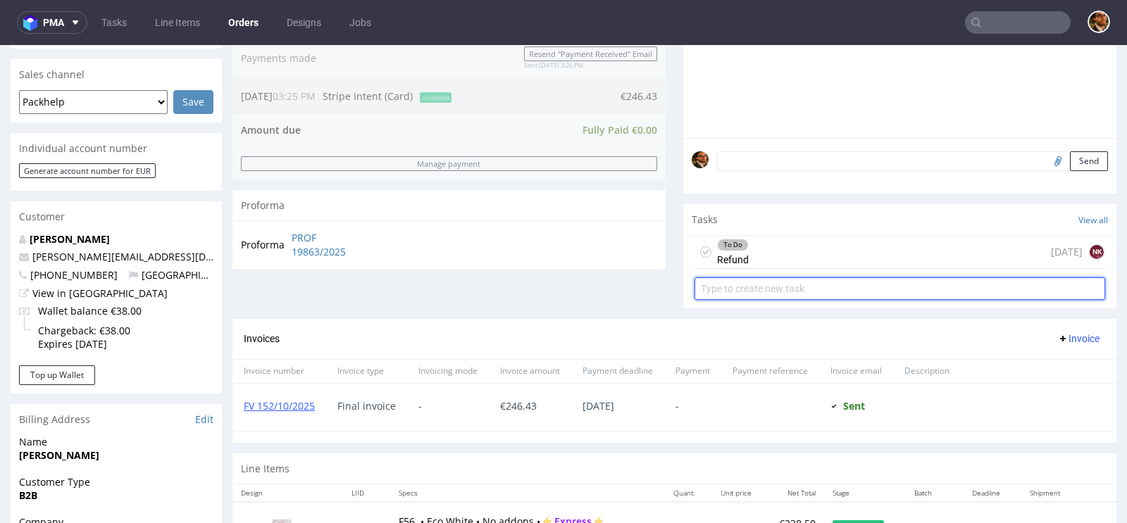
click at [729, 287] on input "text" at bounding box center [899, 288] width 411 height 23
type input "Invoice correction"
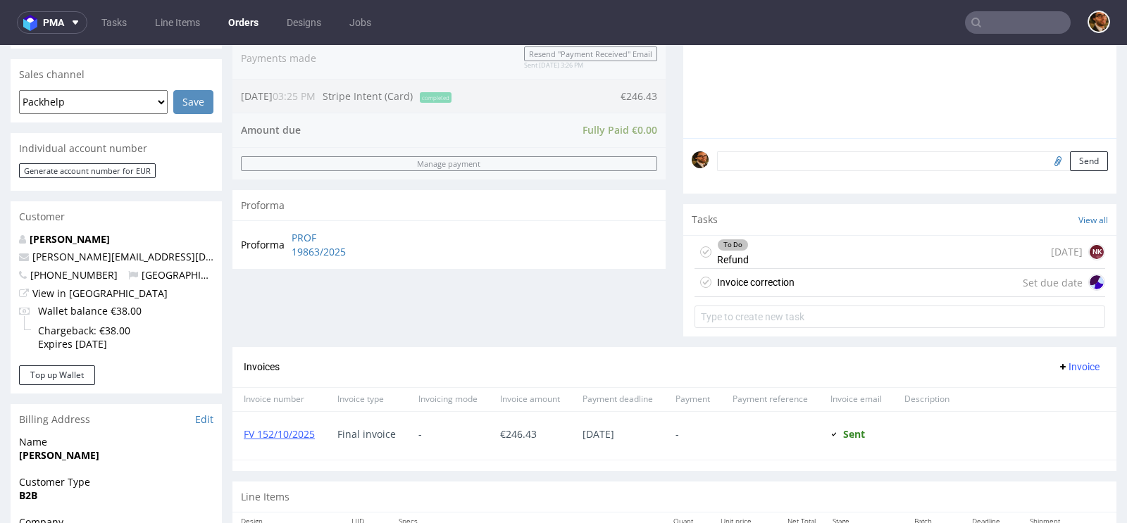
click at [784, 285] on div "Invoice correction" at bounding box center [755, 282] width 77 height 17
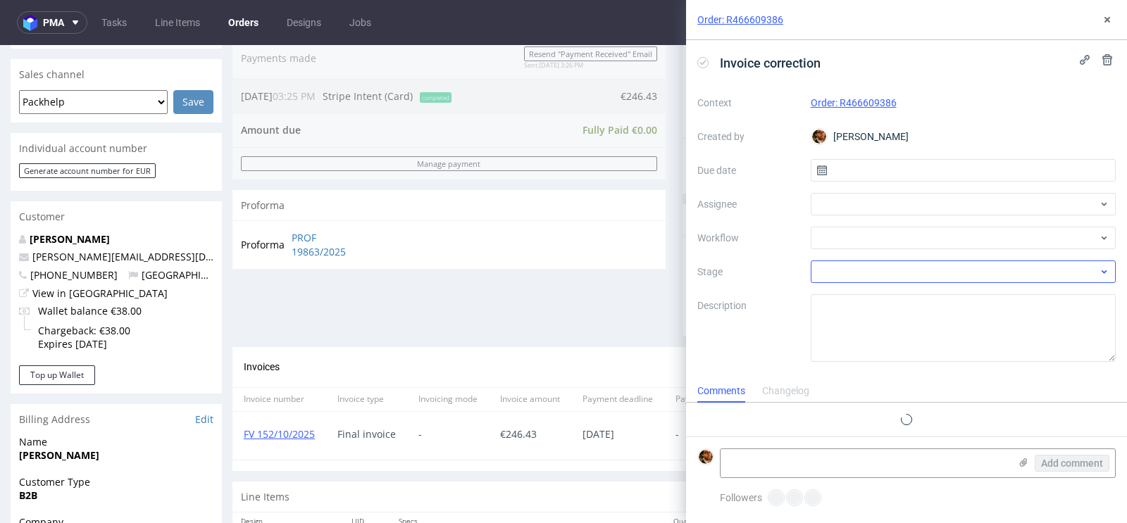
scroll to position [11, 0]
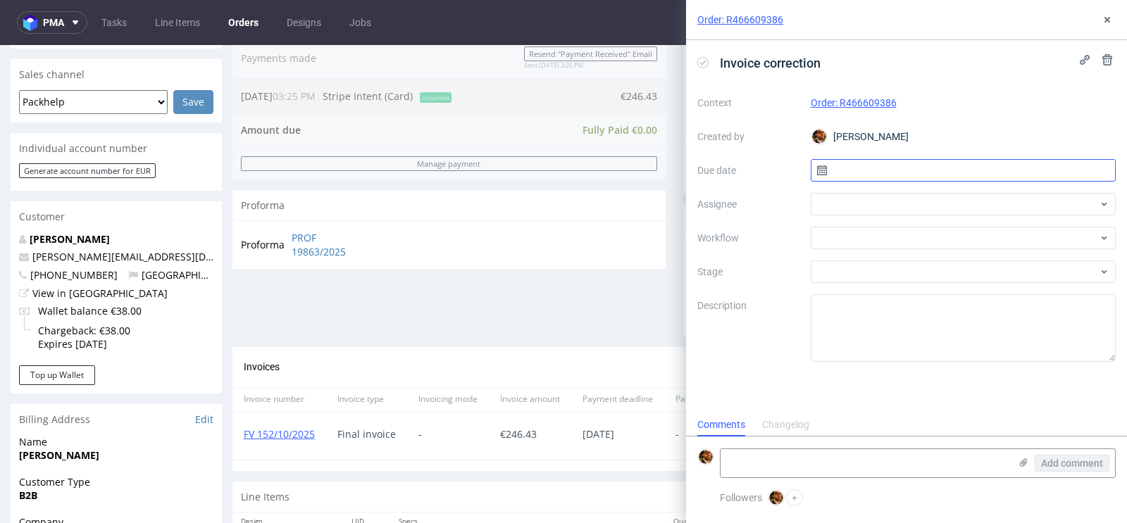
click at [854, 172] on input "text" at bounding box center [964, 170] width 306 height 23
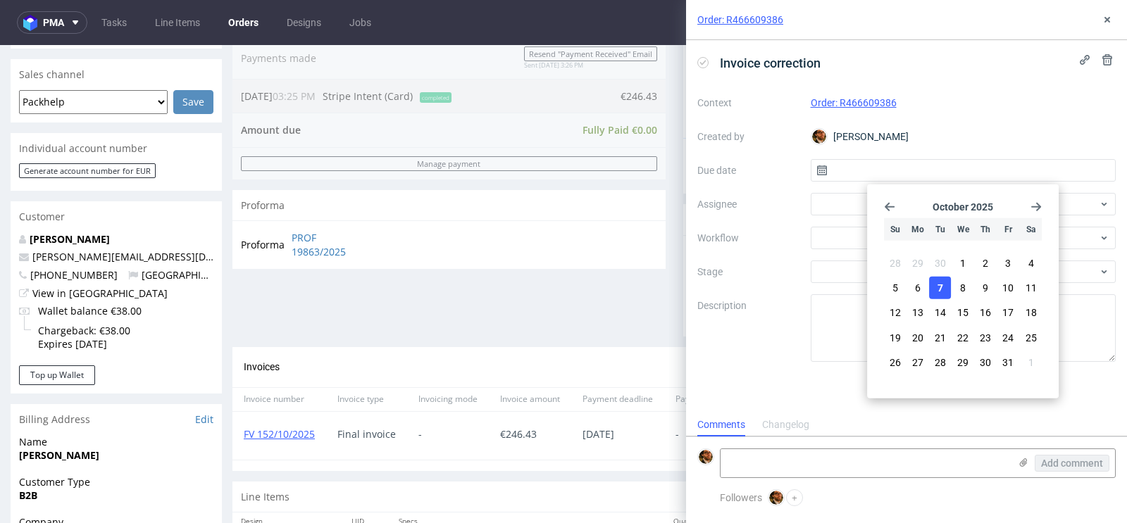
click at [940, 285] on span "7" at bounding box center [940, 288] width 6 height 14
type input "07/10/2025"
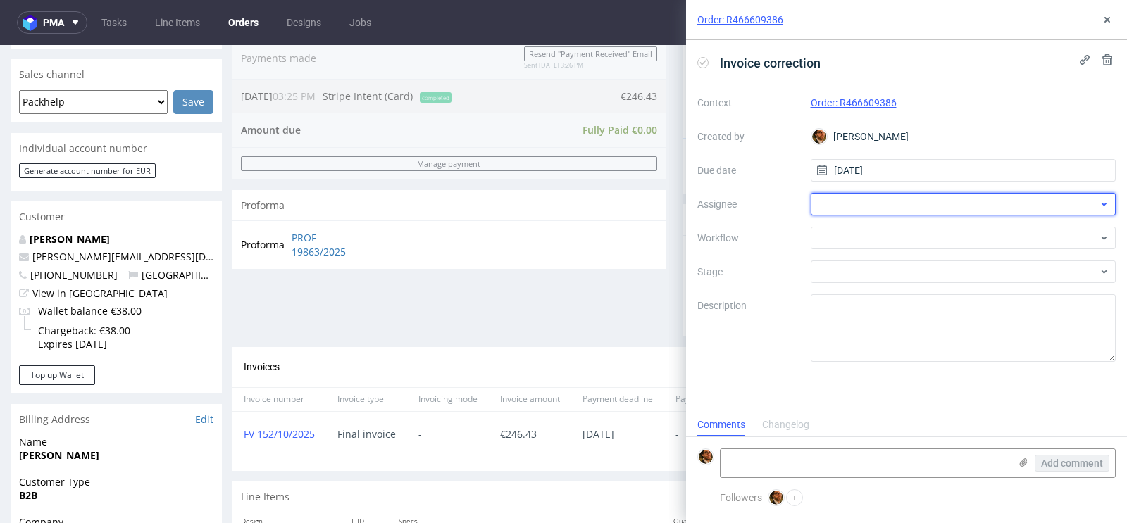
click at [871, 204] on div at bounding box center [964, 204] width 306 height 23
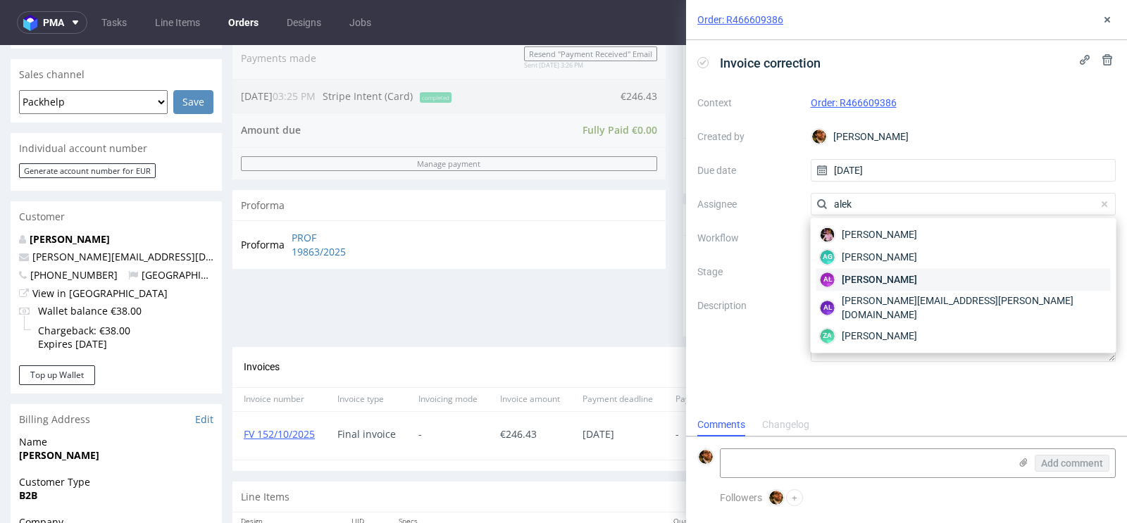
type input "alek"
click at [889, 280] on span "Aleksandra Łętowska" at bounding box center [879, 280] width 75 height 14
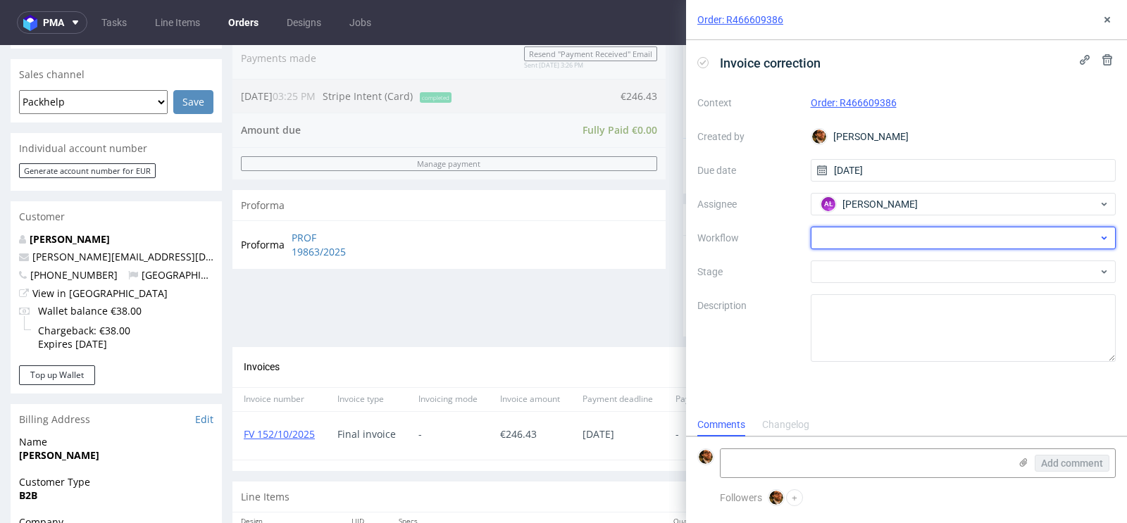
click at [856, 239] on div at bounding box center [964, 238] width 306 height 23
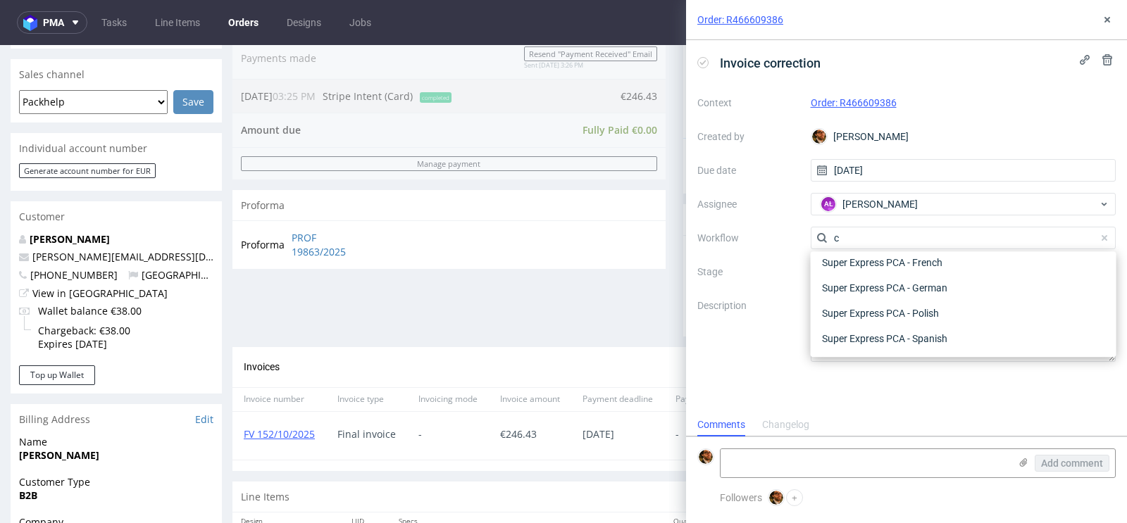
scroll to position [0, 0]
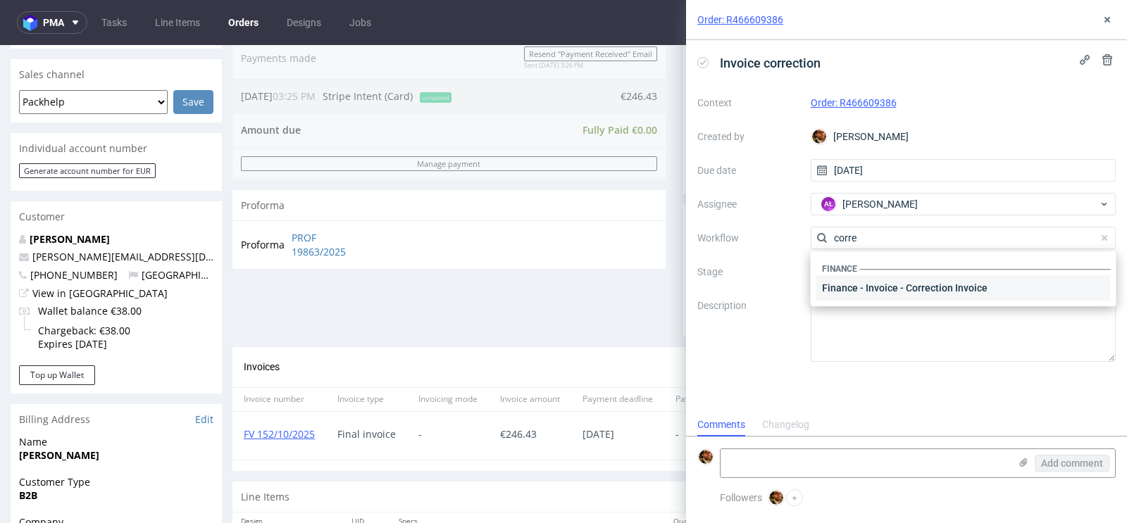
type input "corre"
click at [891, 296] on div "Finance - Invoice - Correction Invoice" at bounding box center [963, 287] width 294 height 25
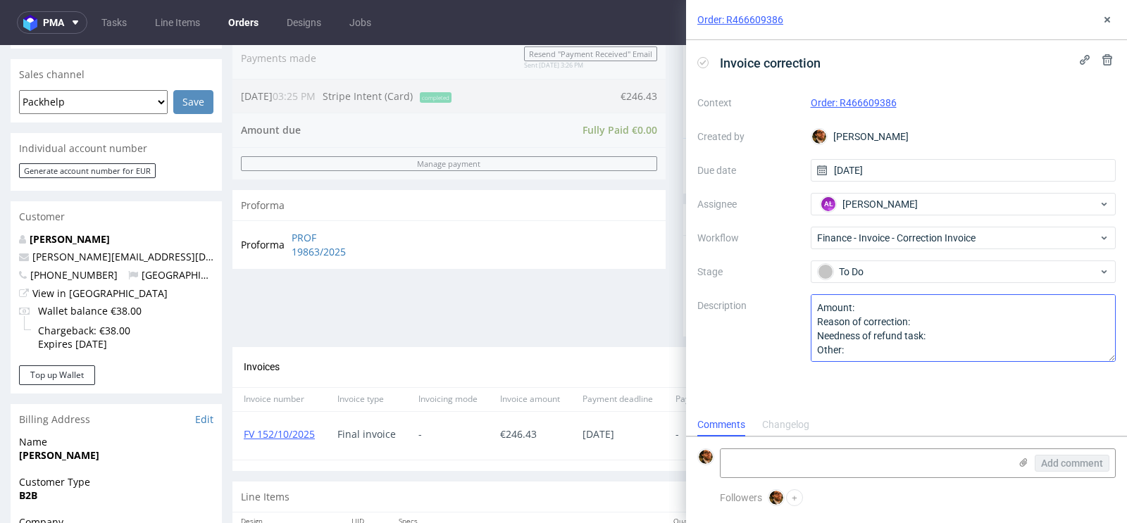
scroll to position [1, 0]
click at [1106, 23] on icon at bounding box center [1106, 19] width 11 height 11
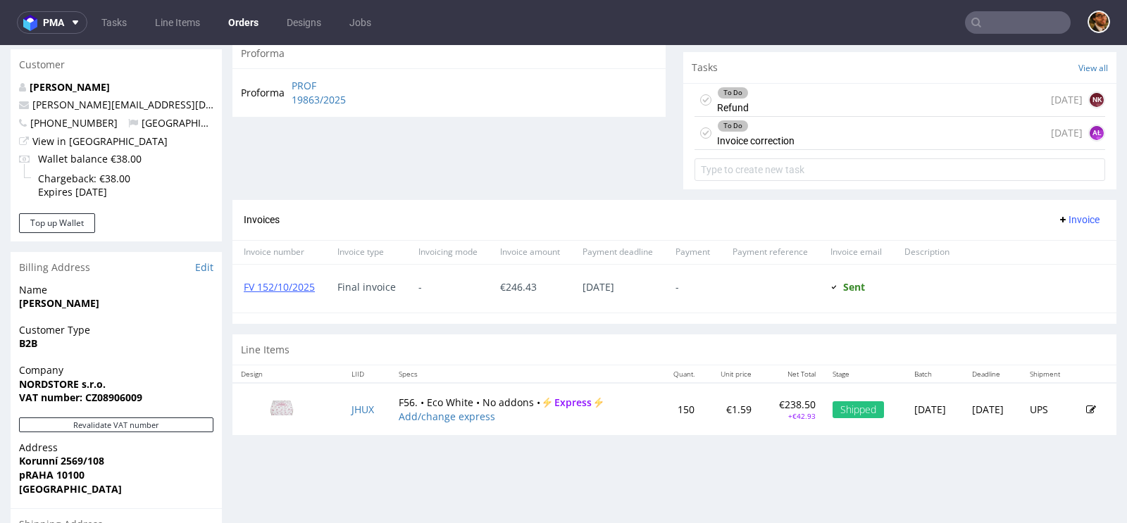
scroll to position [499, 0]
click at [822, 133] on div "To Do Invoice correction today AŁ" at bounding box center [899, 132] width 411 height 33
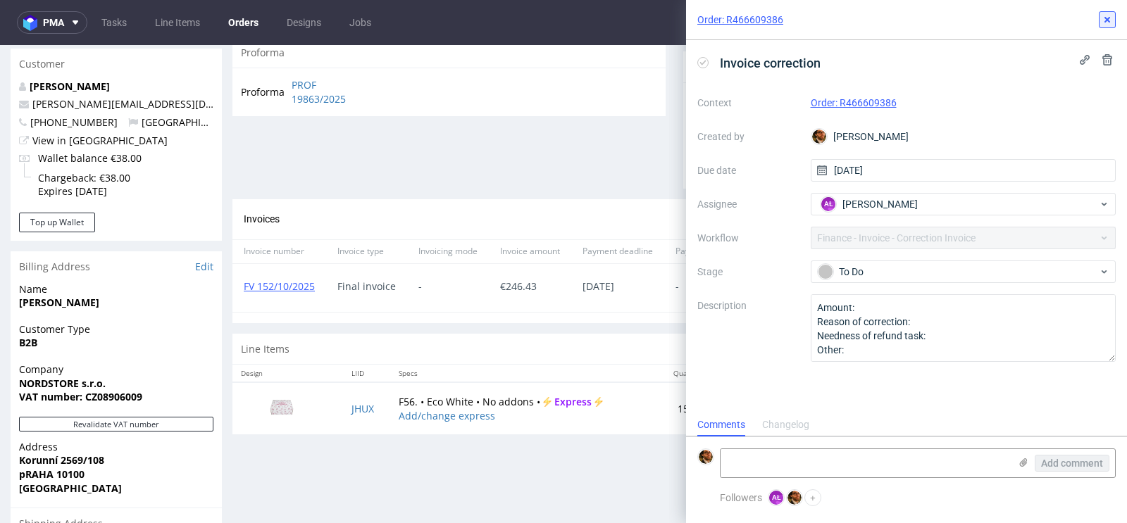
click at [1106, 24] on icon at bounding box center [1106, 19] width 11 height 11
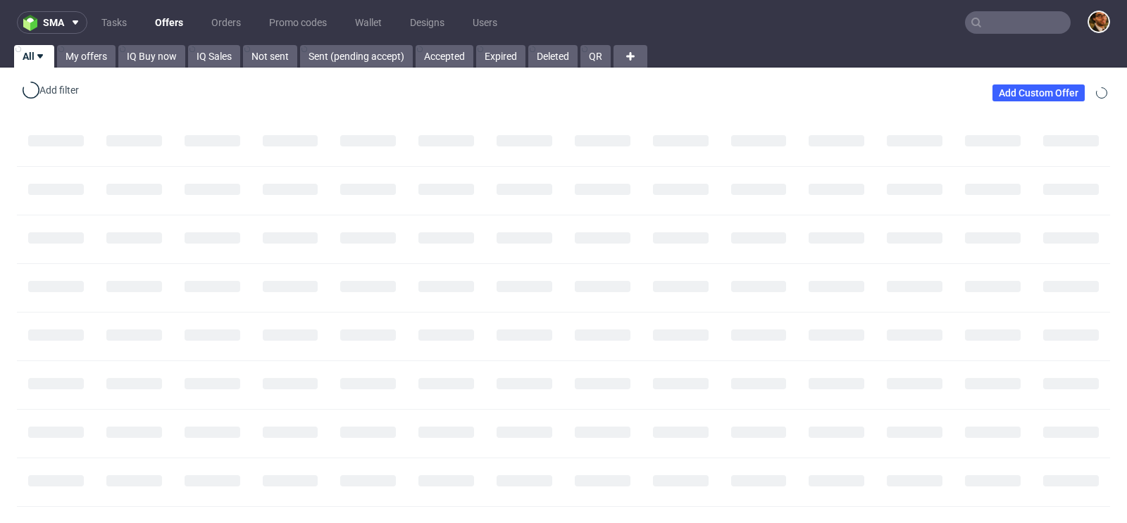
click at [1006, 30] on input "text" at bounding box center [1018, 22] width 106 height 23
paste input "R229993220"
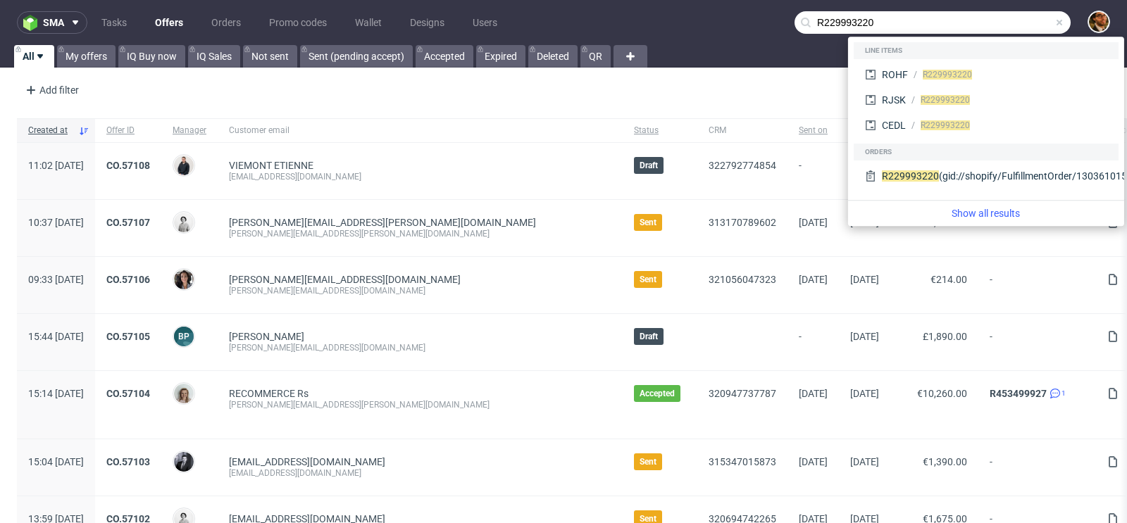
type input "R229993220"
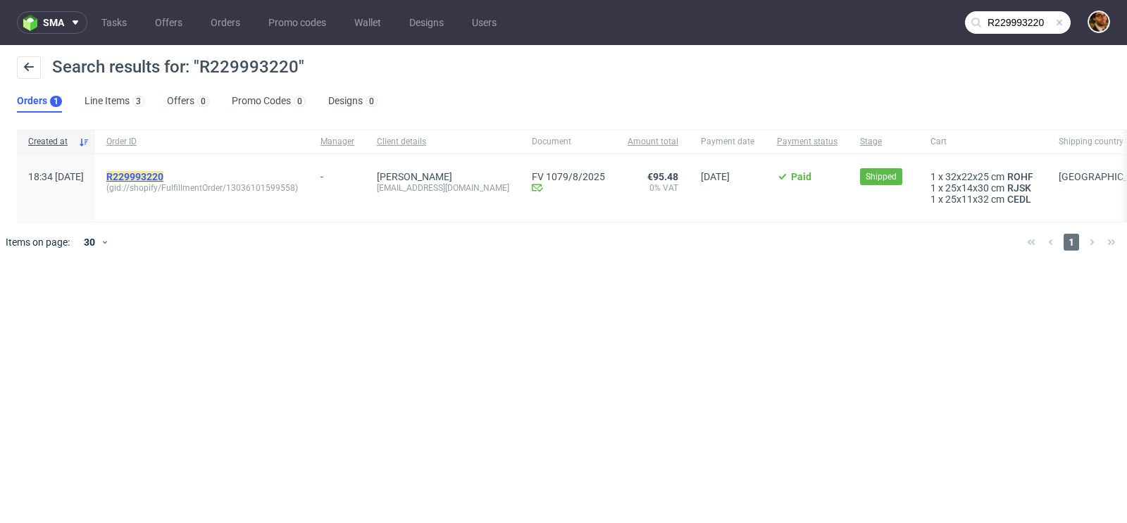
click at [163, 174] on mark "R229993220" at bounding box center [134, 176] width 57 height 11
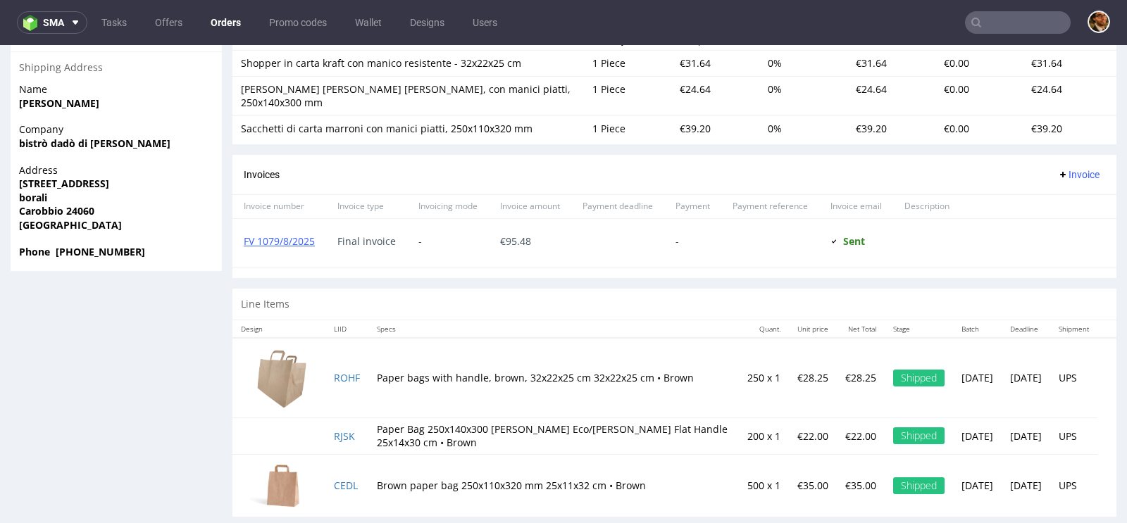
scroll to position [4, 0]
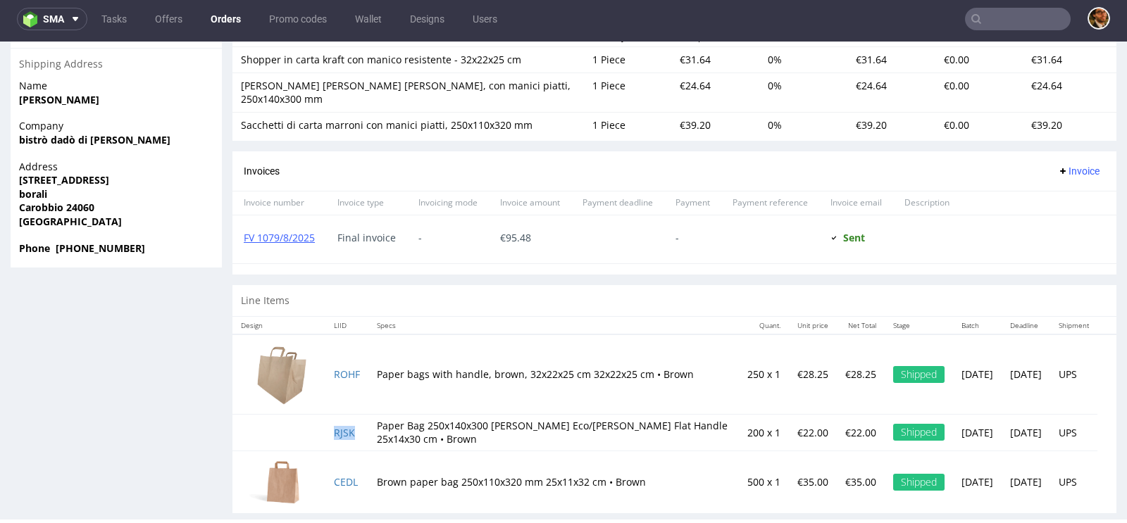
click at [339, 420] on td "RJSK" at bounding box center [346, 432] width 43 height 37
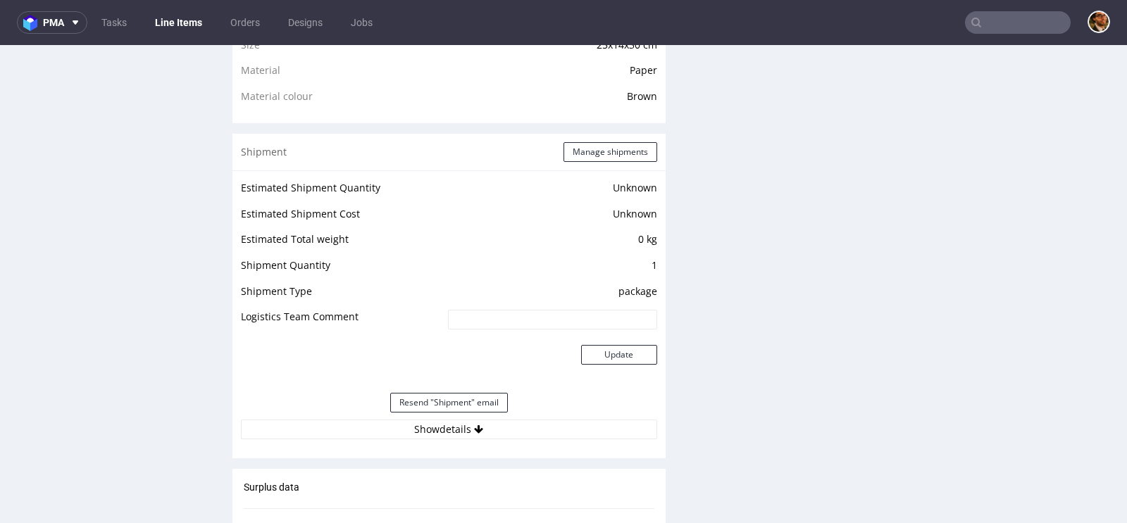
scroll to position [1121, 0]
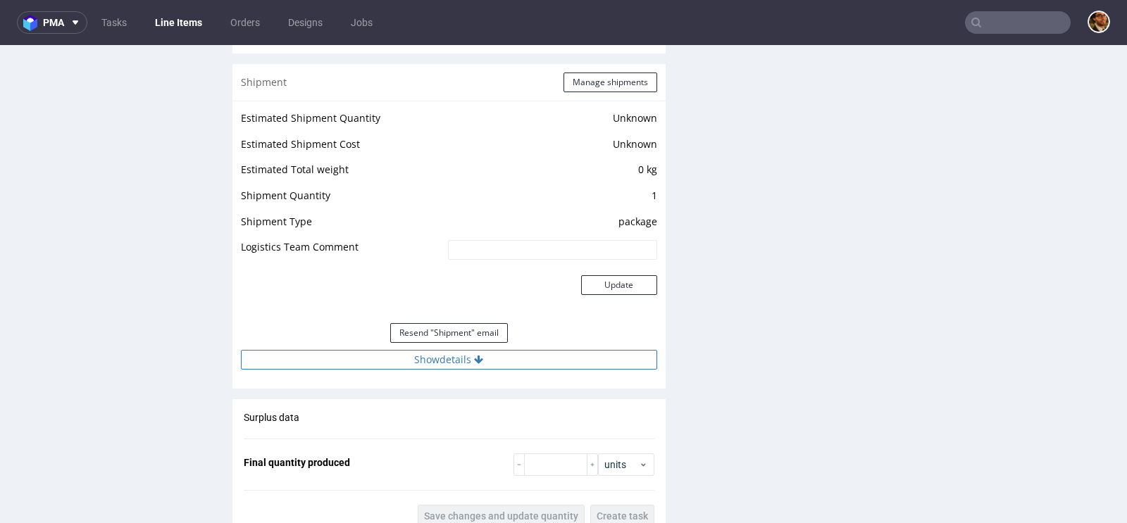
click at [448, 358] on button "Show details" at bounding box center [449, 360] width 416 height 20
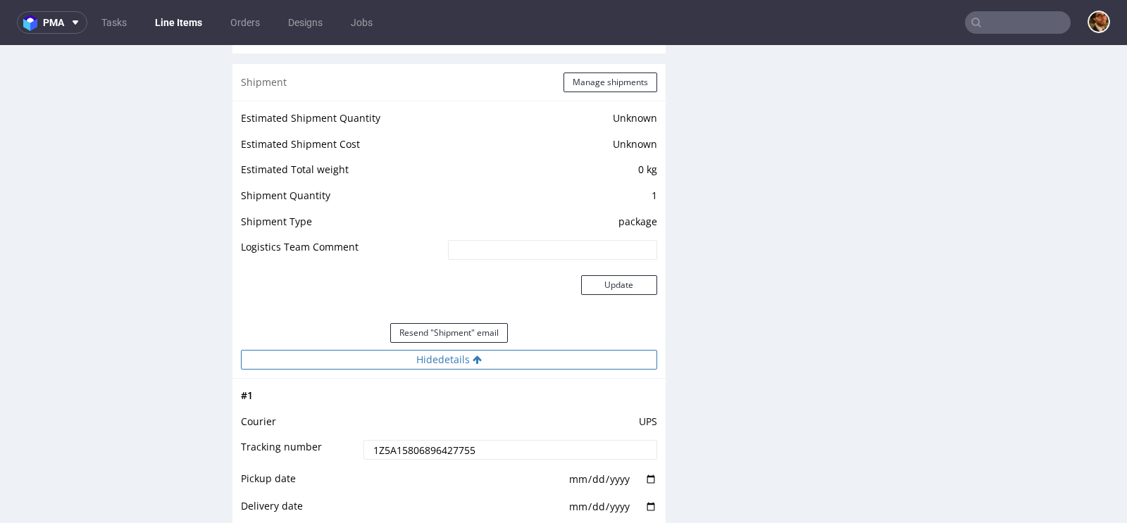
scroll to position [1382, 0]
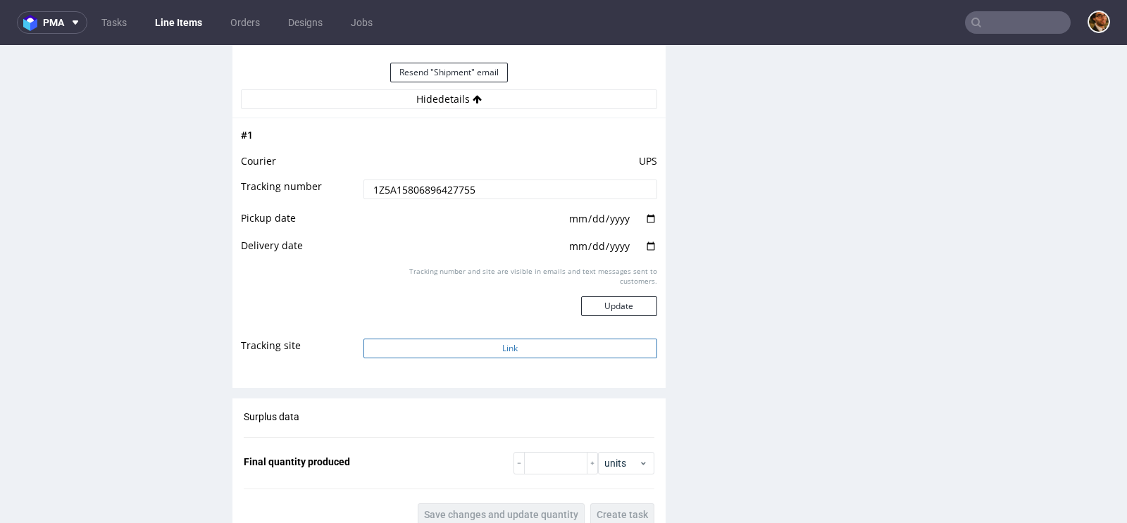
click at [488, 342] on button "Link" at bounding box center [510, 349] width 294 height 20
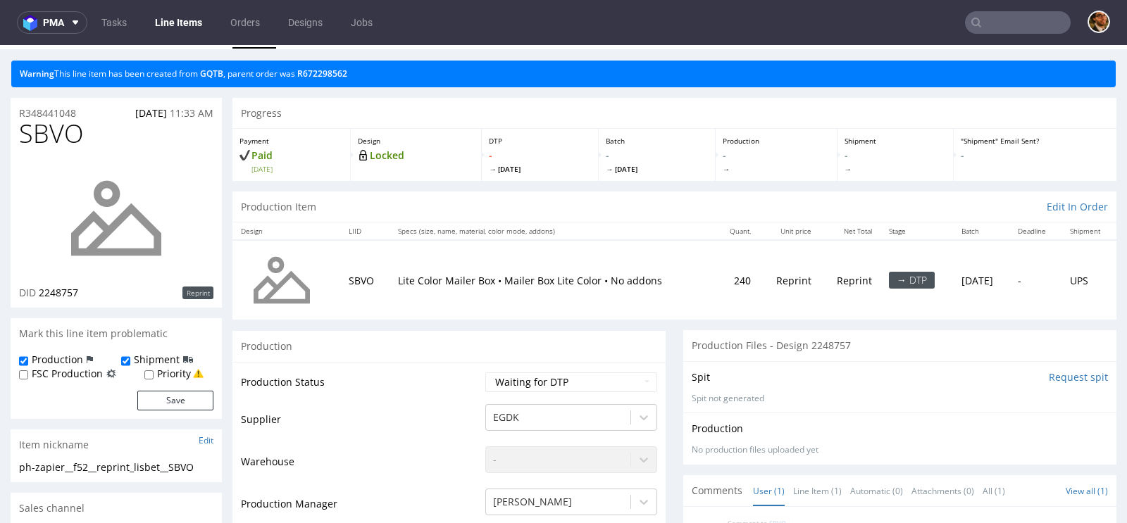
scroll to position [36, 0]
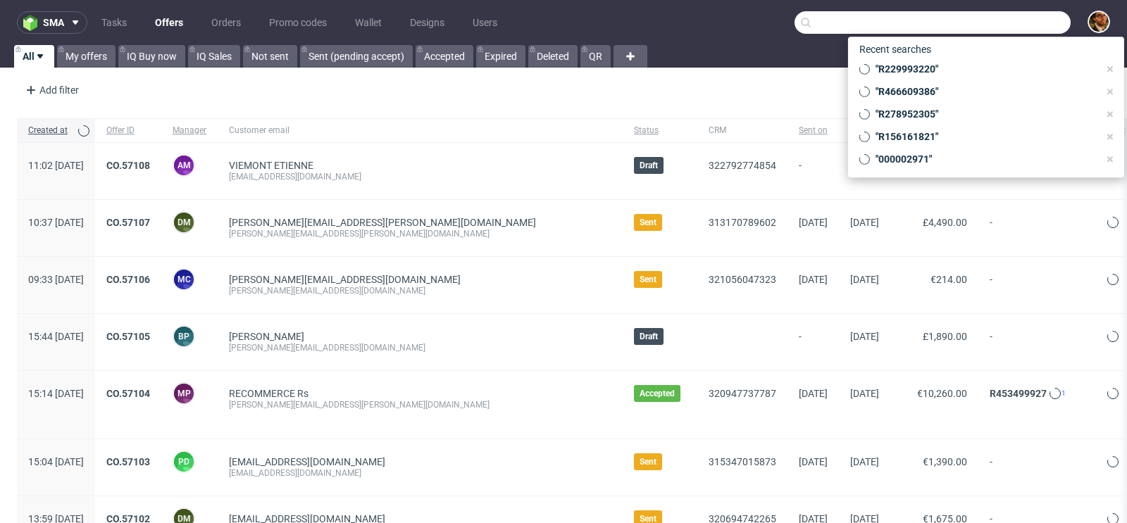
click at [986, 24] on input "text" at bounding box center [932, 22] width 276 height 23
paste input "000002897"
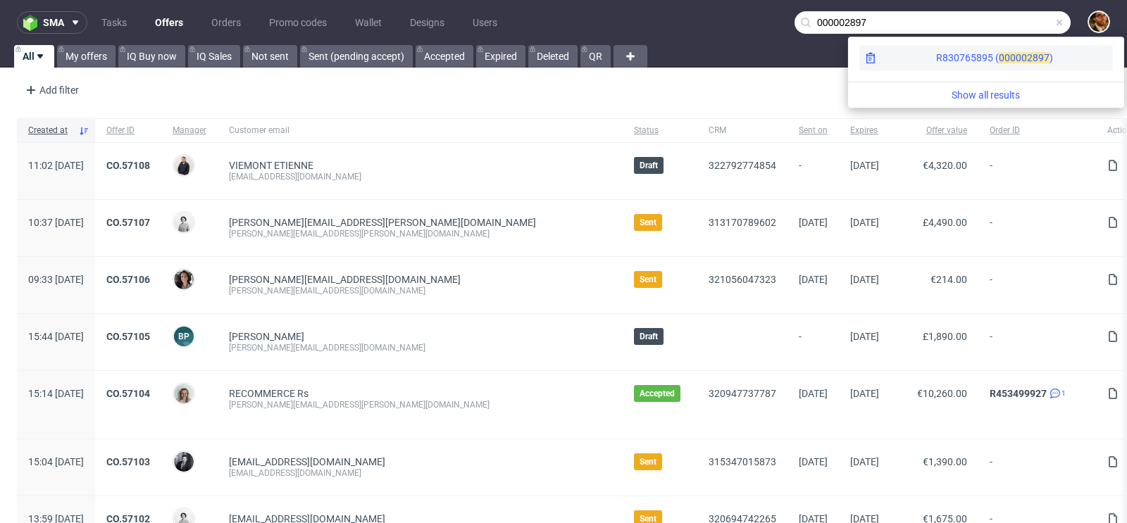
type input "000002897"
click at [1013, 58] on div "R830765895 ( 00000 2897 )" at bounding box center [986, 57] width 254 height 25
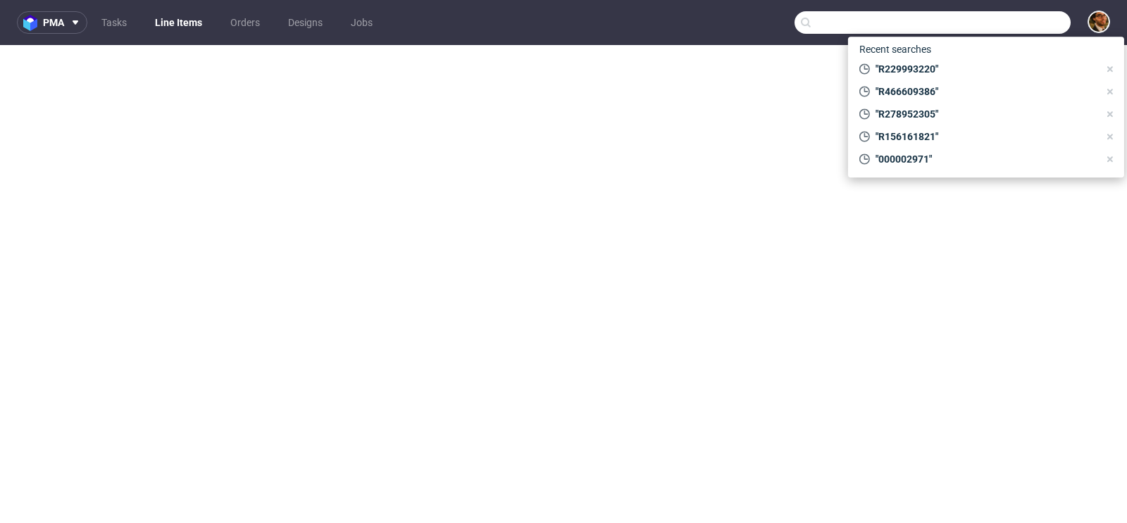
click at [988, 15] on input "text" at bounding box center [932, 22] width 276 height 23
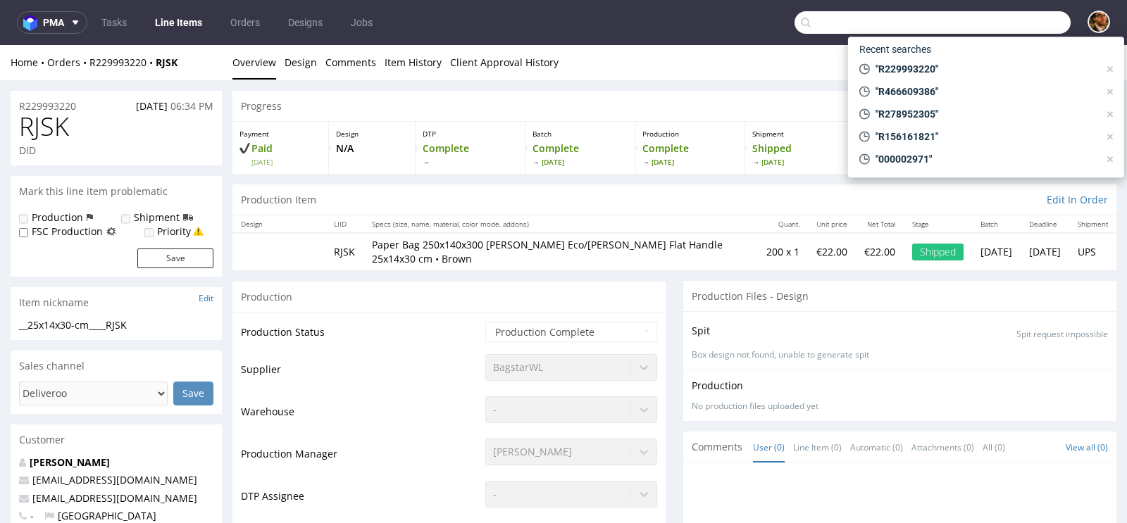
scroll to position [1382, 0]
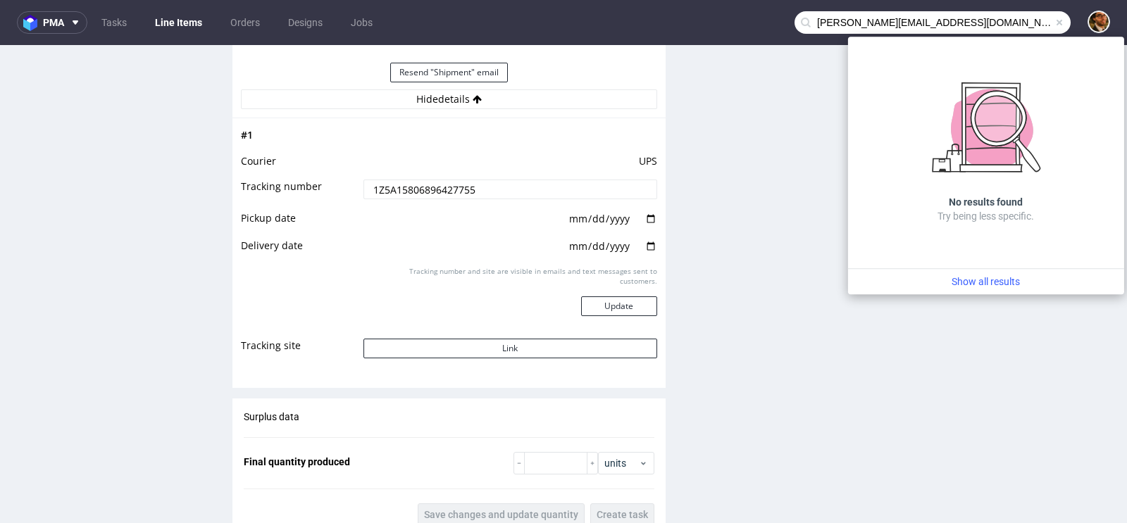
type input "[PERSON_NAME][EMAIL_ADDRESS][DOMAIN_NAME]"
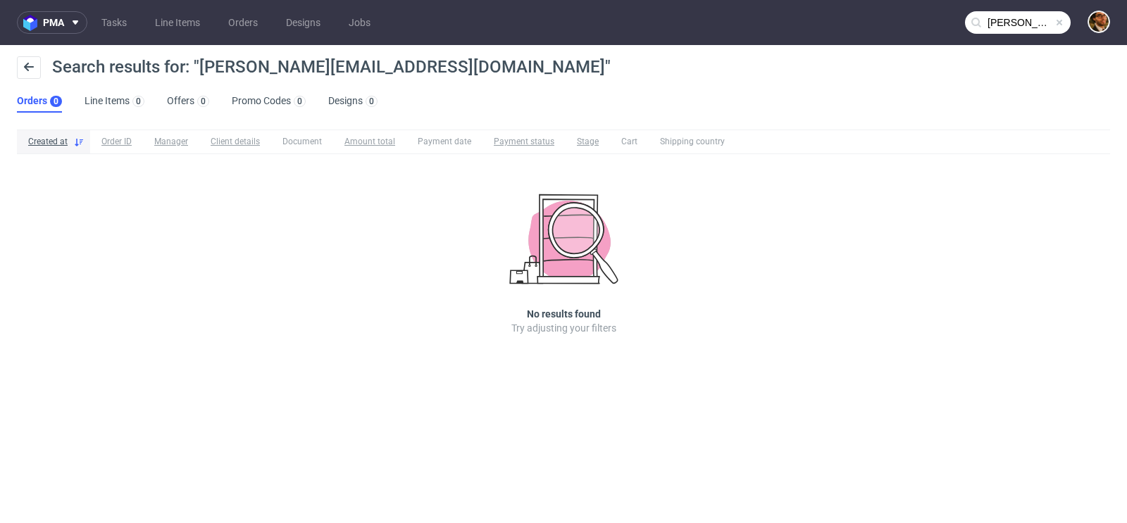
click at [1057, 25] on span at bounding box center [1059, 22] width 11 height 11
click at [1004, 23] on input "text" at bounding box center [1018, 22] width 106 height 23
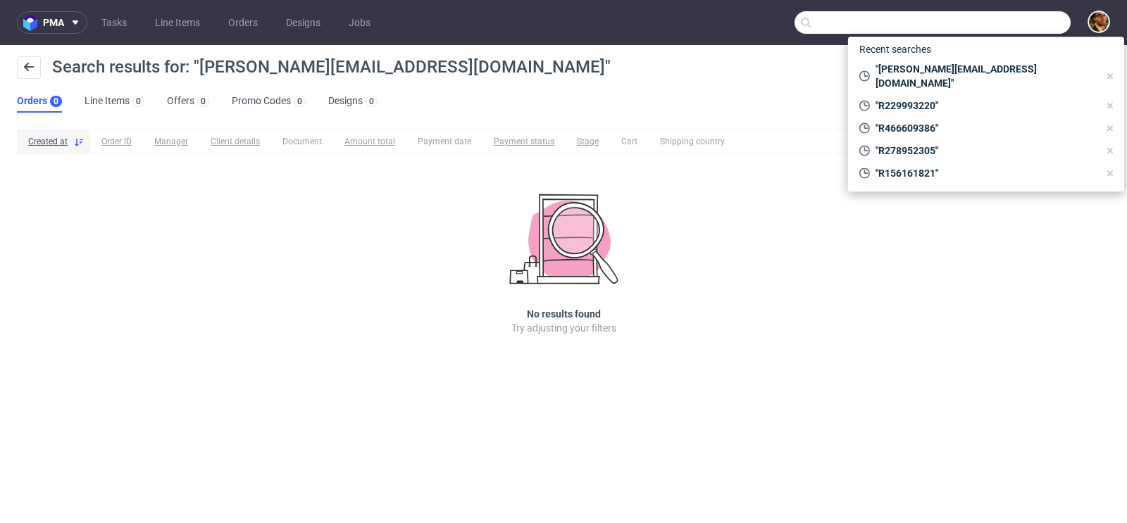
paste input "[EMAIL_ADDRESS][DOMAIN_NAME]"
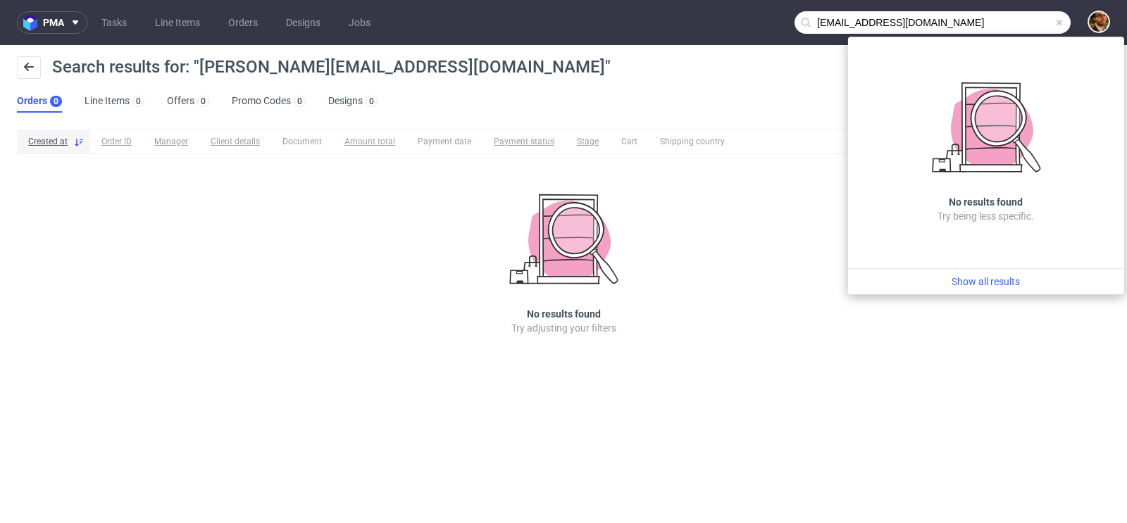
type input "[EMAIL_ADDRESS][DOMAIN_NAME]"
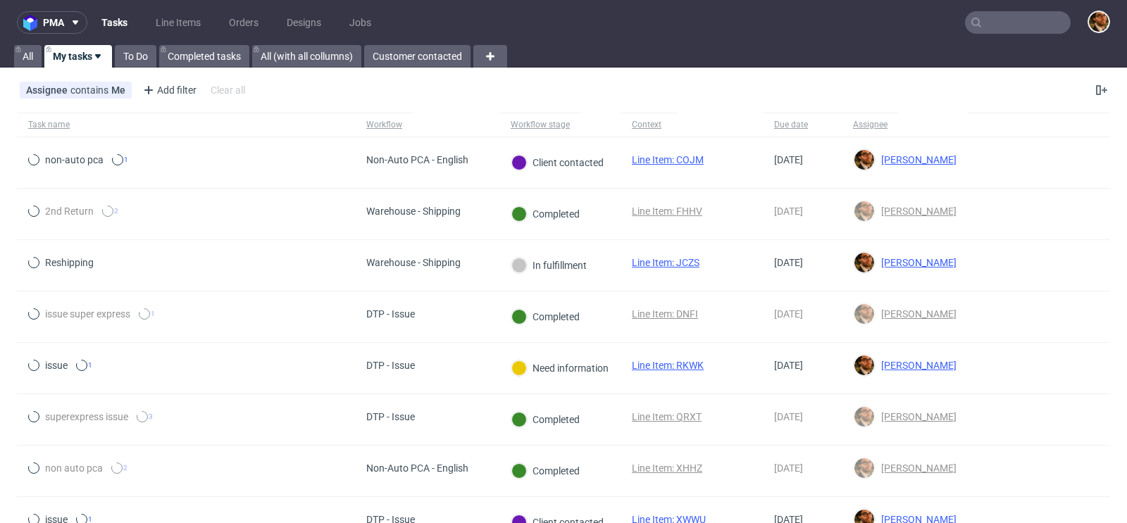
click at [1003, 23] on input "text" at bounding box center [1018, 22] width 106 height 23
paste input "000002897"
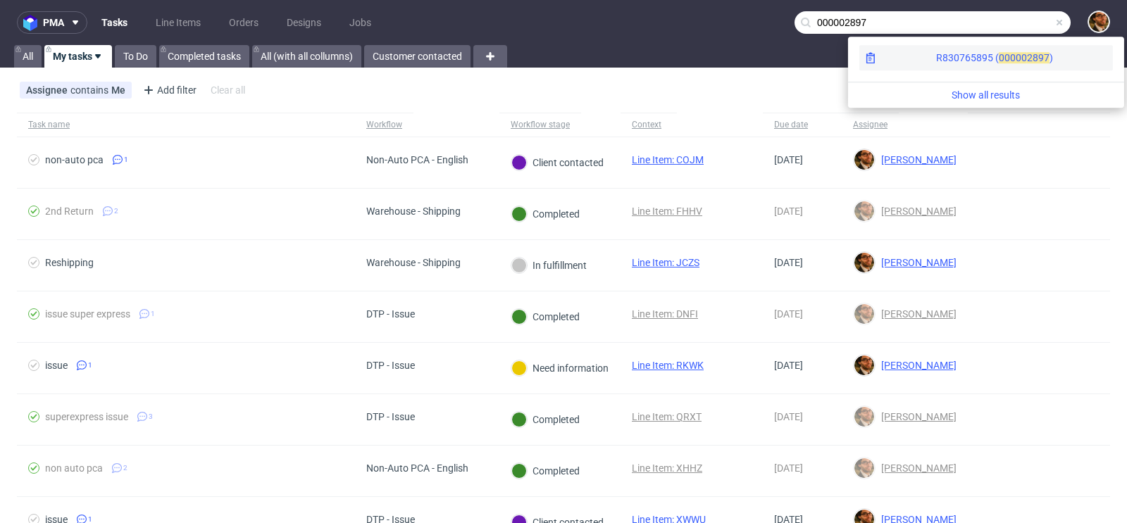
type input "000002897"
click at [1016, 68] on div "R830765895 ( 00000 2897 )" at bounding box center [986, 57] width 254 height 25
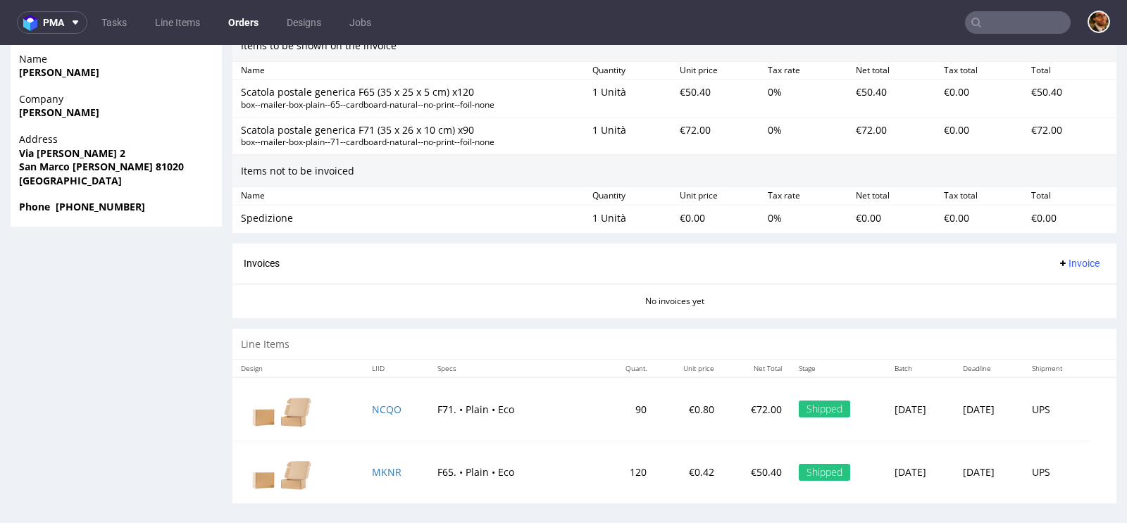
scroll to position [4, 0]
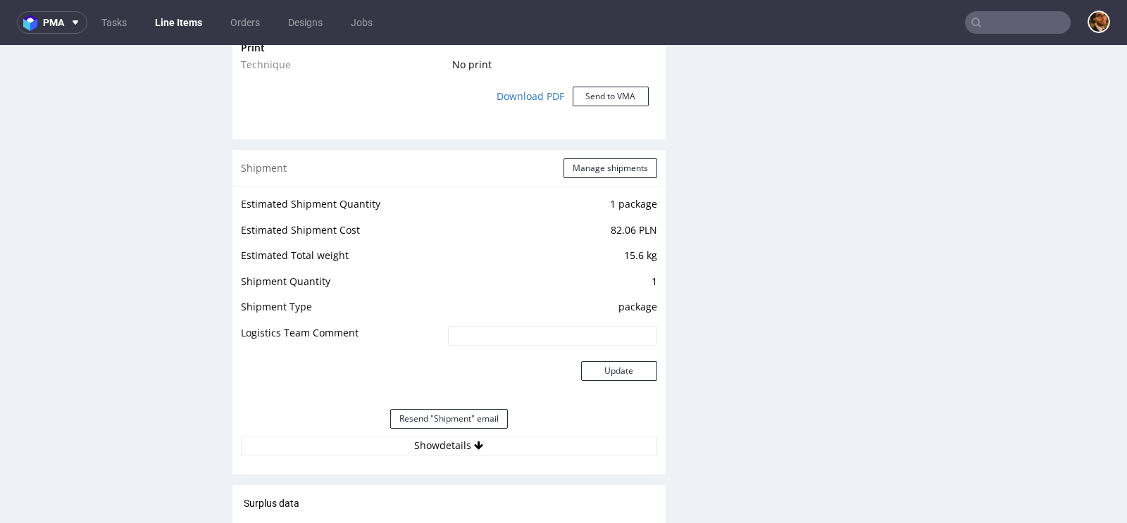
scroll to position [1370, 0]
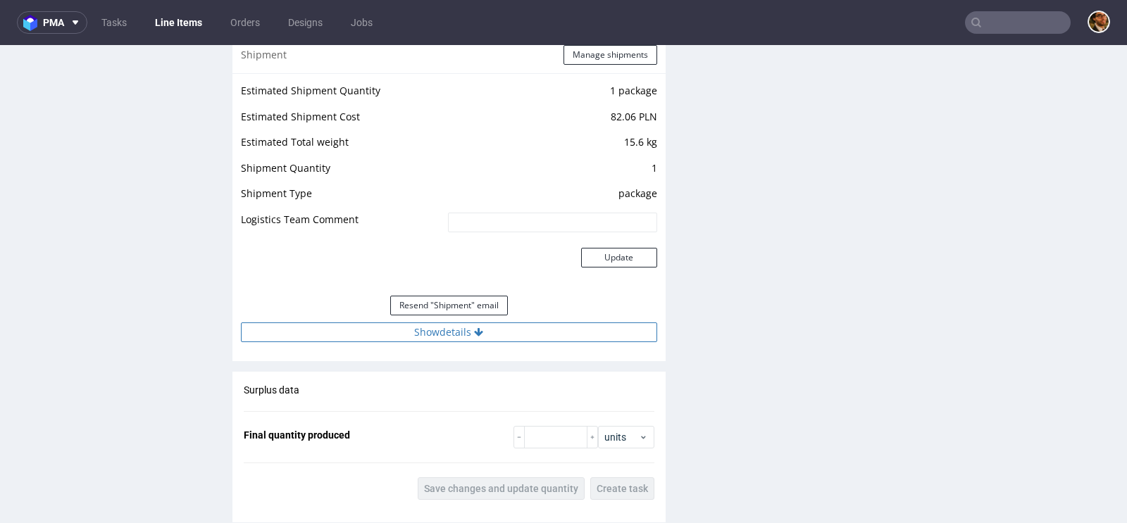
click at [456, 330] on button "Show details" at bounding box center [449, 333] width 416 height 20
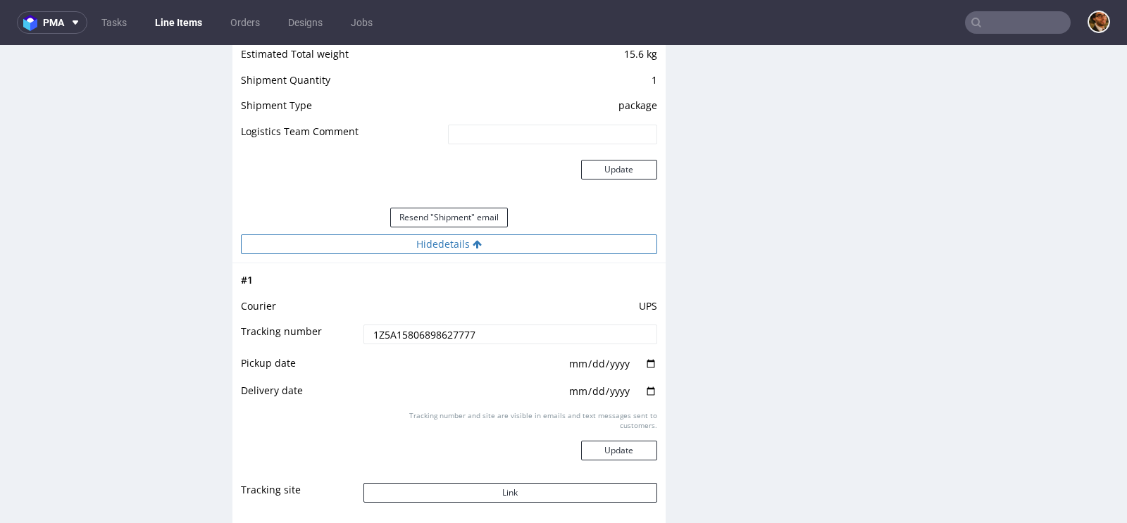
scroll to position [1513, 0]
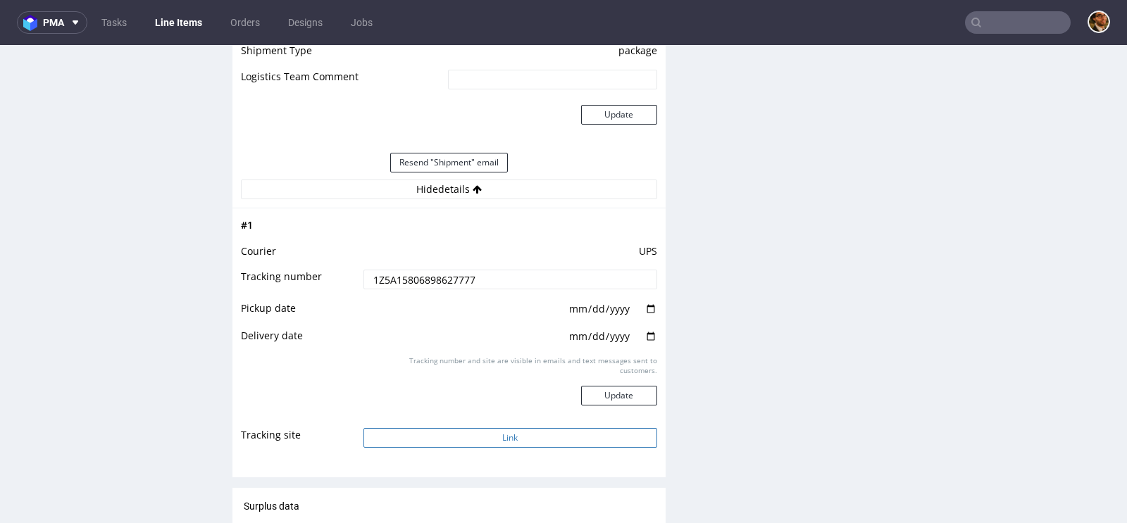
click at [518, 428] on button "Link" at bounding box center [510, 438] width 294 height 20
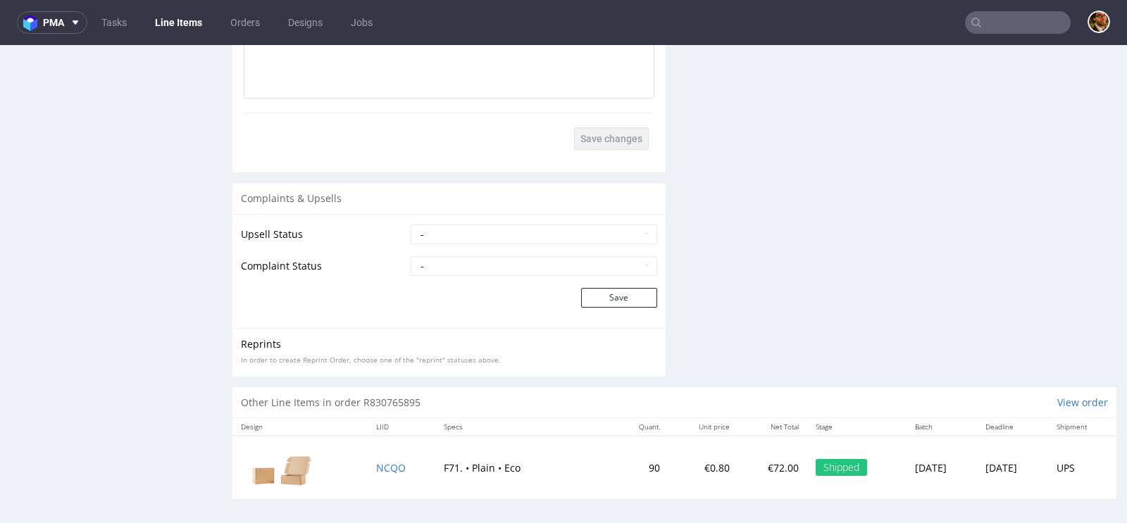
scroll to position [4, 0]
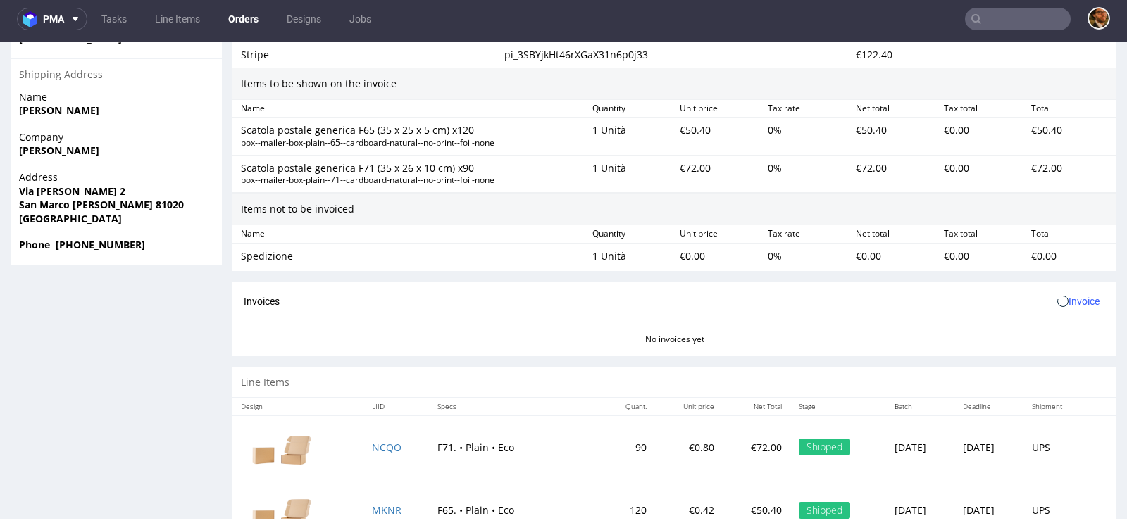
scroll to position [951, 0]
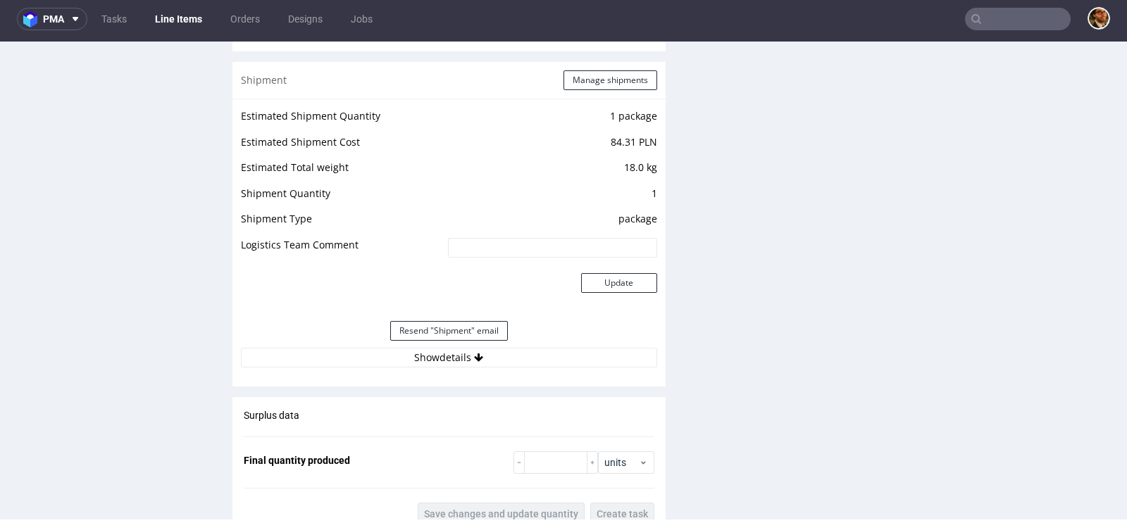
scroll to position [1278, 0]
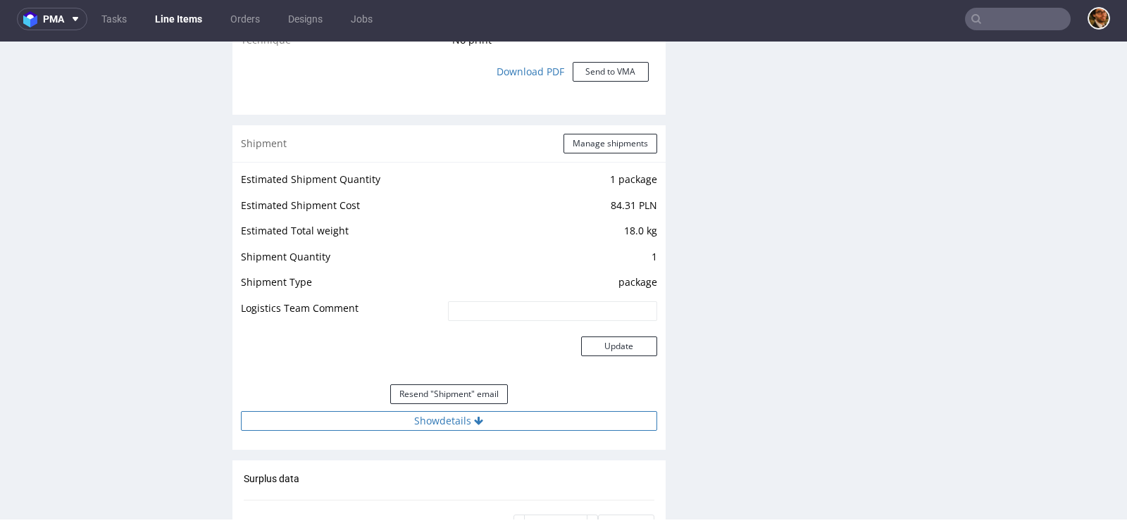
click at [471, 412] on button "Show details" at bounding box center [449, 421] width 416 height 20
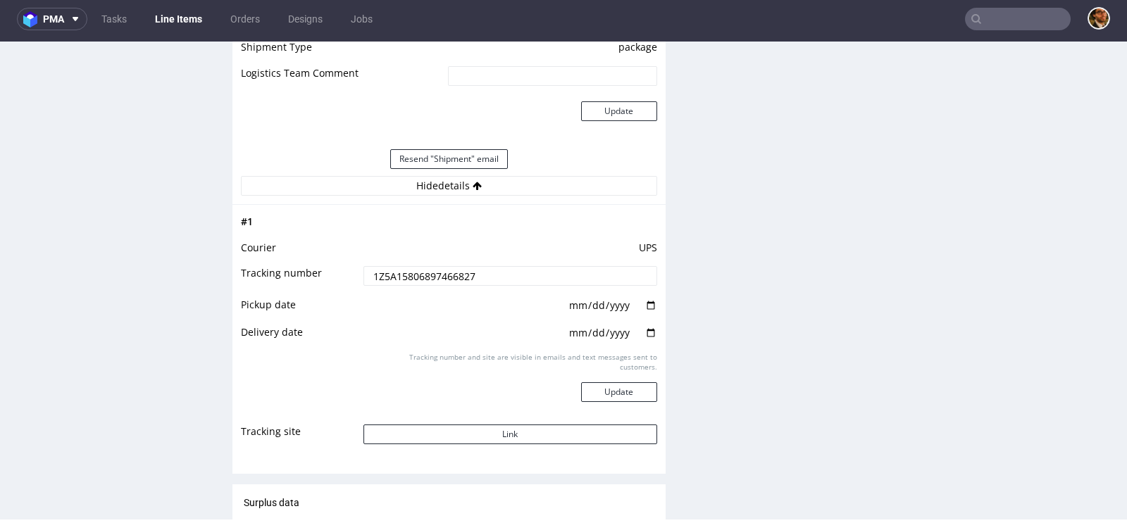
scroll to position [1540, 0]
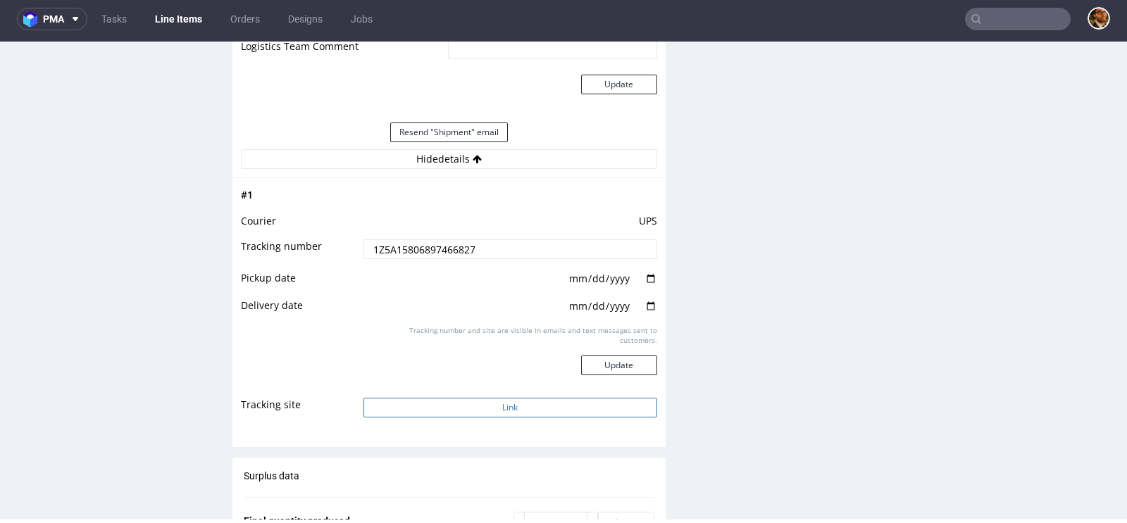
click at [514, 401] on button "Link" at bounding box center [510, 408] width 294 height 20
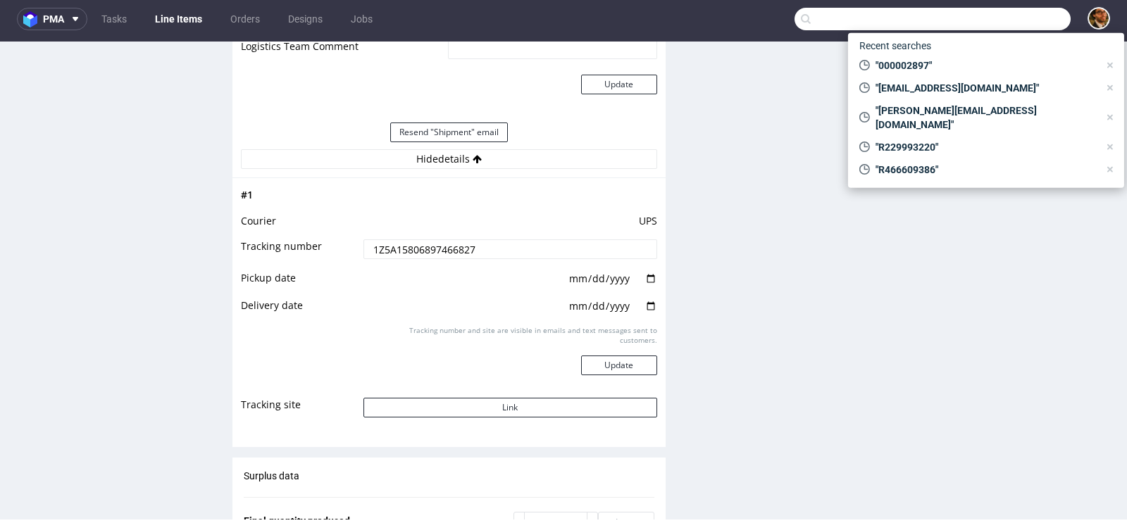
click at [977, 18] on input "text" at bounding box center [932, 19] width 276 height 23
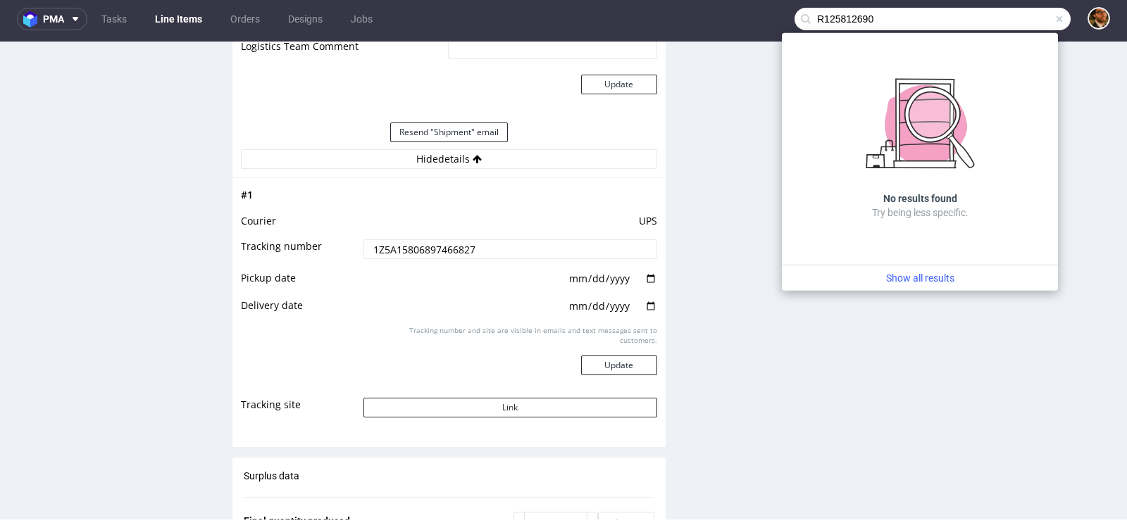
click at [813, 17] on input "R125812690" at bounding box center [932, 19] width 276 height 23
type input "125812690"
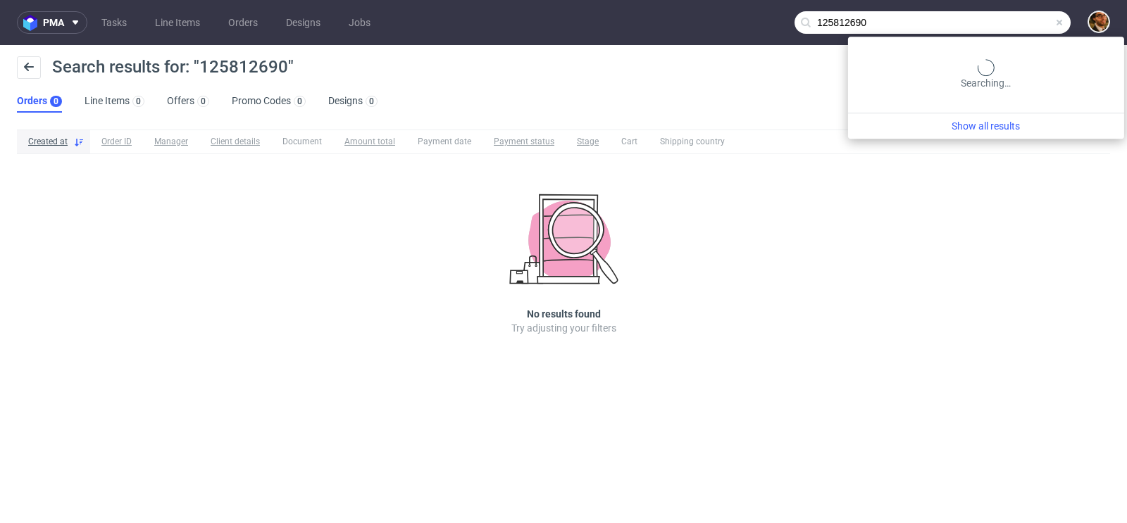
click at [1039, 26] on input "125812690" at bounding box center [932, 22] width 276 height 23
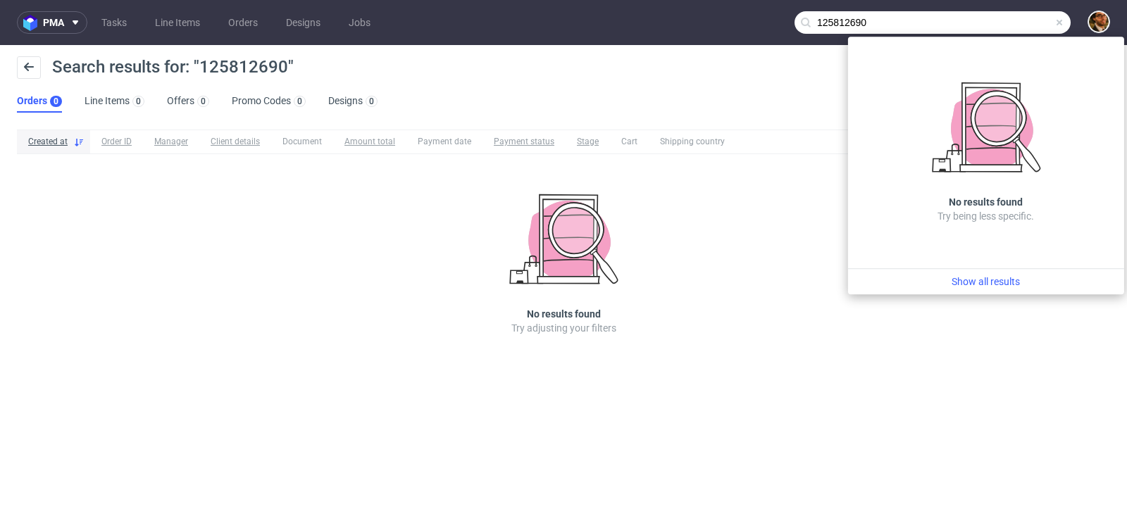
click at [1059, 23] on span at bounding box center [1059, 22] width 11 height 11
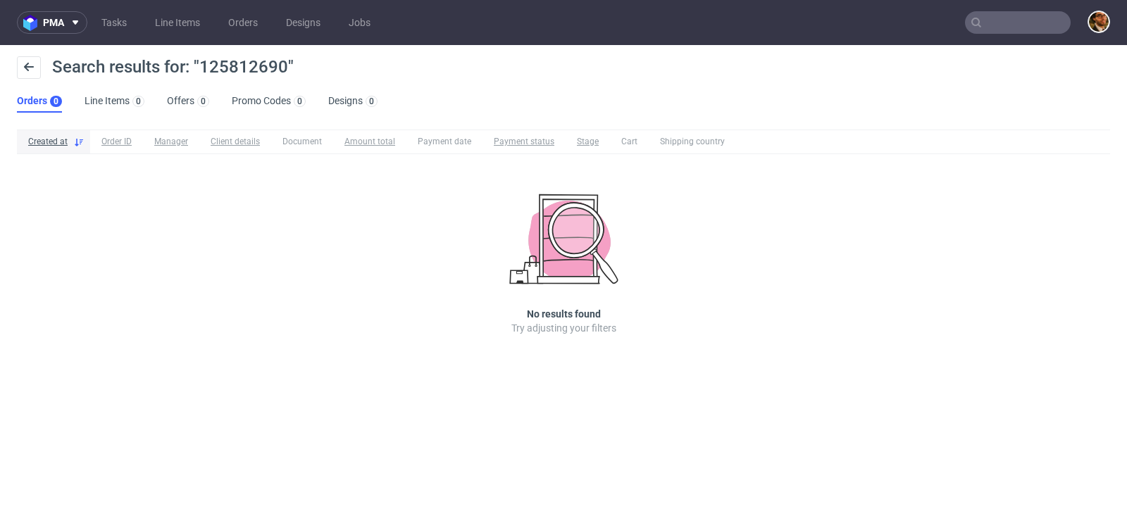
click at [1007, 25] on input "text" at bounding box center [1018, 22] width 106 height 23
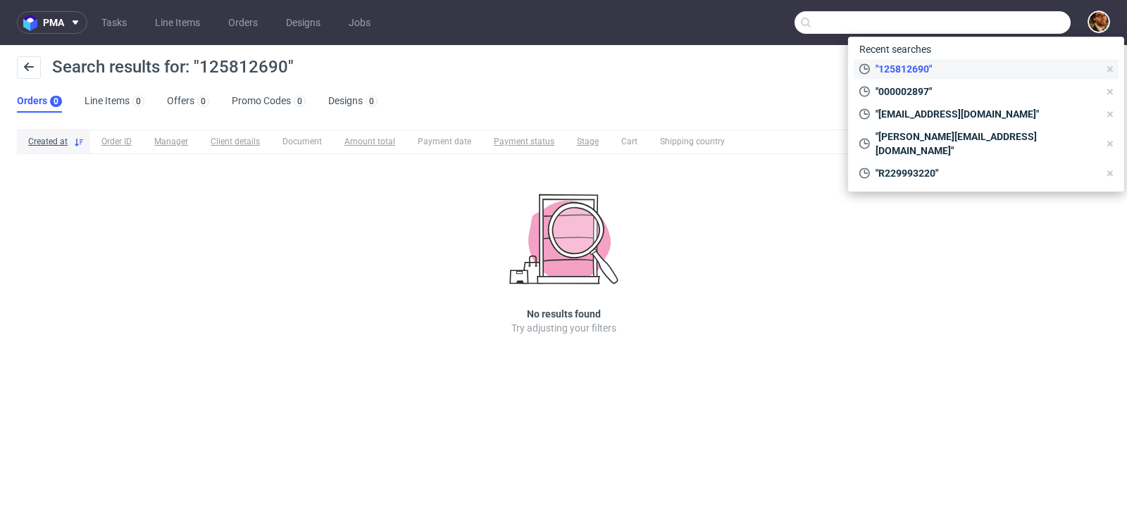
click at [1113, 69] on icon at bounding box center [1109, 68] width 11 height 11
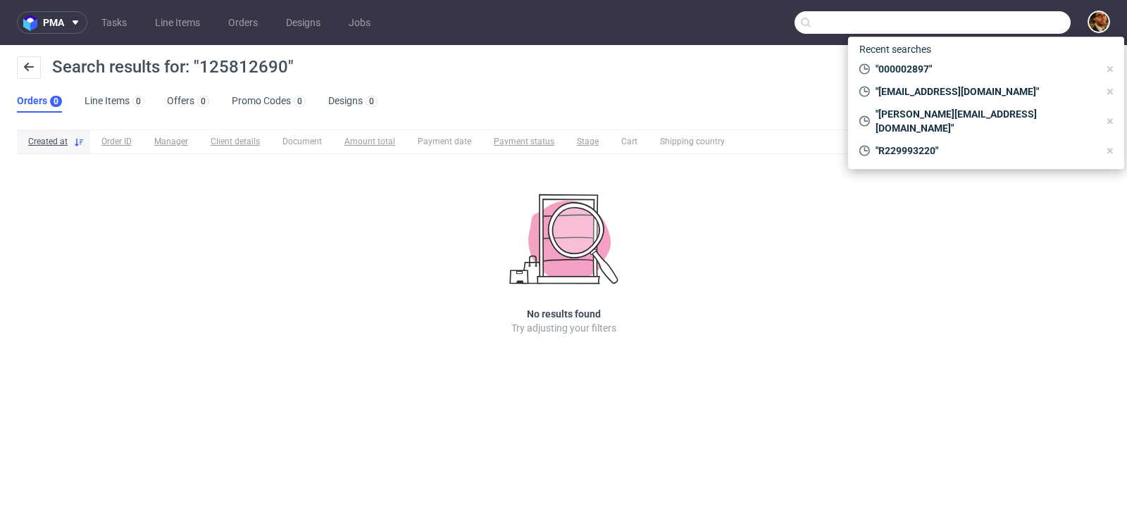
click at [1113, 69] on icon at bounding box center [1109, 68] width 11 height 11
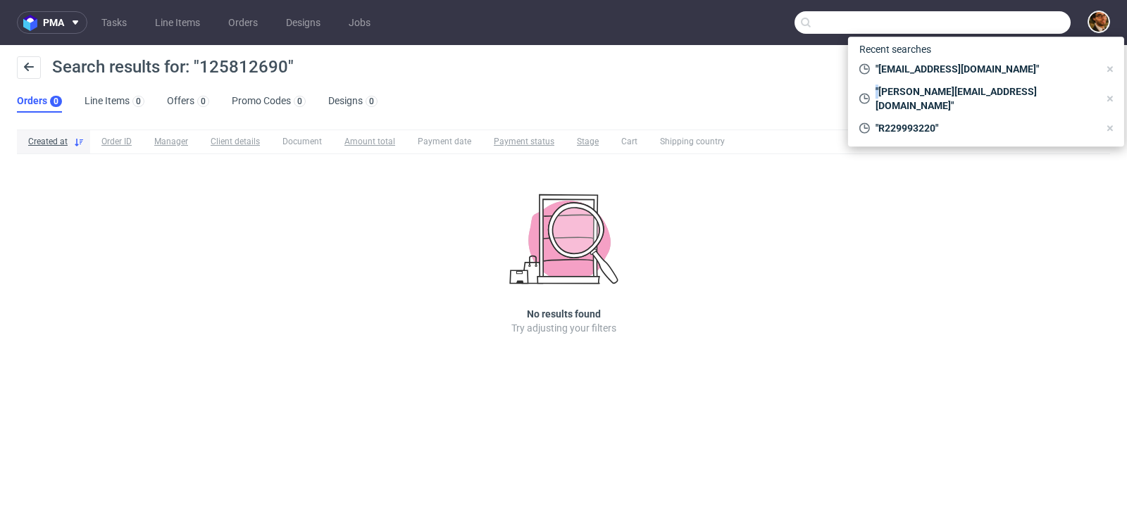
click at [1113, 69] on icon at bounding box center [1109, 68] width 11 height 11
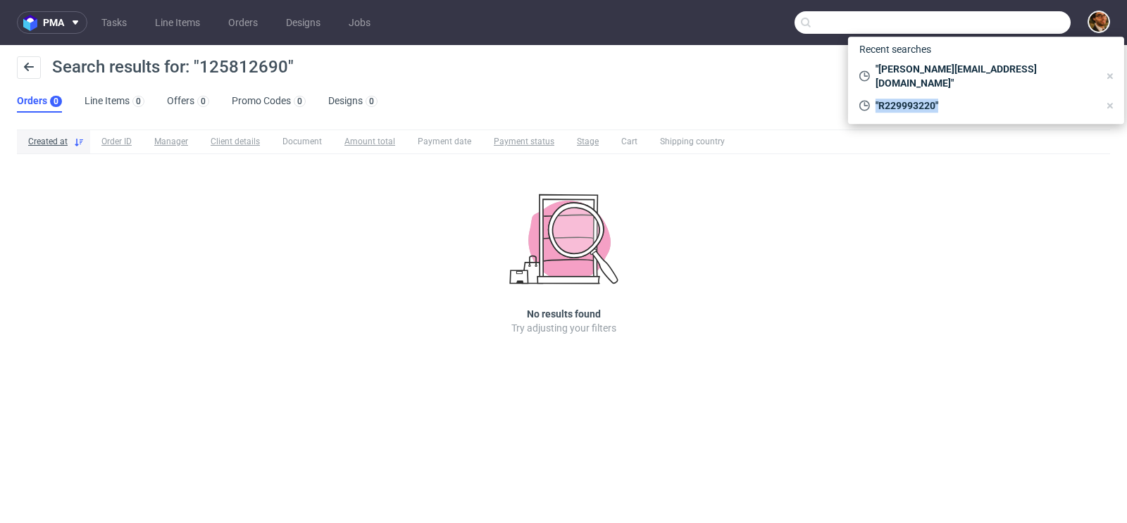
click at [1113, 70] on icon at bounding box center [1109, 75] width 11 height 11
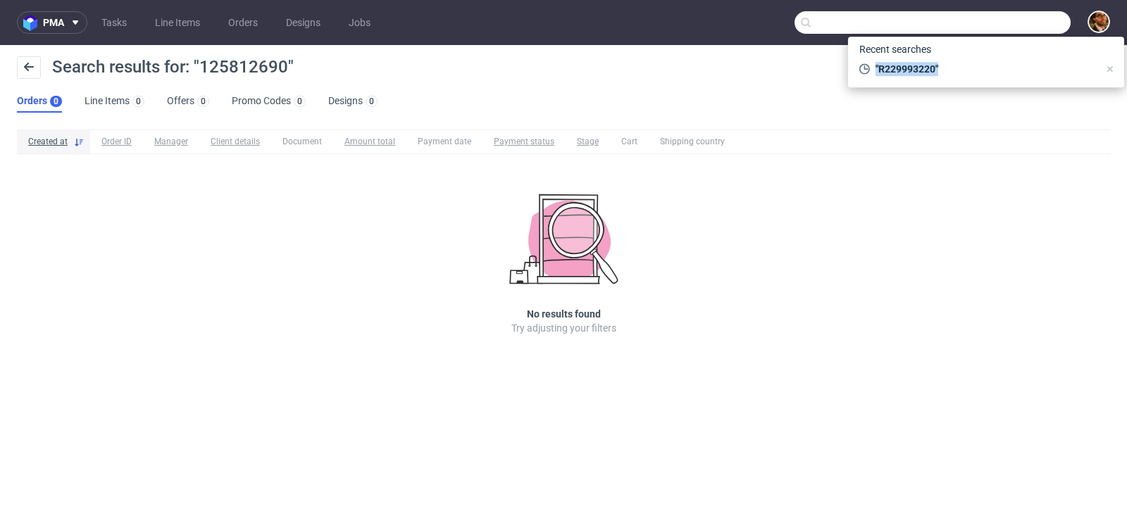
click at [1113, 69] on icon at bounding box center [1109, 68] width 11 height 11
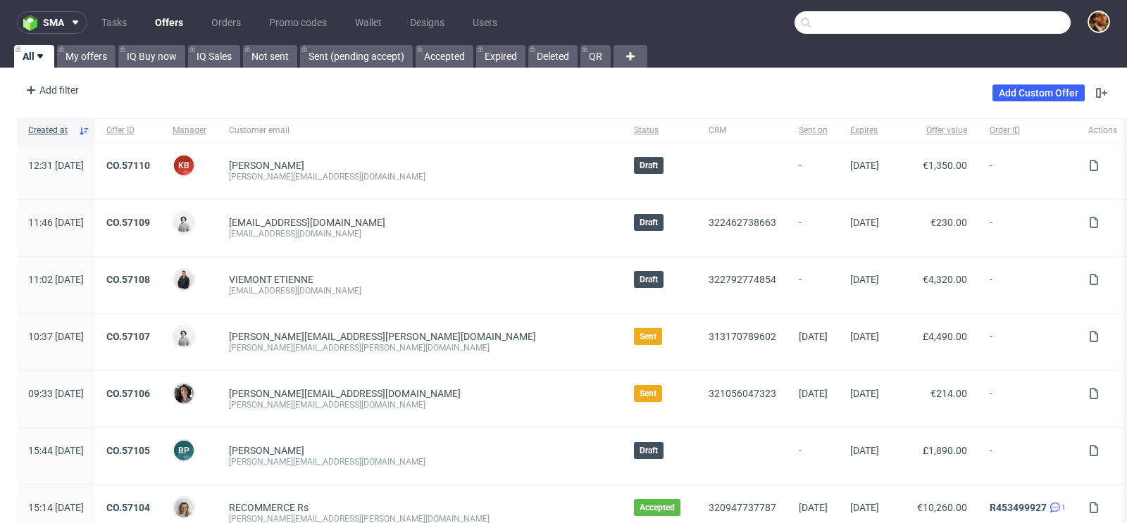
click at [985, 26] on input "text" at bounding box center [932, 22] width 276 height 23
paste input "R135813690"
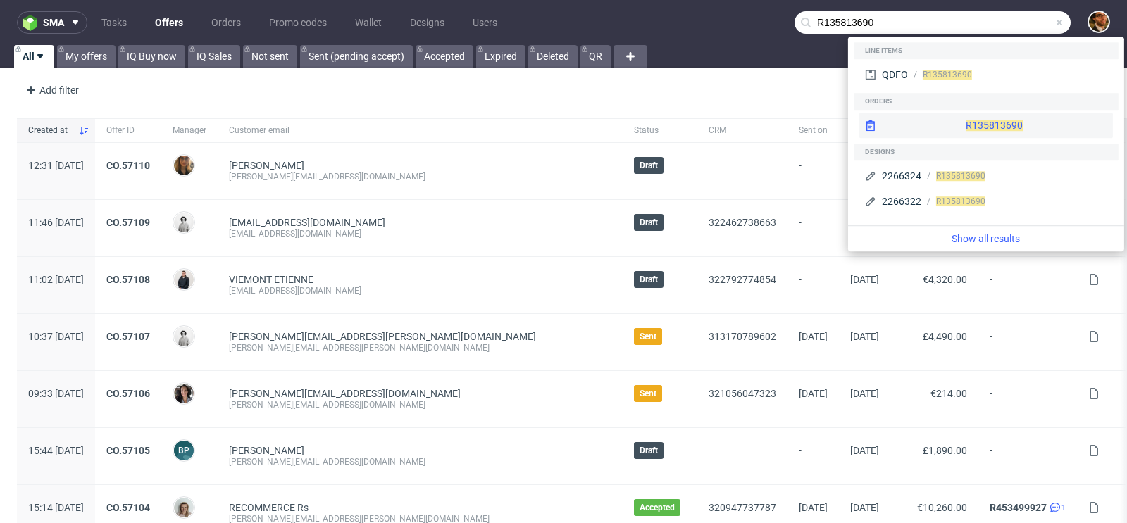
type input "R135813690"
click at [978, 119] on div "R135813690" at bounding box center [986, 125] width 254 height 25
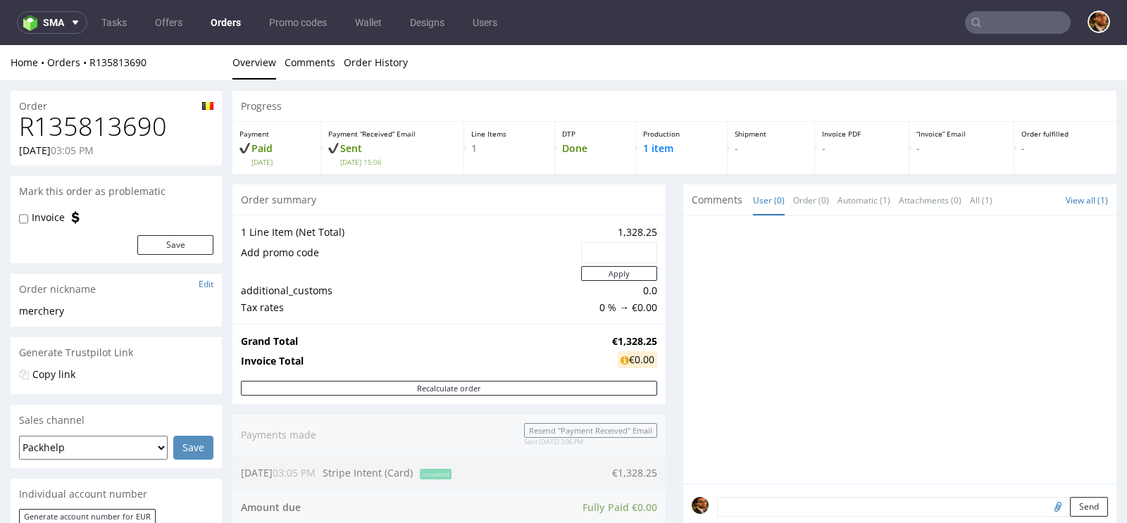
scroll to position [578, 0]
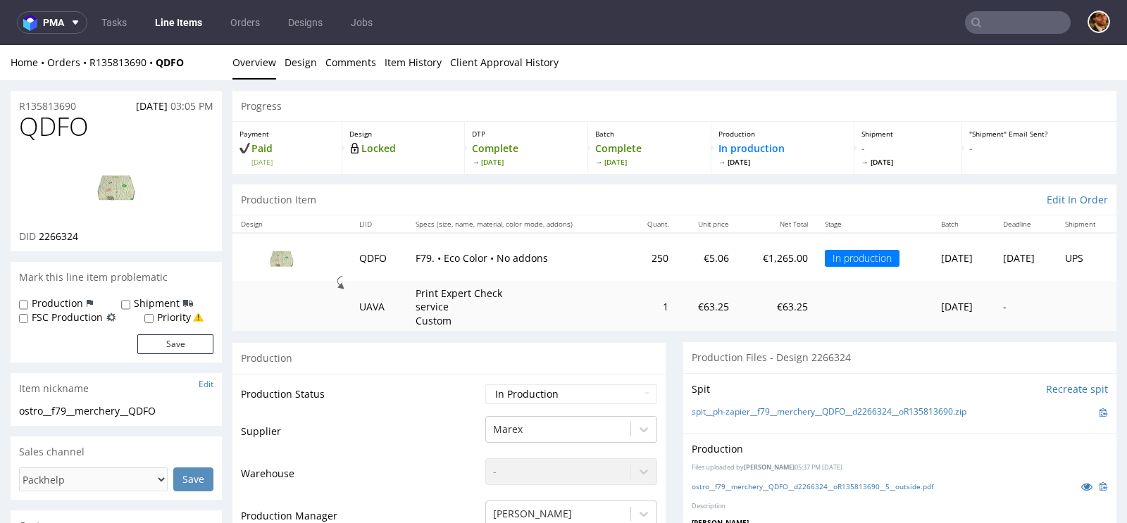
click at [282, 254] on img at bounding box center [281, 257] width 70 height 39
click at [135, 196] on img at bounding box center [116, 186] width 113 height 63
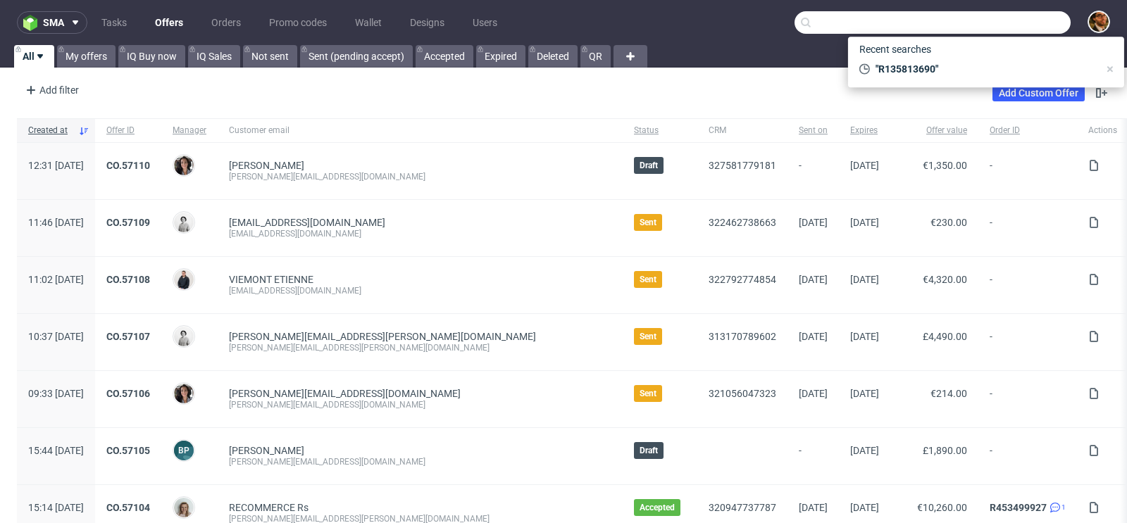
click at [987, 26] on input "text" at bounding box center [932, 22] width 276 height 23
paste input "R284647987"
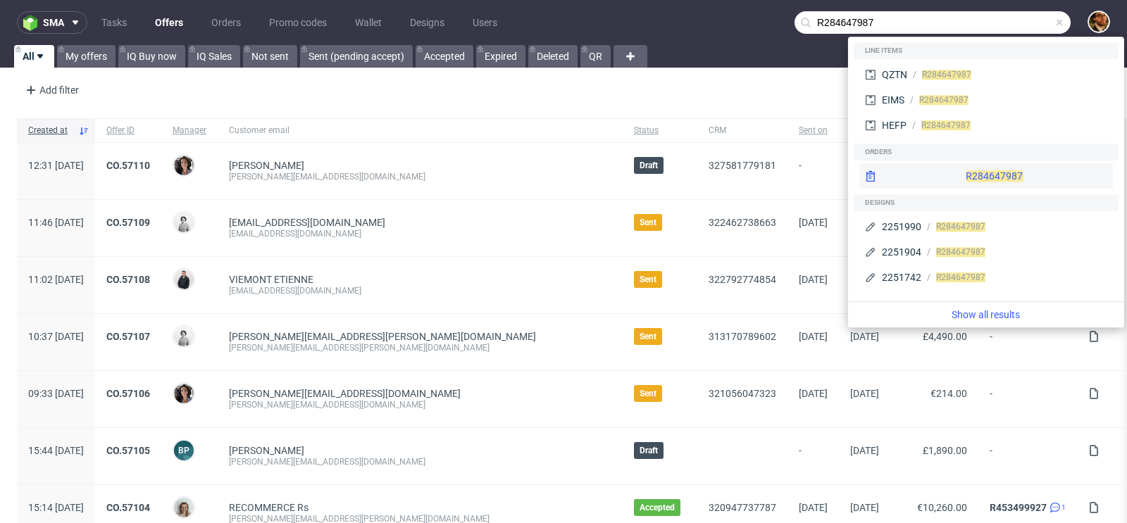
type input "R284647987"
click at [964, 168] on div "R284647987" at bounding box center [986, 175] width 254 height 25
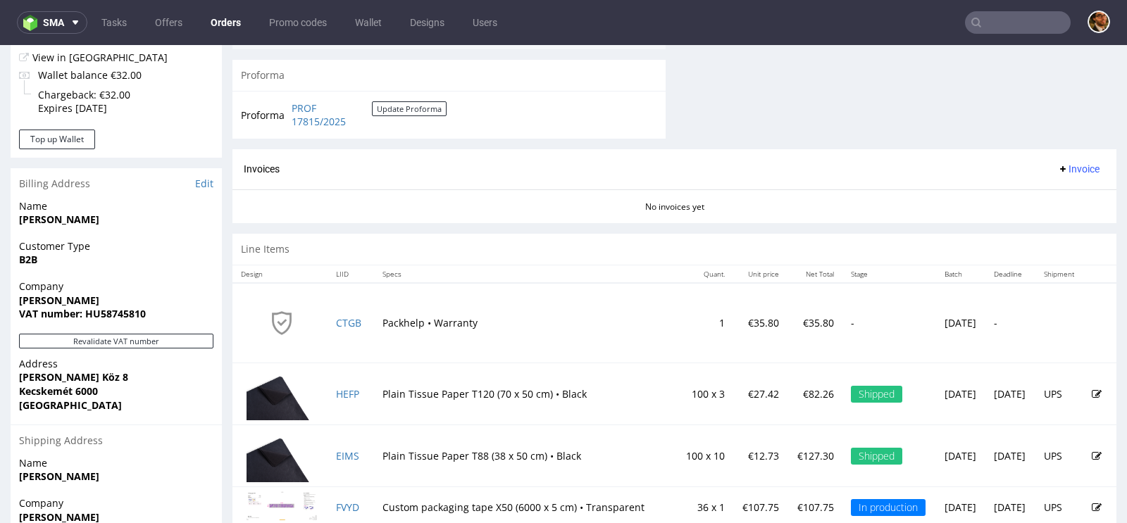
scroll to position [734, 0]
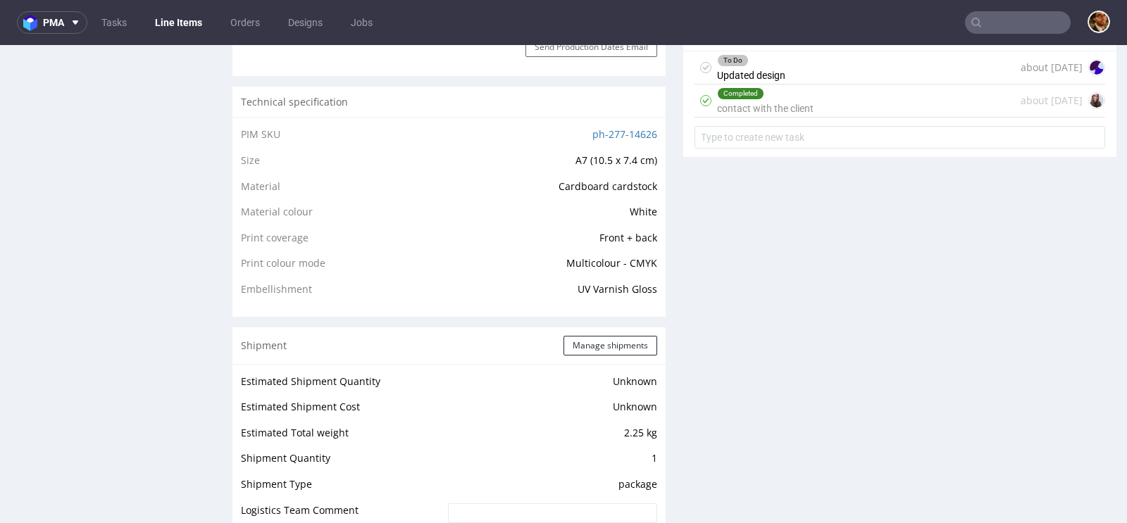
scroll to position [930, 0]
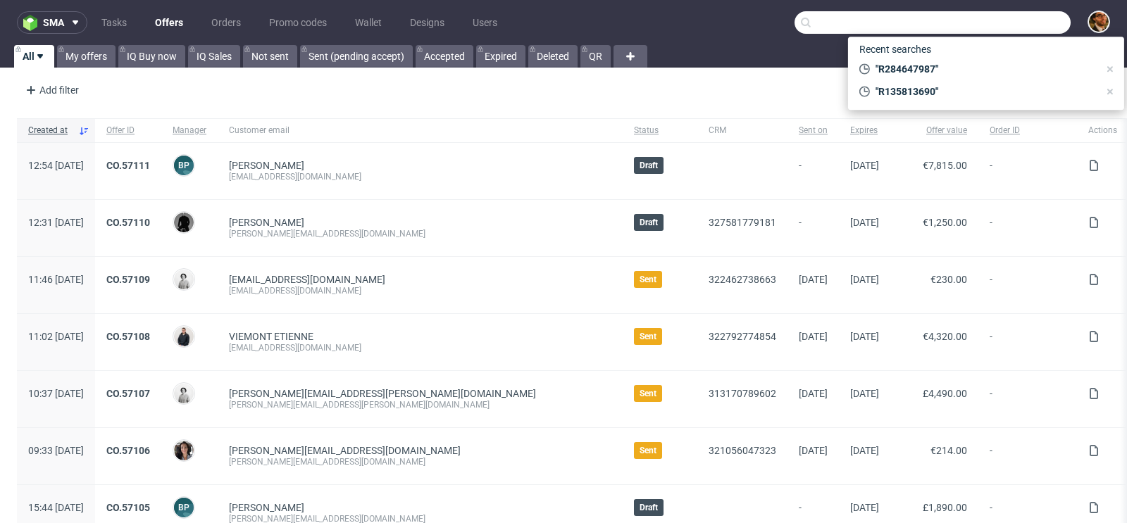
click at [1006, 21] on input "text" at bounding box center [932, 22] width 276 height 23
paste input "R409234911"
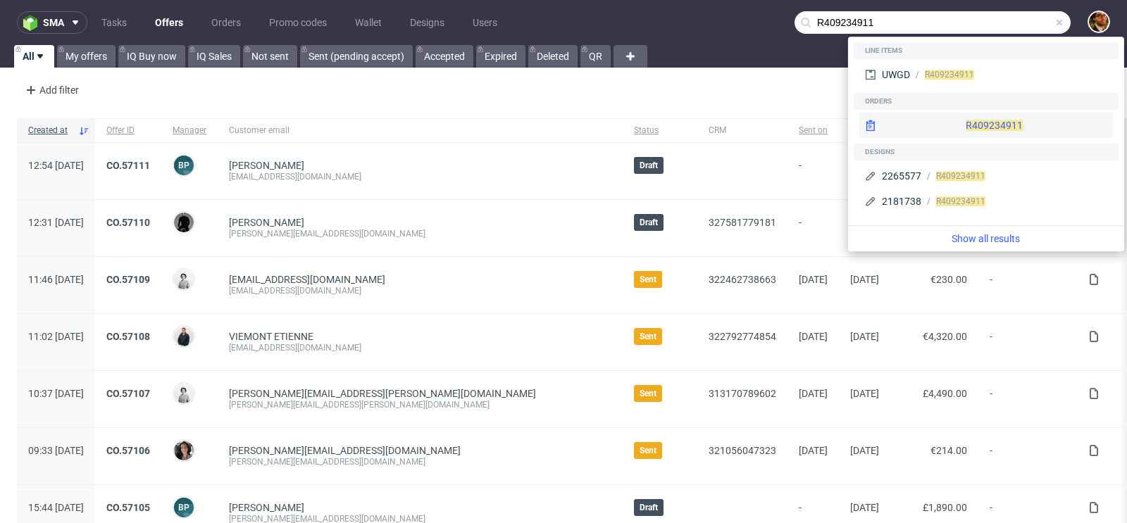
type input "R409234911"
click at [967, 123] on div "R409234911" at bounding box center [986, 125] width 254 height 25
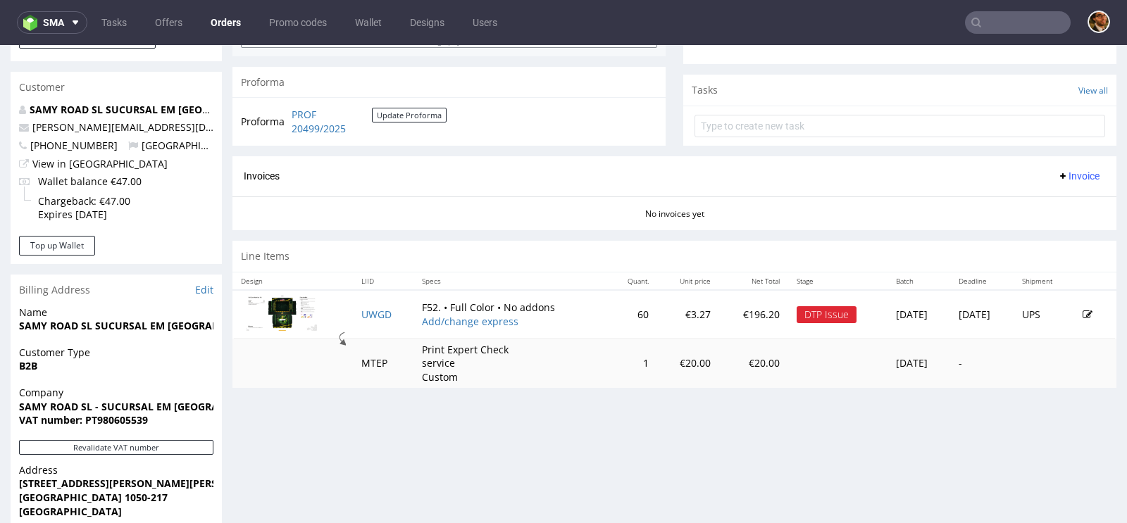
scroll to position [494, 0]
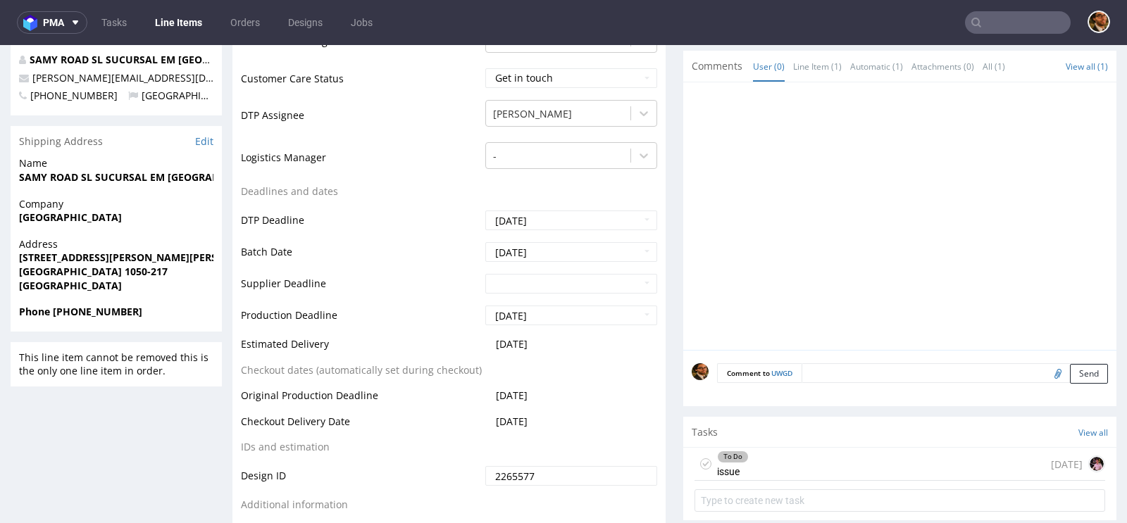
scroll to position [589, 0]
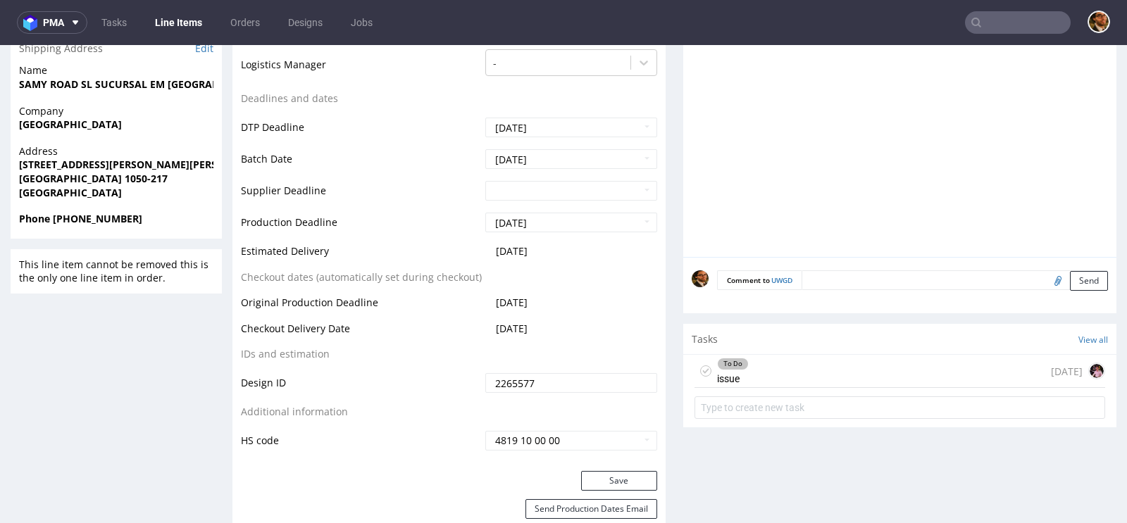
click at [756, 373] on div "To Do issue 6 days ago" at bounding box center [899, 371] width 411 height 33
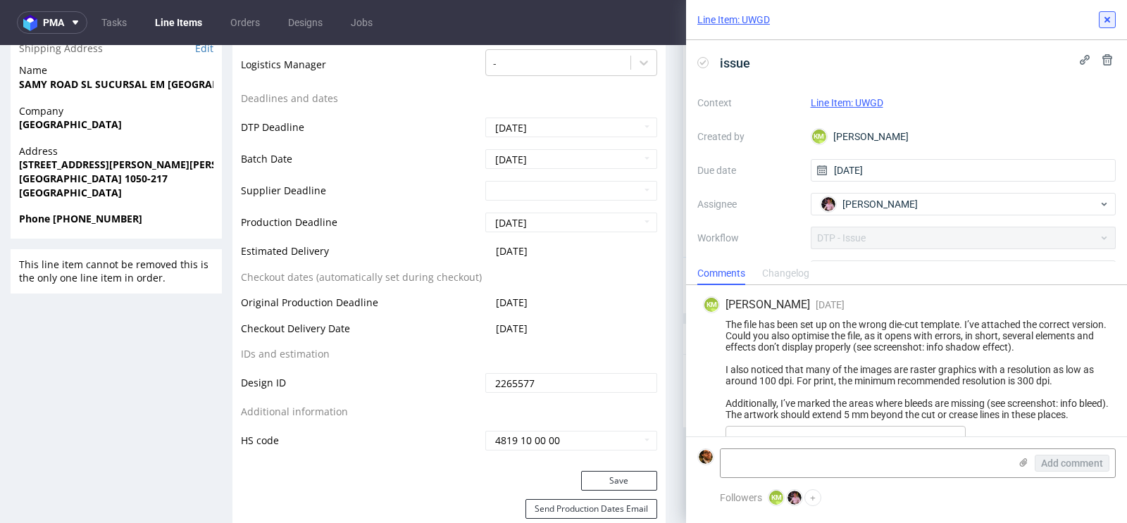
click at [1110, 21] on icon at bounding box center [1106, 19] width 11 height 11
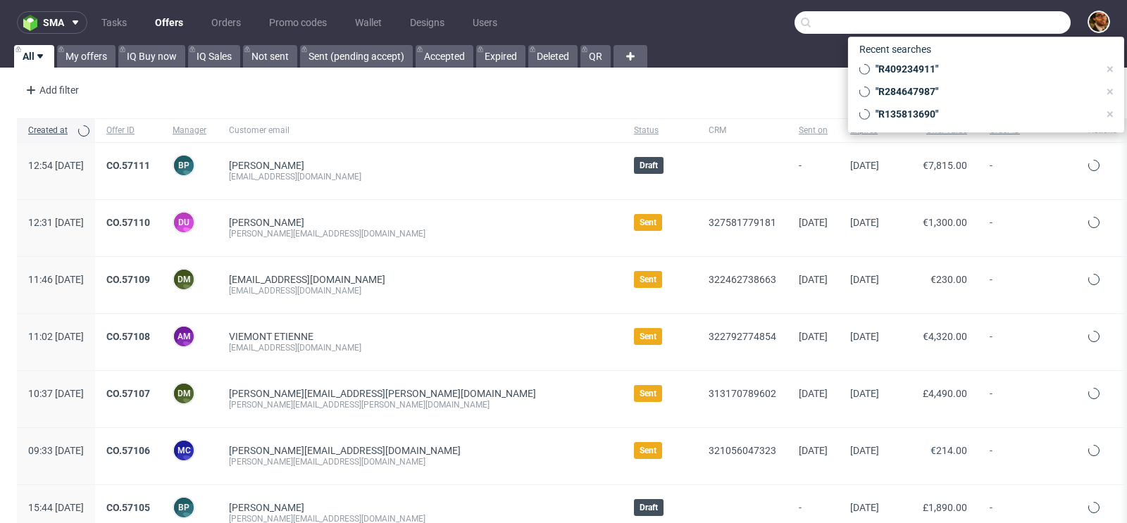
click at [999, 23] on input "text" at bounding box center [932, 22] width 276 height 23
paste input "R517695546"
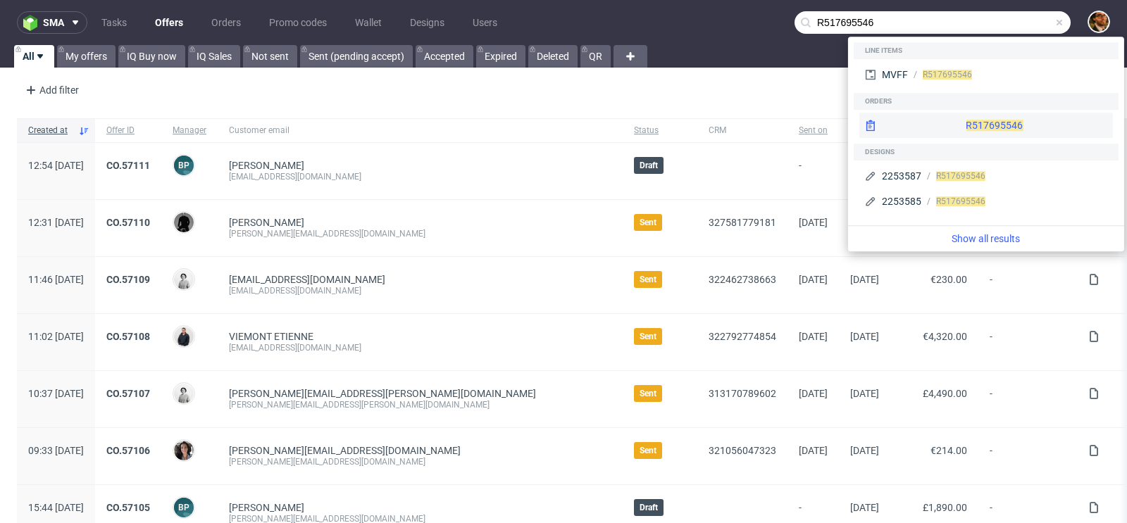
type input "R517695546"
click at [991, 131] on div "R517695546" at bounding box center [986, 125] width 254 height 25
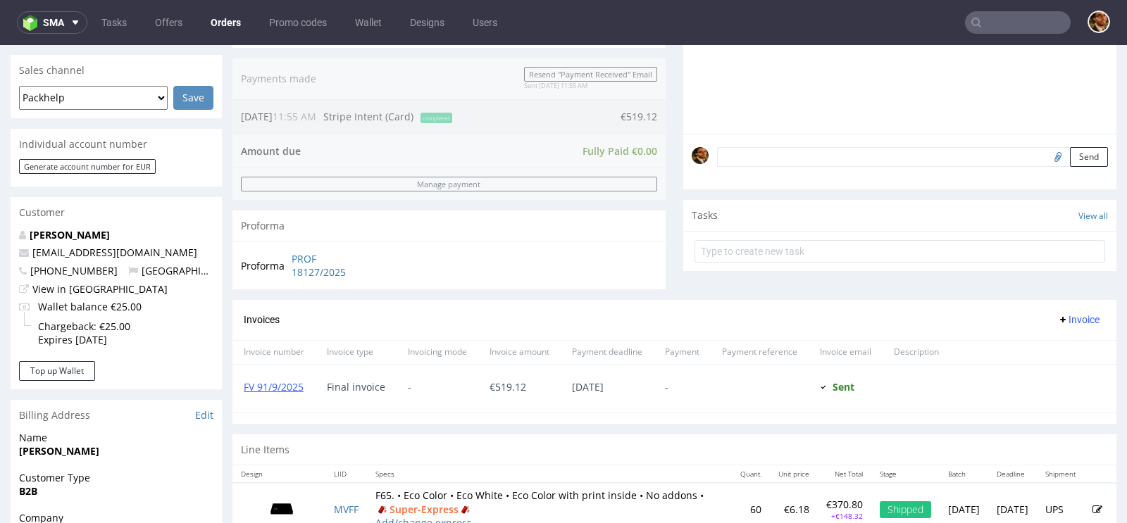
scroll to position [432, 0]
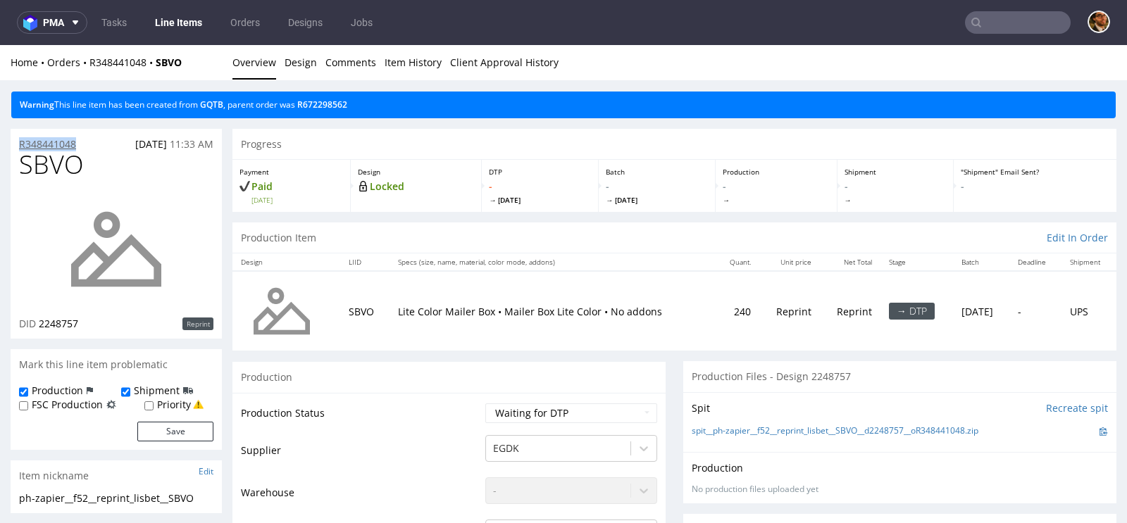
drag, startPoint x: 86, startPoint y: 142, endPoint x: 19, endPoint y: 143, distance: 66.9
click at [19, 143] on div "R348441048 07.10.2025 11:33 AM" at bounding box center [116, 140] width 211 height 23
copy p "R348441048"
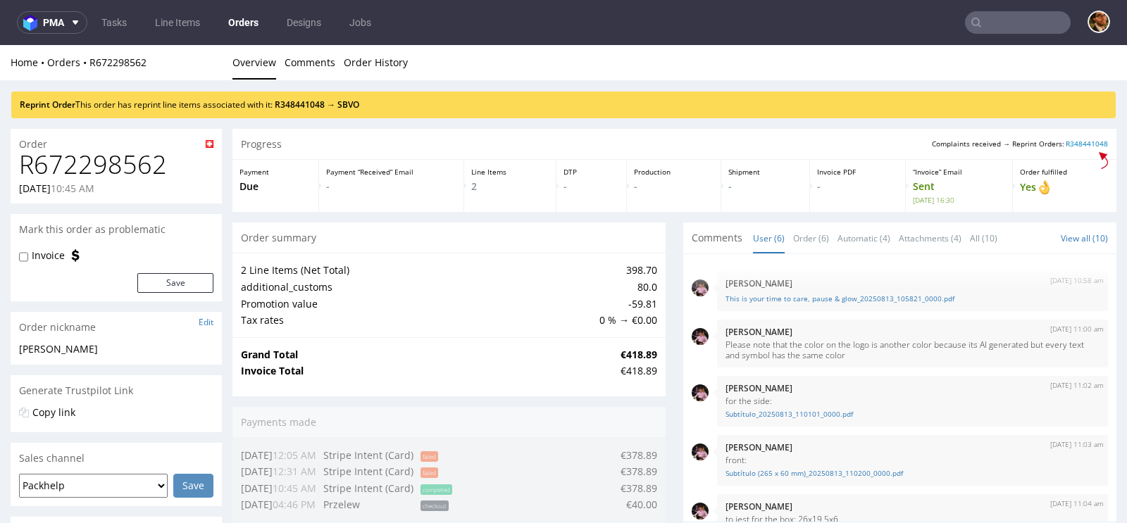
scroll to position [88, 0]
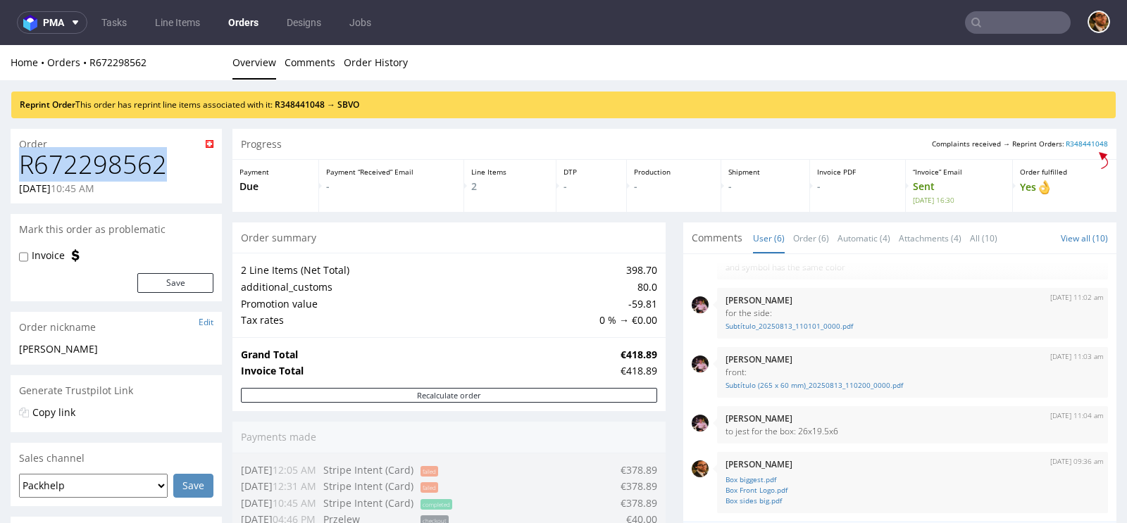
drag, startPoint x: 166, startPoint y: 165, endPoint x: 20, endPoint y: 168, distance: 145.8
click at [20, 168] on h1 "R672298562" at bounding box center [116, 165] width 194 height 28
copy h1 "R672298562"
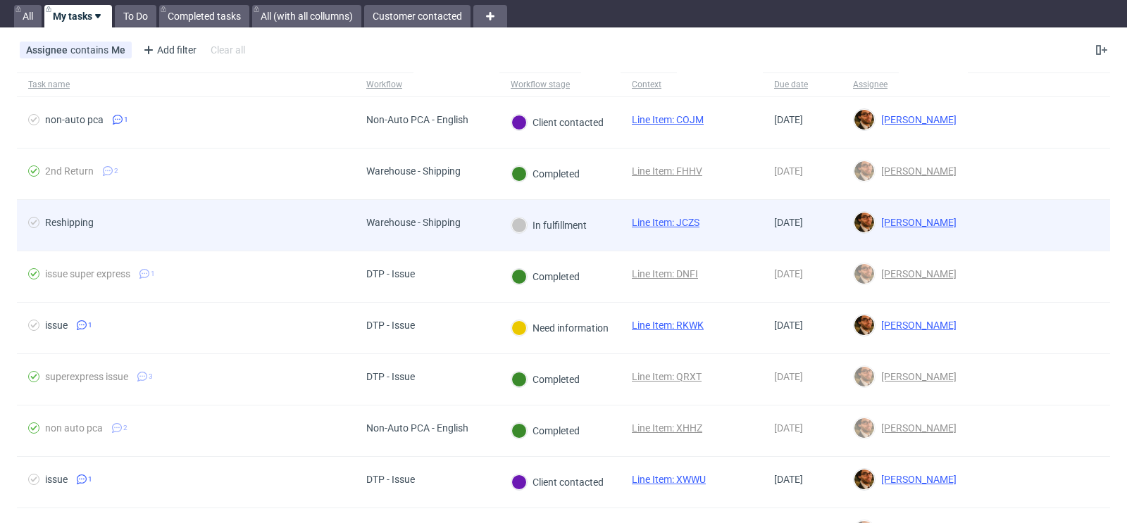
scroll to position [41, 0]
click at [988, 238] on div at bounding box center [1039, 224] width 142 height 51
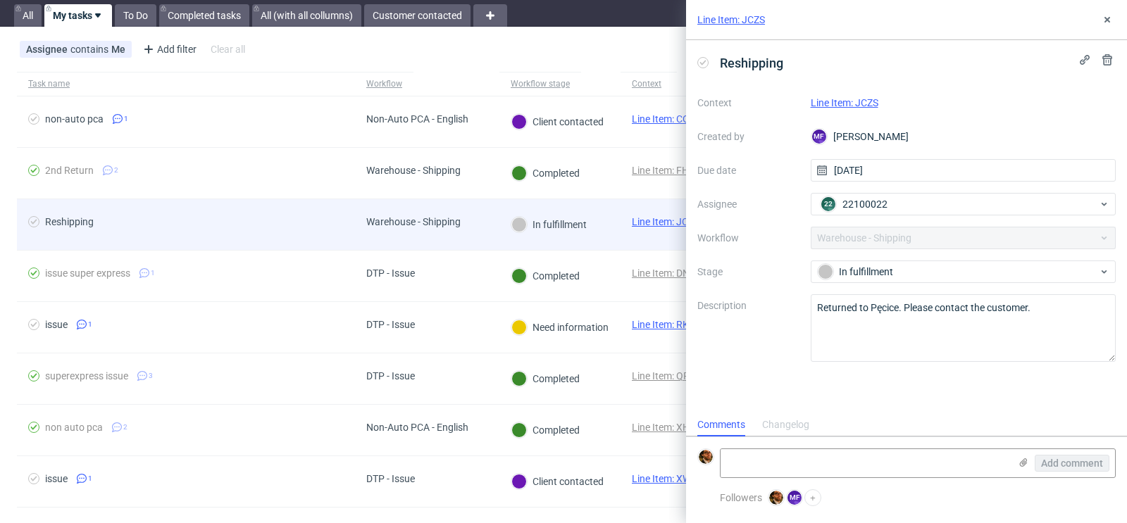
scroll to position [11, 0]
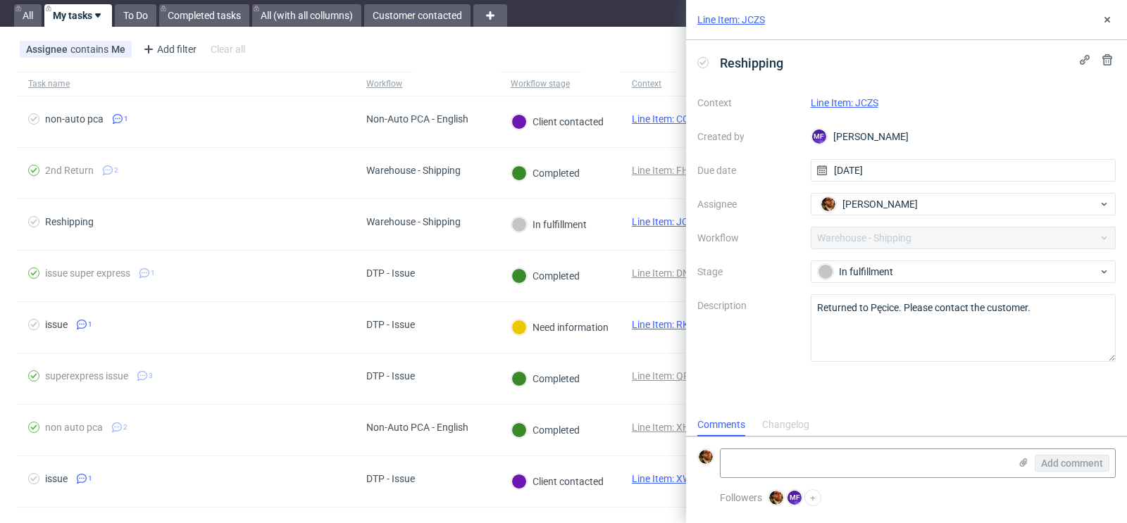
click at [862, 101] on link "Line Item: JCZS" at bounding box center [845, 102] width 68 height 11
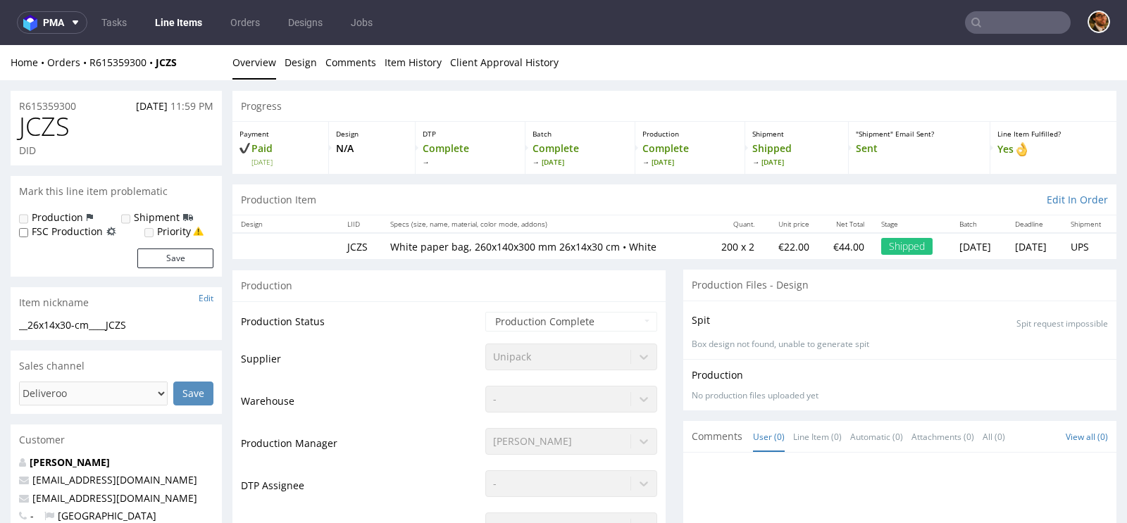
scroll to position [1, 0]
drag, startPoint x: 84, startPoint y: 104, endPoint x: 18, endPoint y: 106, distance: 66.2
click at [18, 106] on div "R615359300 [DATE] 11:59 PM" at bounding box center [116, 100] width 211 height 23
copy p "R615359300"
